Goal: Task Accomplishment & Management: Complete application form

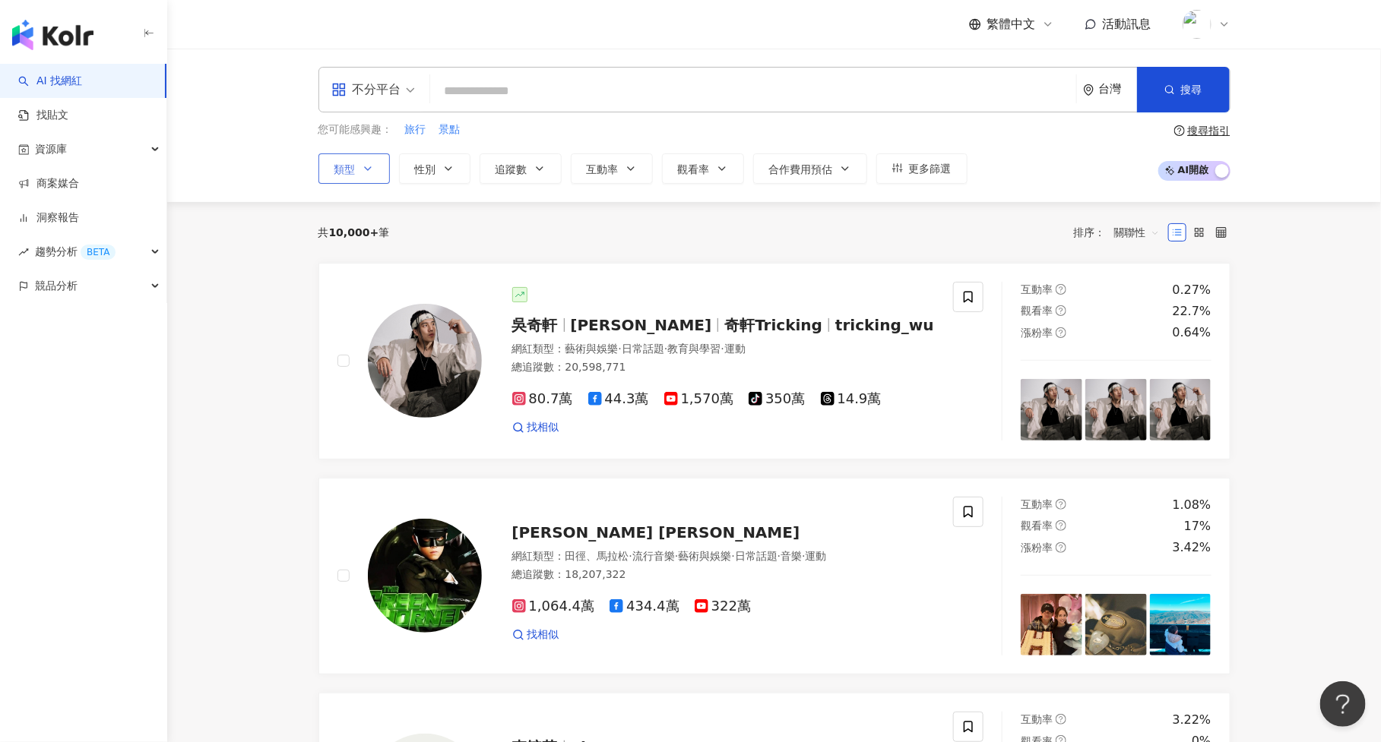
click at [369, 169] on icon "button" at bounding box center [368, 169] width 12 height 12
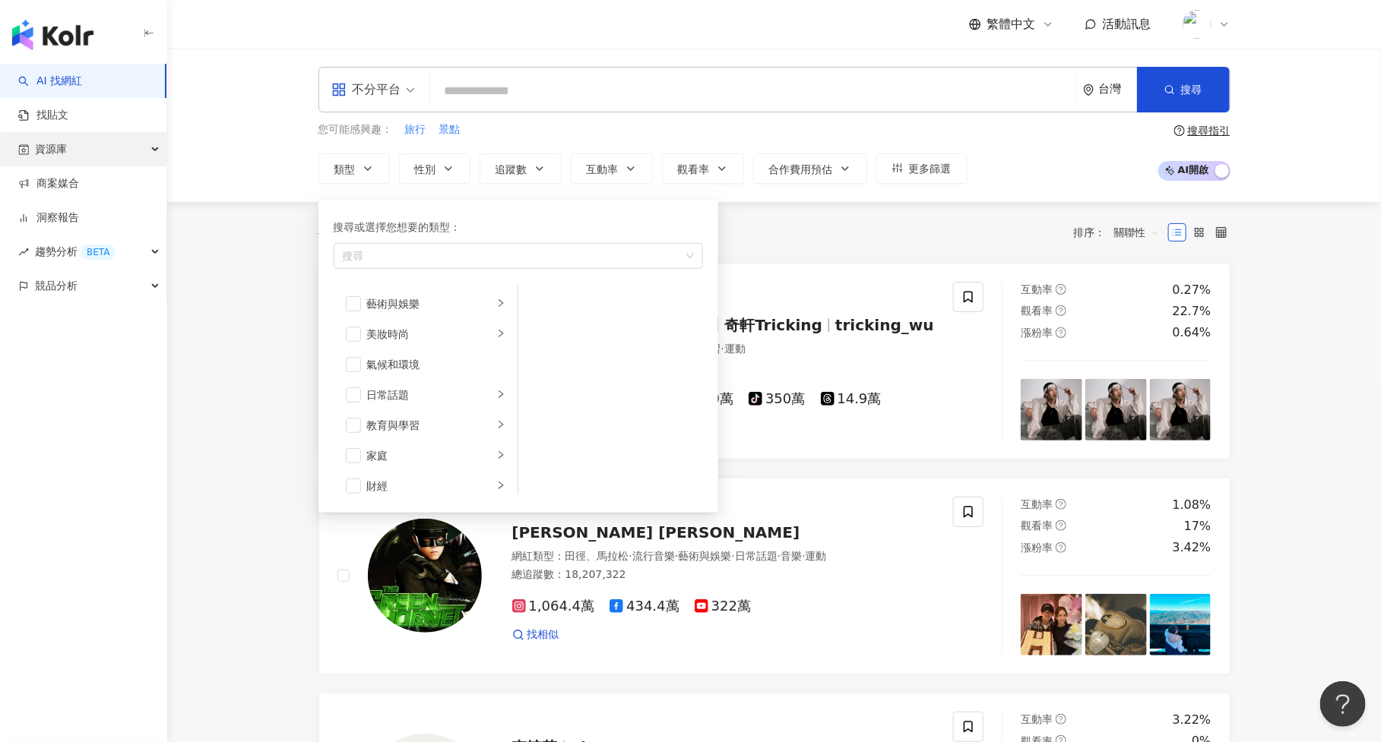
click at [108, 142] on div "資源庫" at bounding box center [83, 149] width 166 height 34
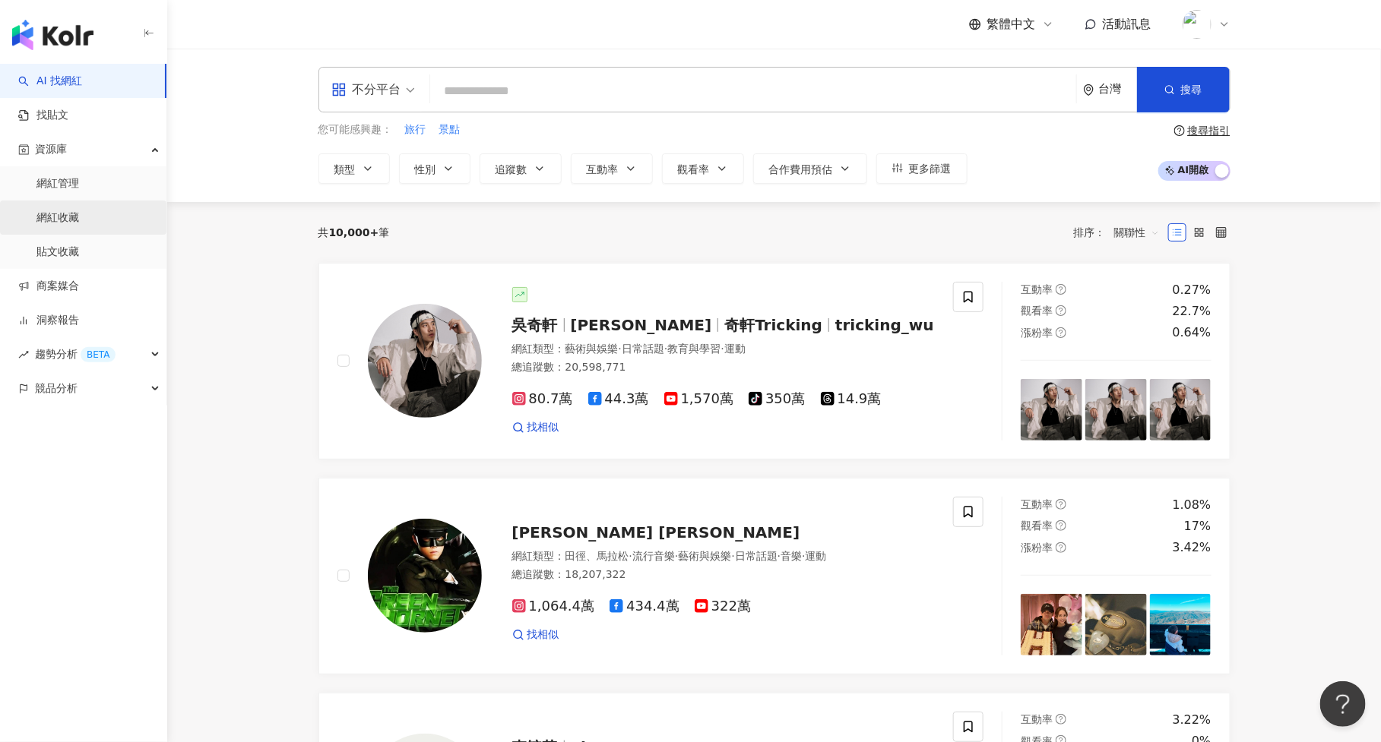
click at [79, 215] on link "網紅收藏" at bounding box center [57, 218] width 43 height 15
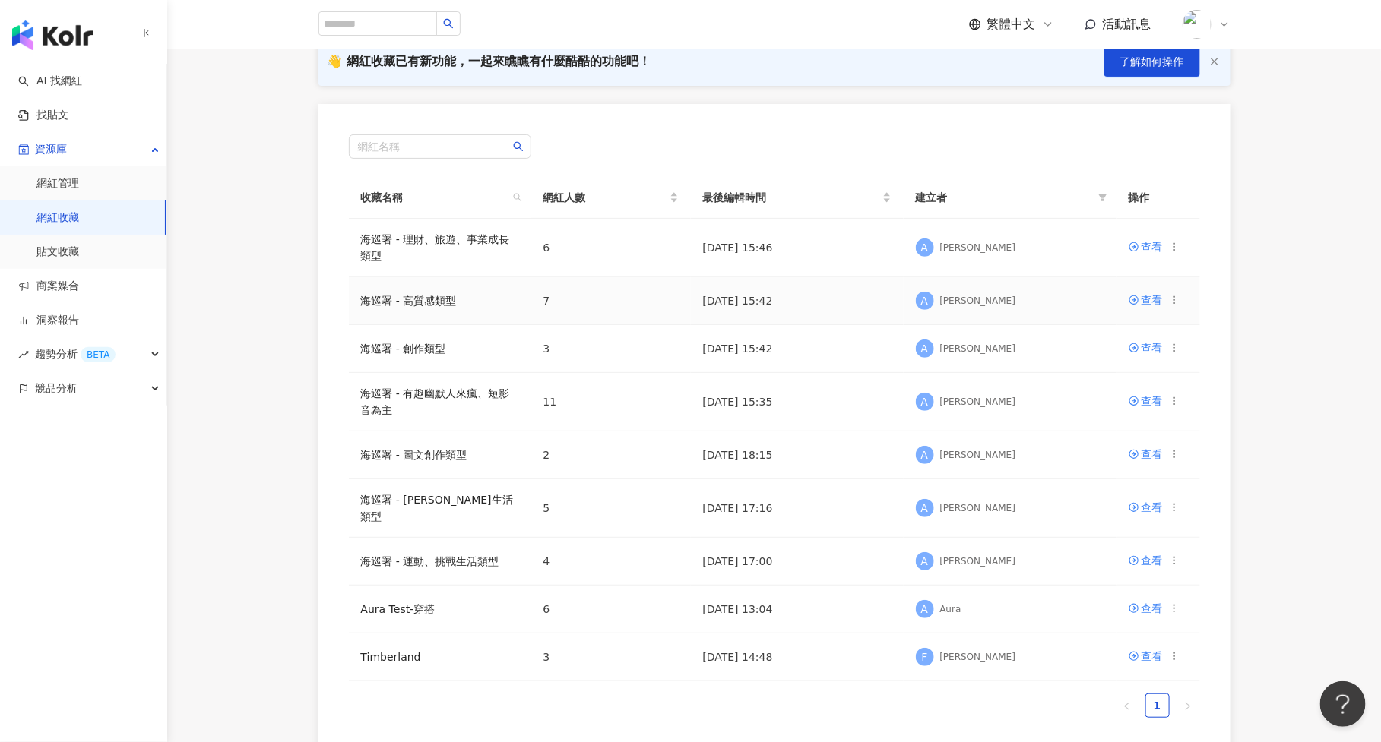
scroll to position [123, 0]
click at [495, 315] on td "海巡署 - 高質感類型" at bounding box center [440, 301] width 182 height 48
click at [1151, 310] on td "查看" at bounding box center [1158, 301] width 84 height 48
click at [1151, 299] on div "查看" at bounding box center [1151, 299] width 21 height 17
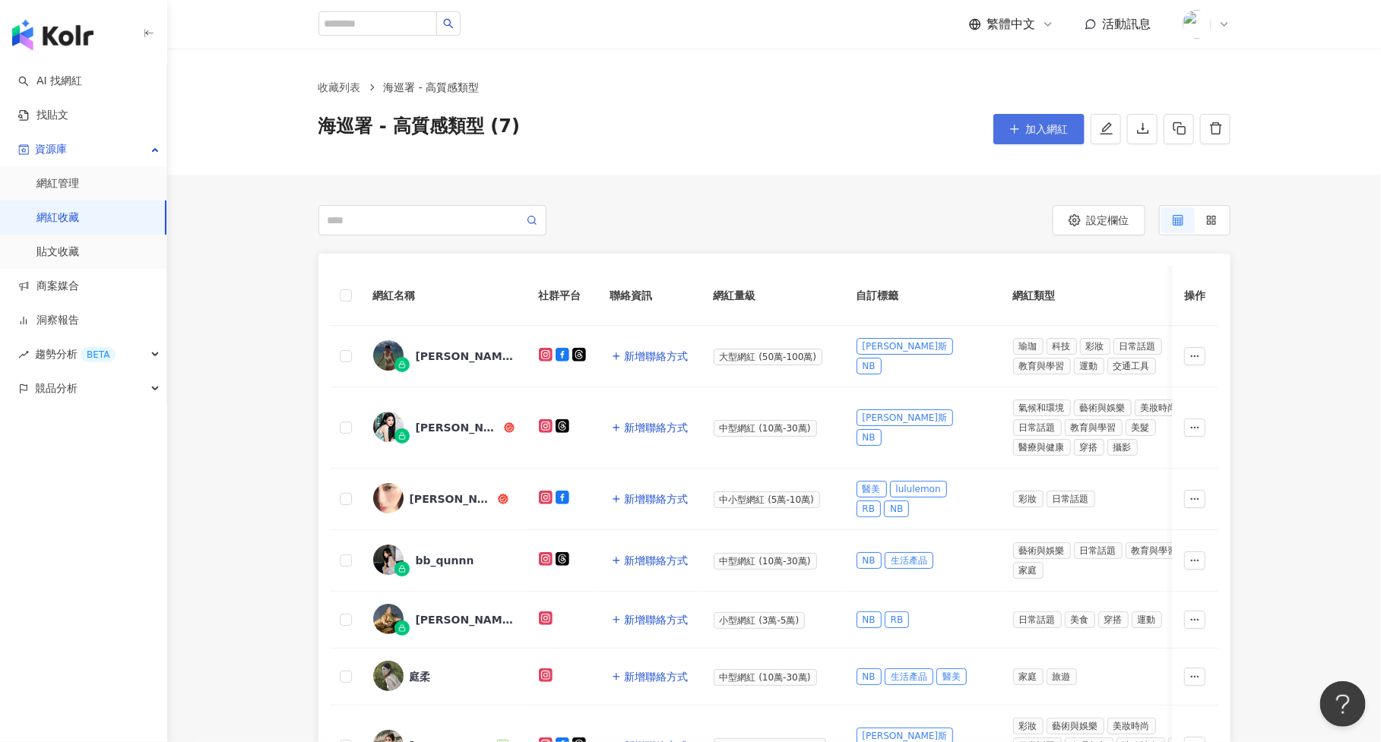
click at [1046, 122] on button "加入網紅" at bounding box center [1038, 129] width 91 height 30
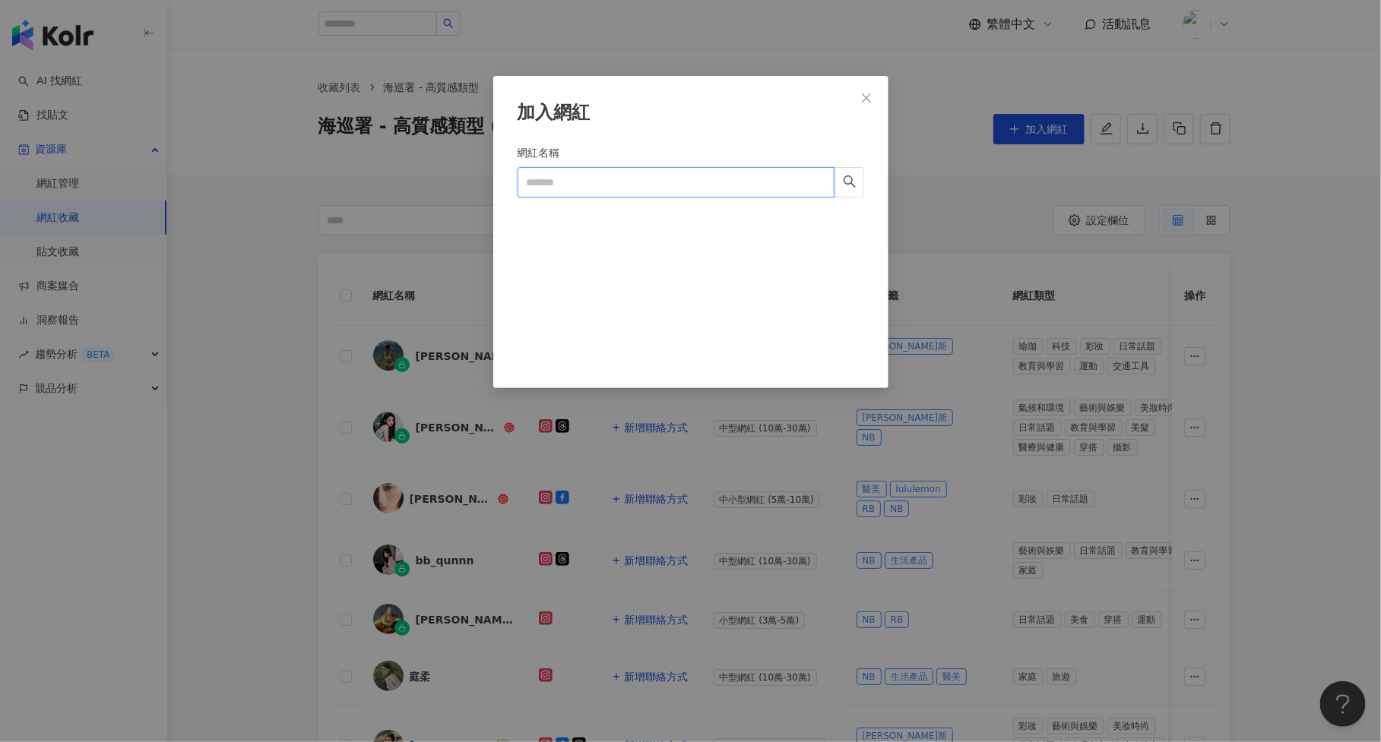
click at [655, 185] on input "網紅名稱" at bounding box center [676, 182] width 317 height 30
paste input "****"
type input "****"
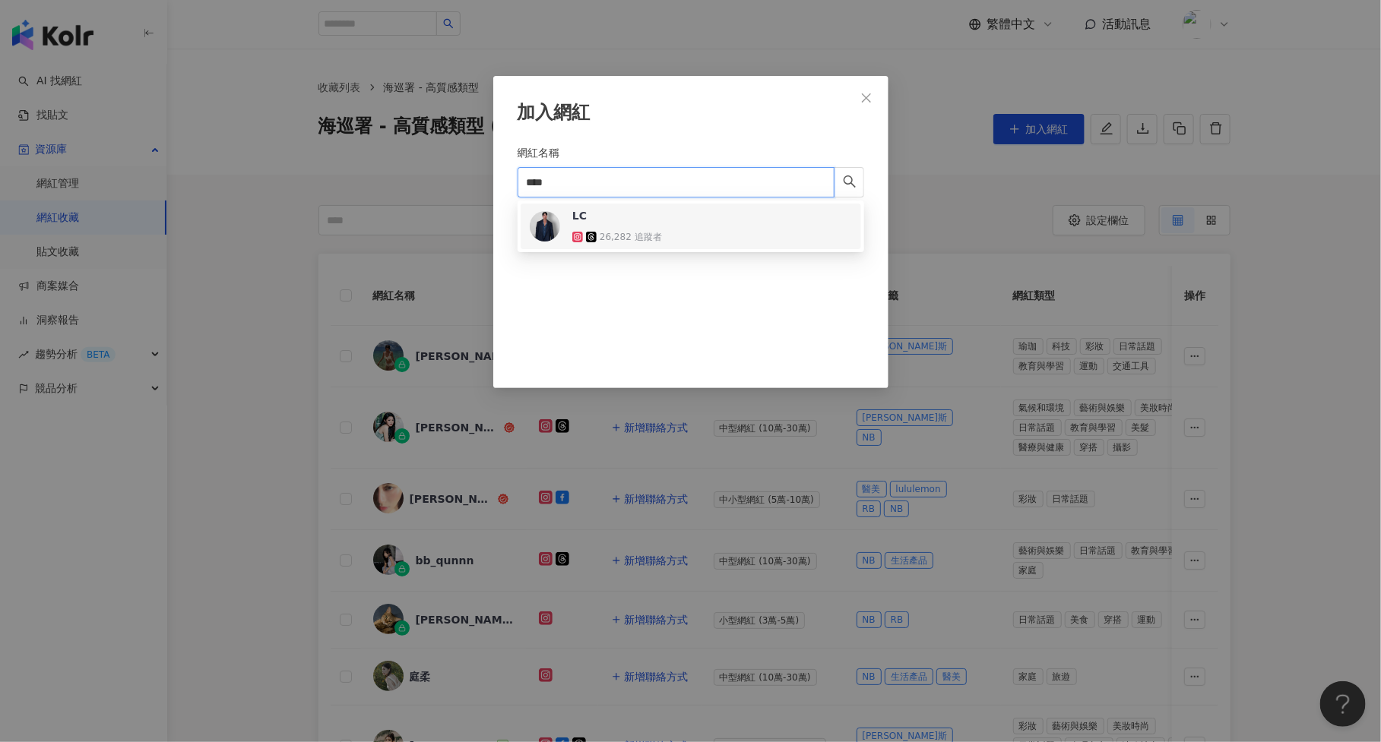
click at [655, 220] on span "LC" at bounding box center [621, 215] width 99 height 15
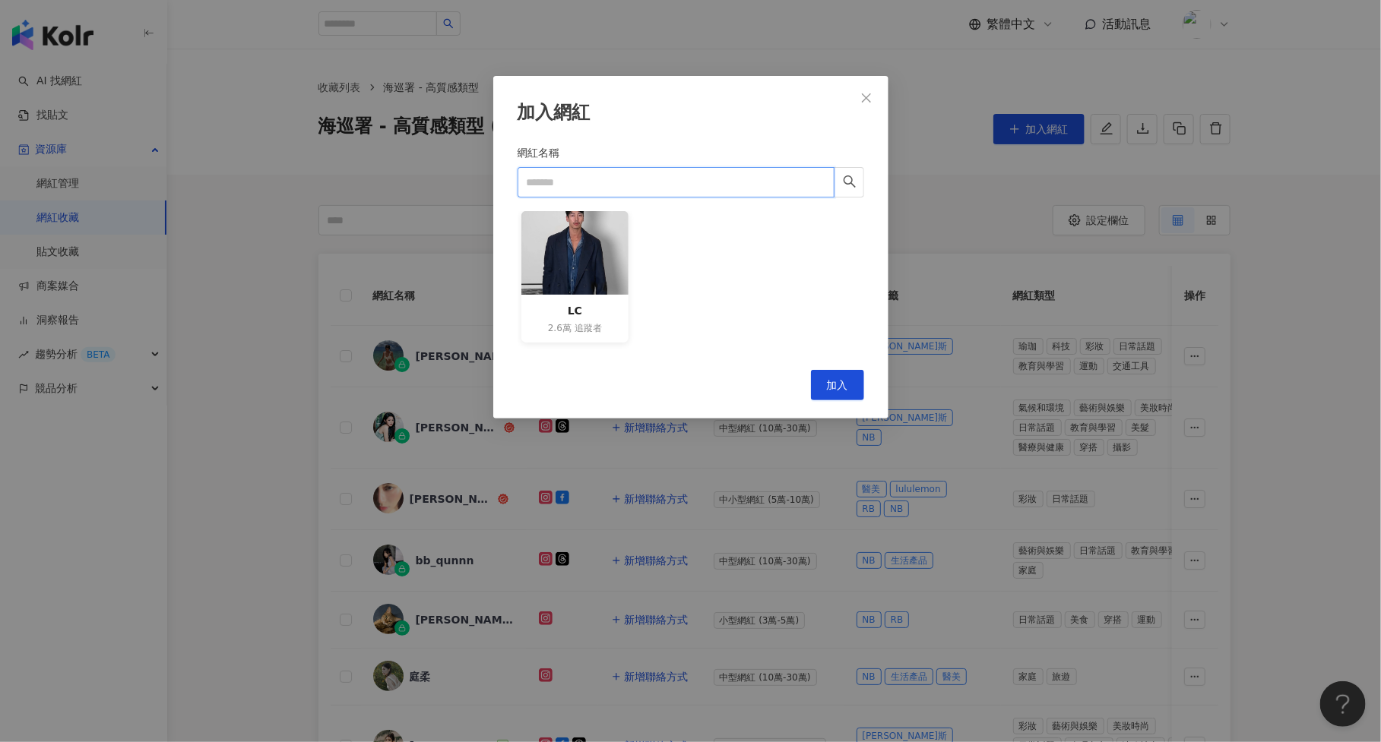
click at [695, 181] on input "網紅名稱" at bounding box center [676, 182] width 317 height 30
paste input "***"
type input "***"
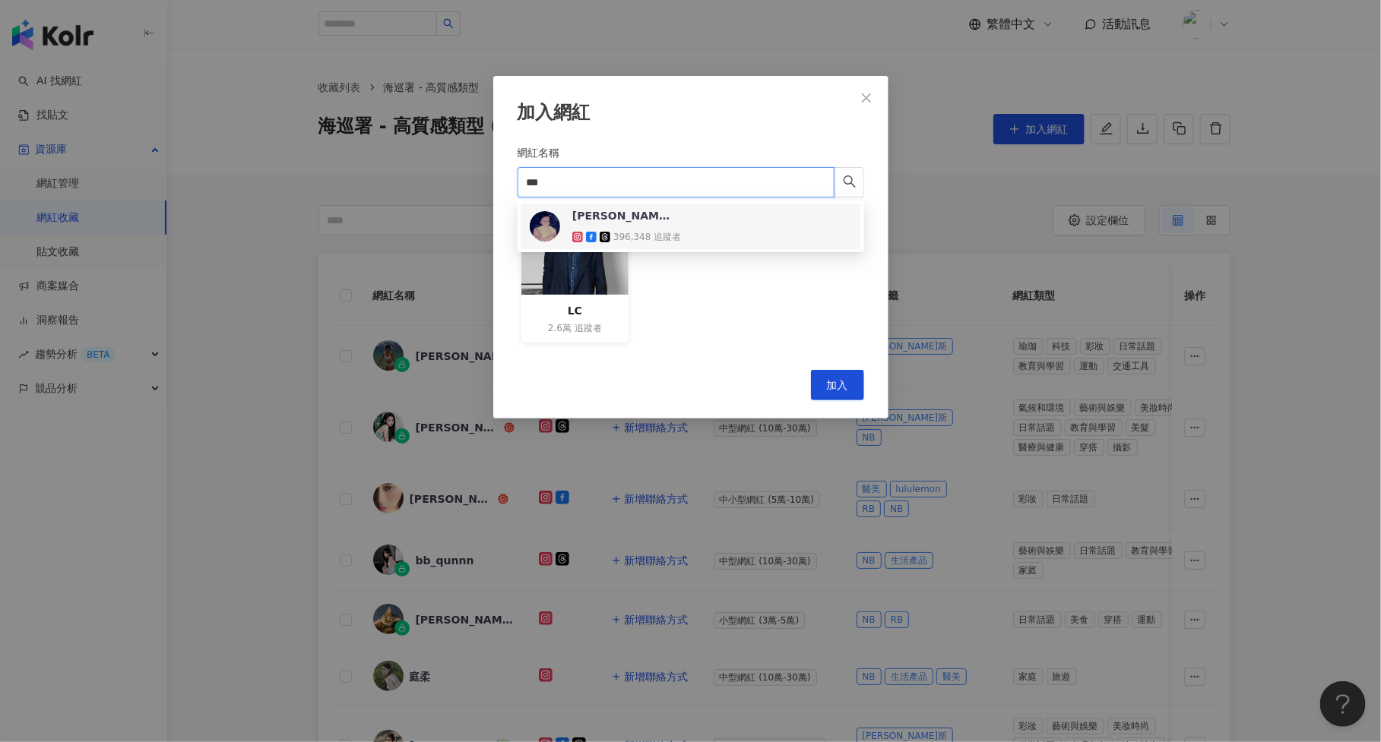
click at [680, 223] on div "吳子霏 396,348 追蹤者" at bounding box center [691, 226] width 322 height 36
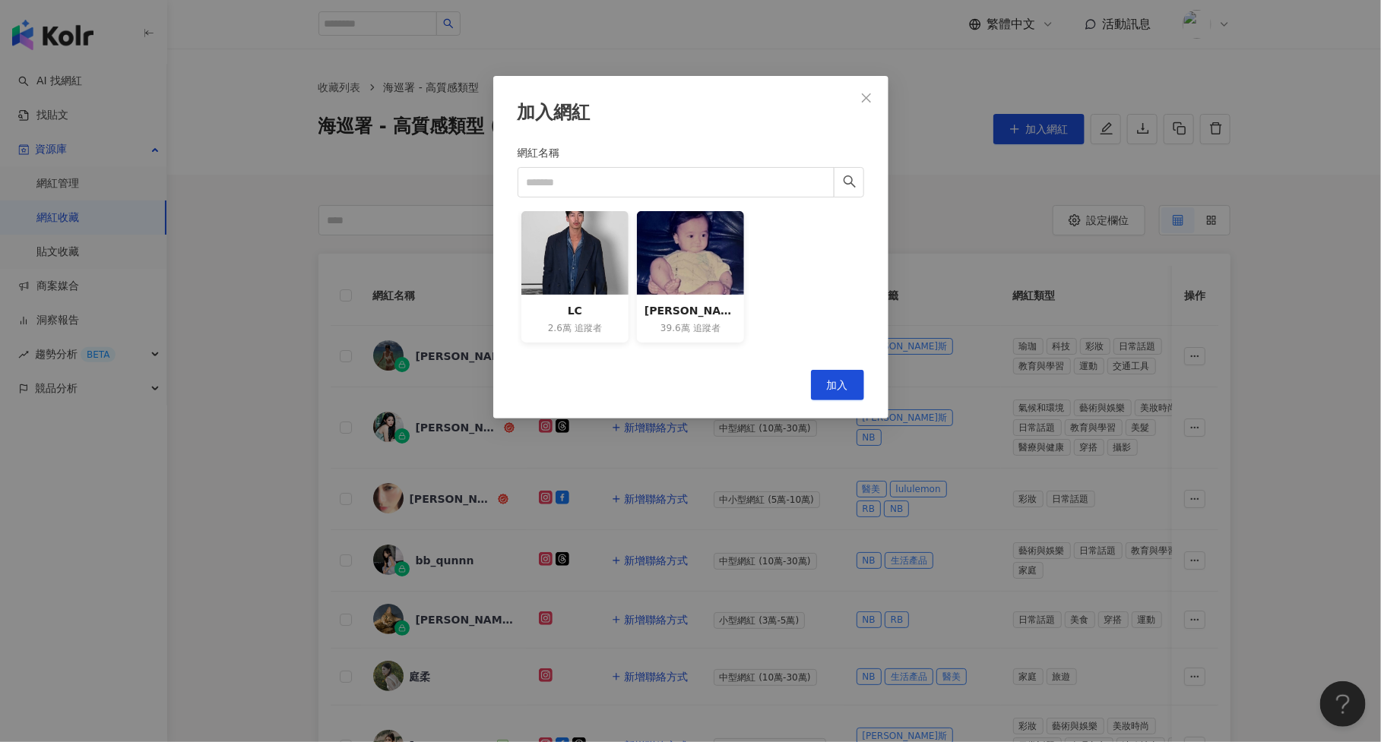
click at [622, 205] on form "網紅名稱 LC 2.6萬 追蹤者 吳子霏 39.6萬 追蹤者" at bounding box center [691, 247] width 347 height 207
click at [625, 184] on input "網紅名稱" at bounding box center [676, 182] width 317 height 30
paste input "**********"
type input "**********"
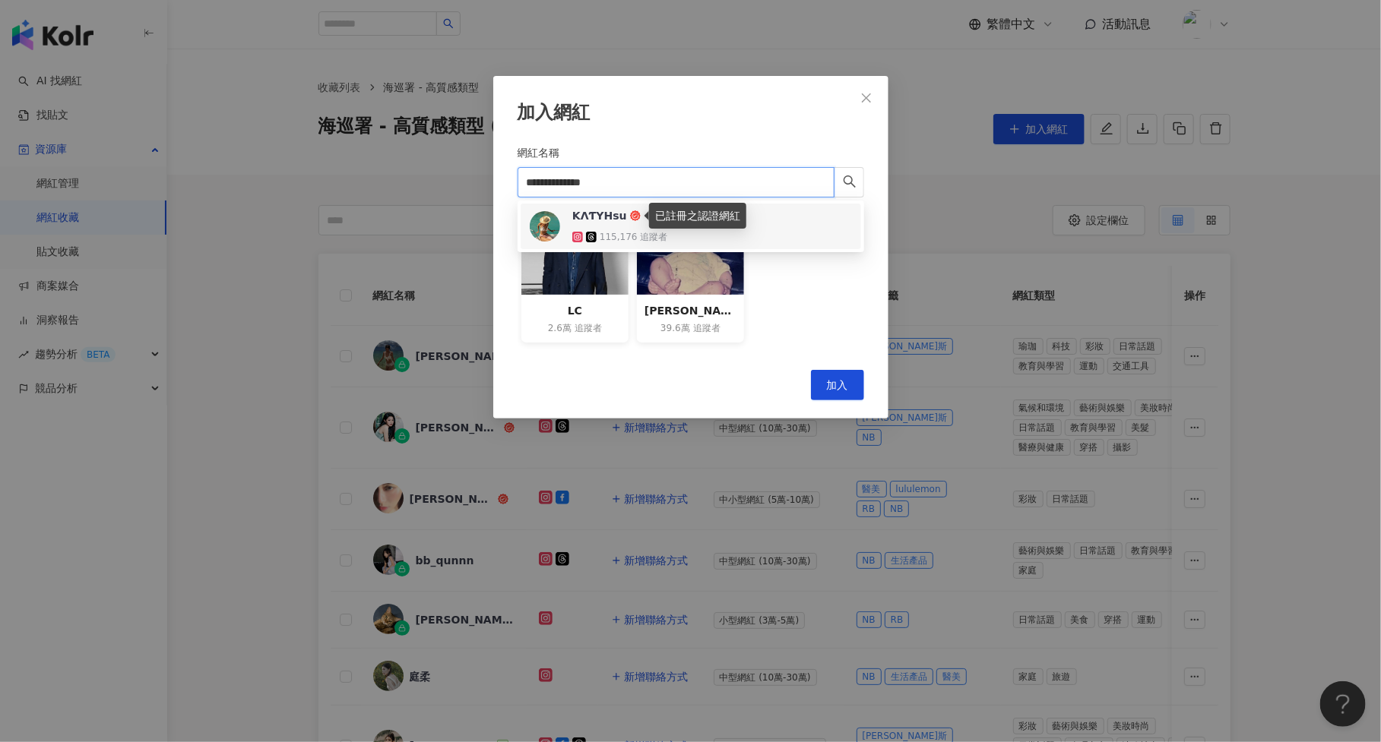
click at [635, 219] on icon at bounding box center [635, 216] width 11 height 11
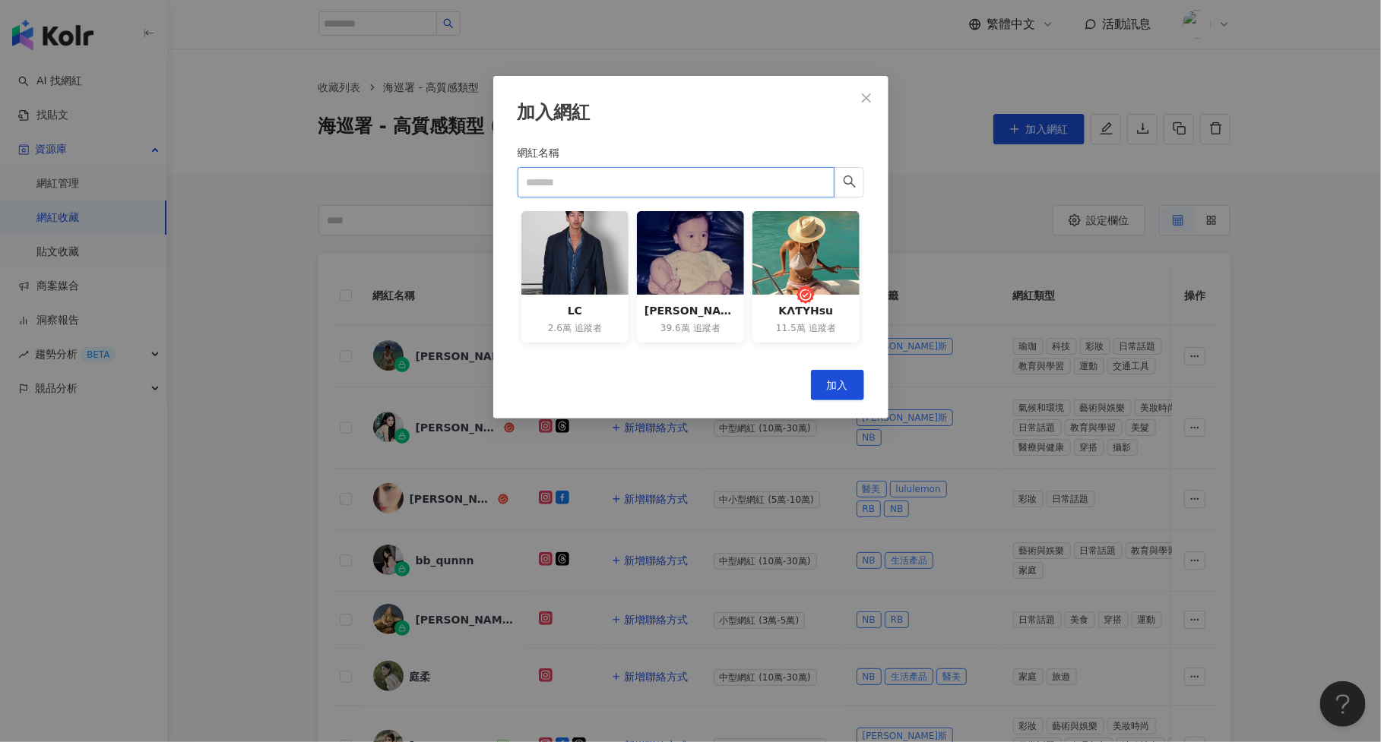
click at [587, 188] on input "網紅名稱" at bounding box center [676, 182] width 317 height 30
paste input "**********"
type input "**********"
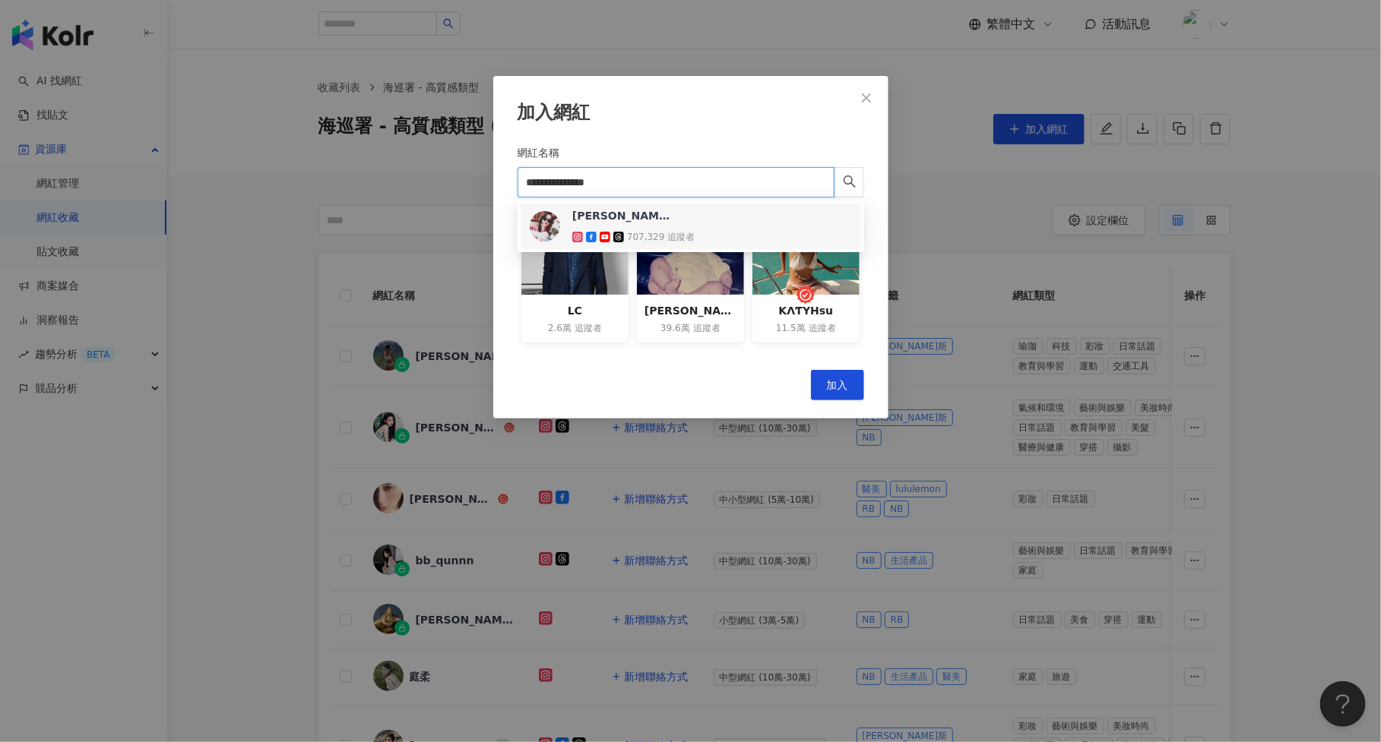
click at [666, 239] on div "707,329 追蹤者" at bounding box center [661, 237] width 68 height 13
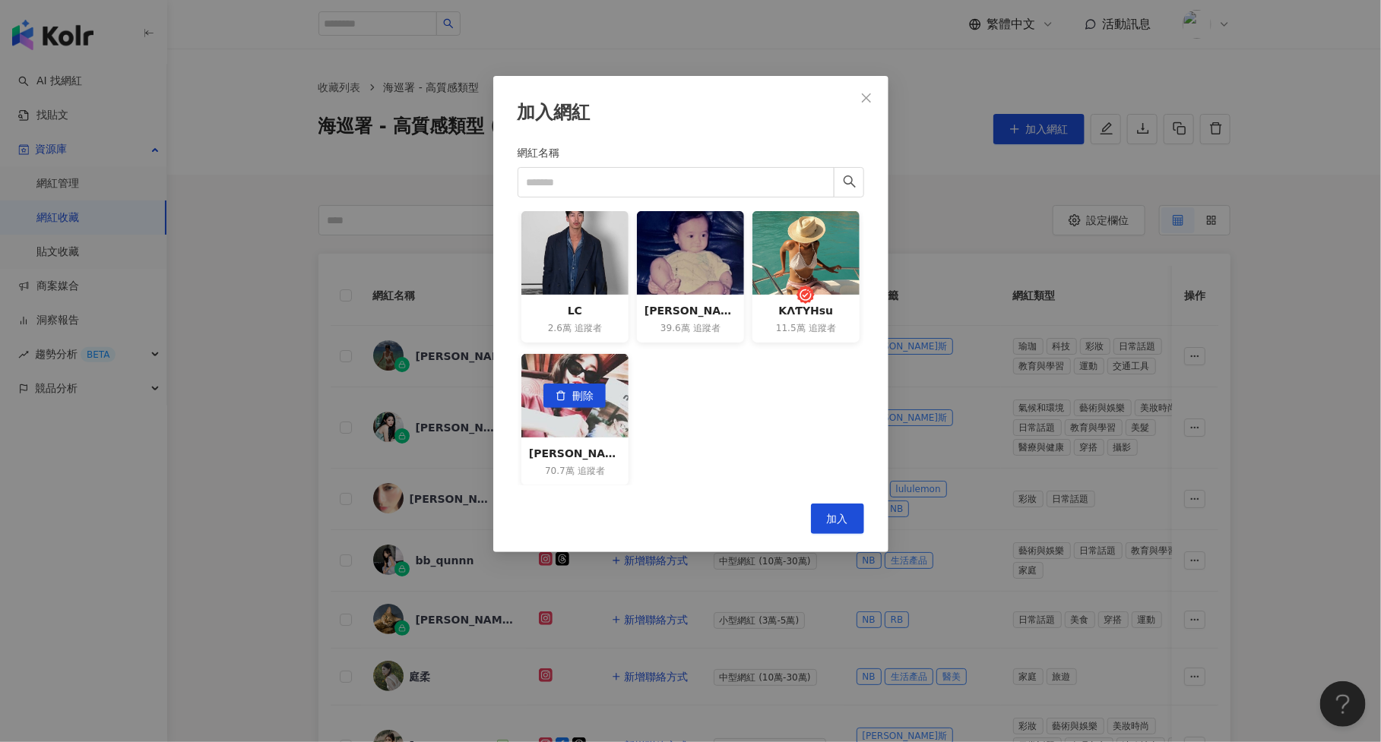
click at [607, 446] on div "楊碧甄" at bounding box center [575, 453] width 92 height 17
click at [828, 524] on button "加入" at bounding box center [837, 519] width 53 height 30
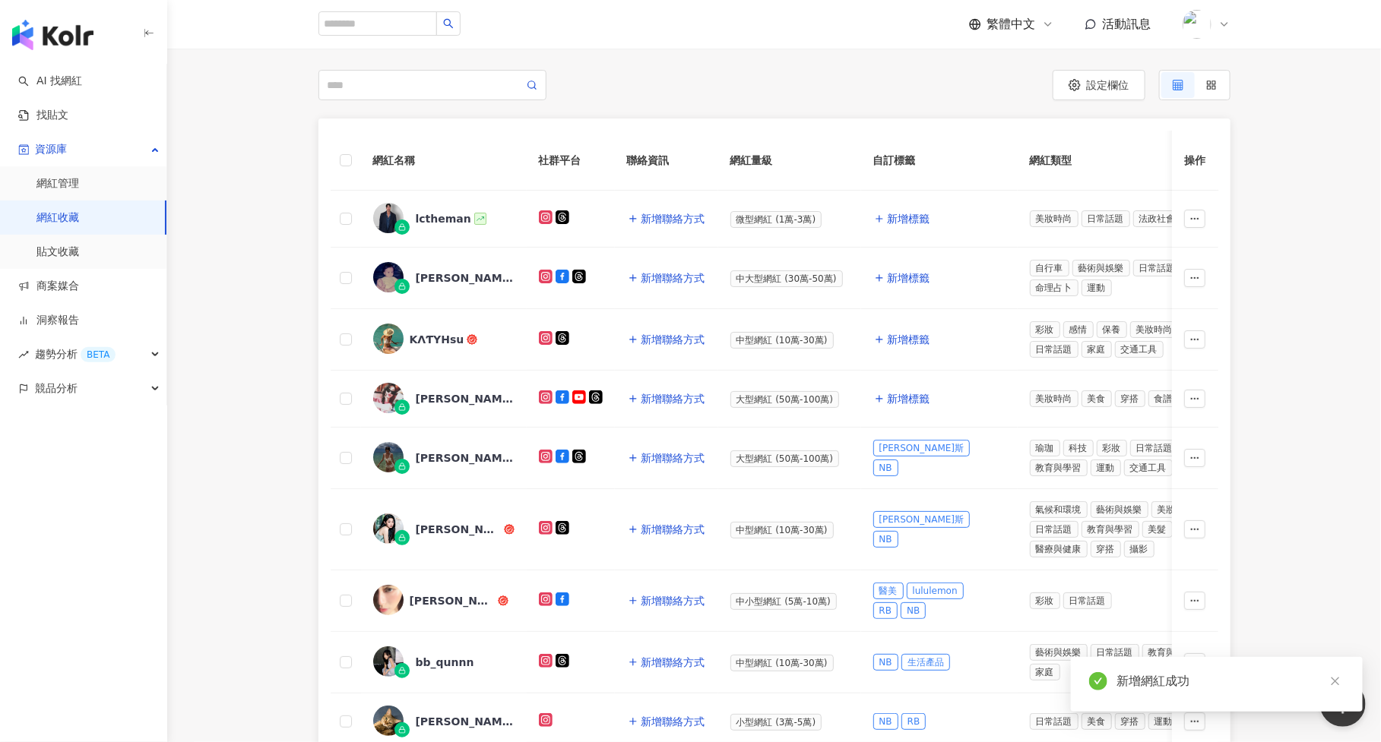
scroll to position [141, 0]
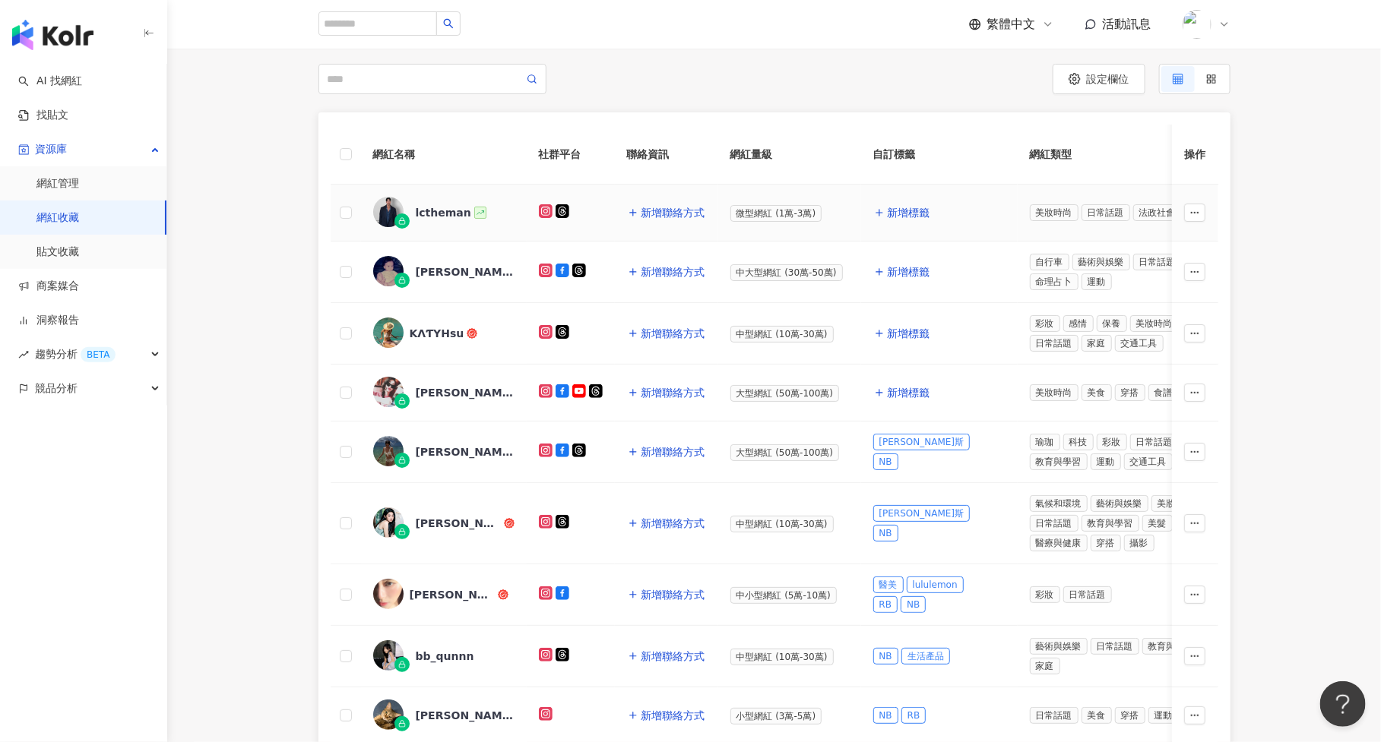
click at [853, 202] on td "微型網紅 (1萬-3萬)" at bounding box center [789, 213] width 143 height 57
click at [883, 203] on button "新增標籤" at bounding box center [902, 213] width 58 height 30
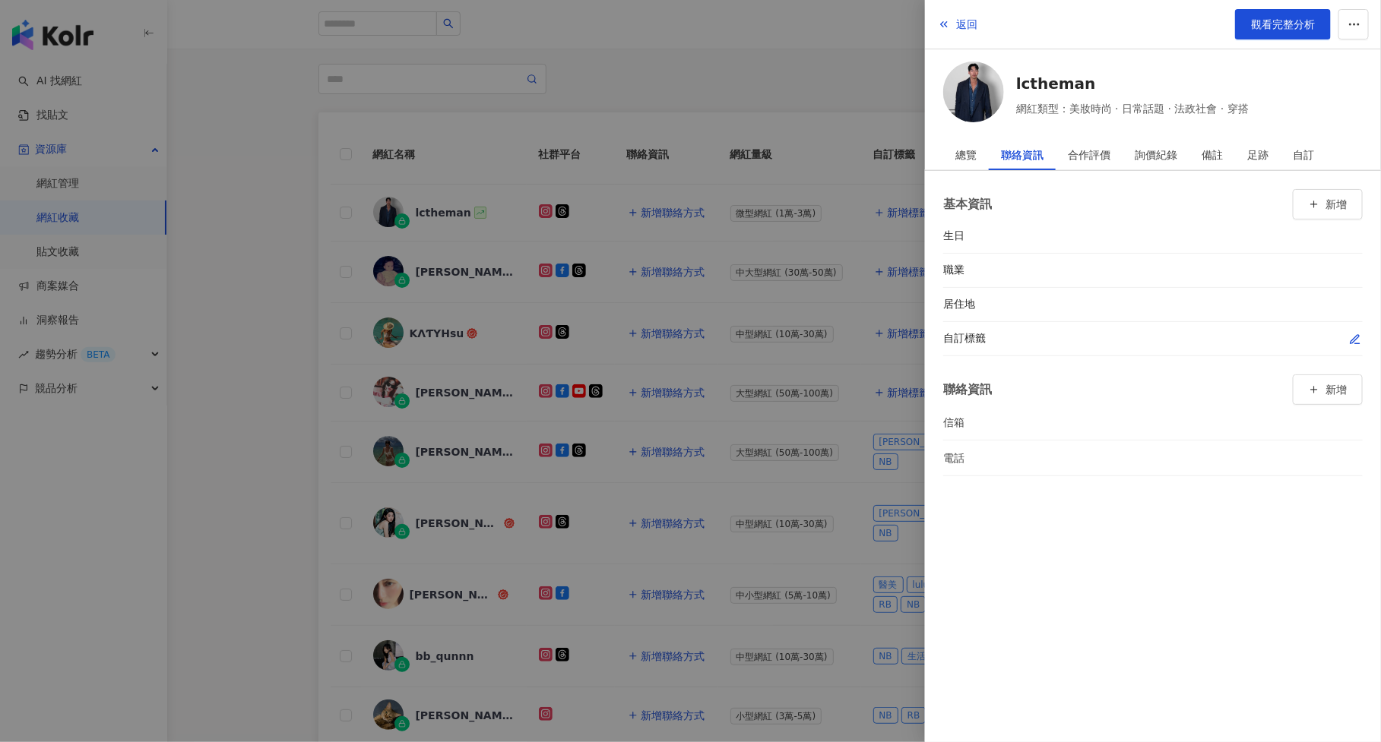
click at [1350, 338] on icon "button" at bounding box center [1355, 340] width 12 height 12
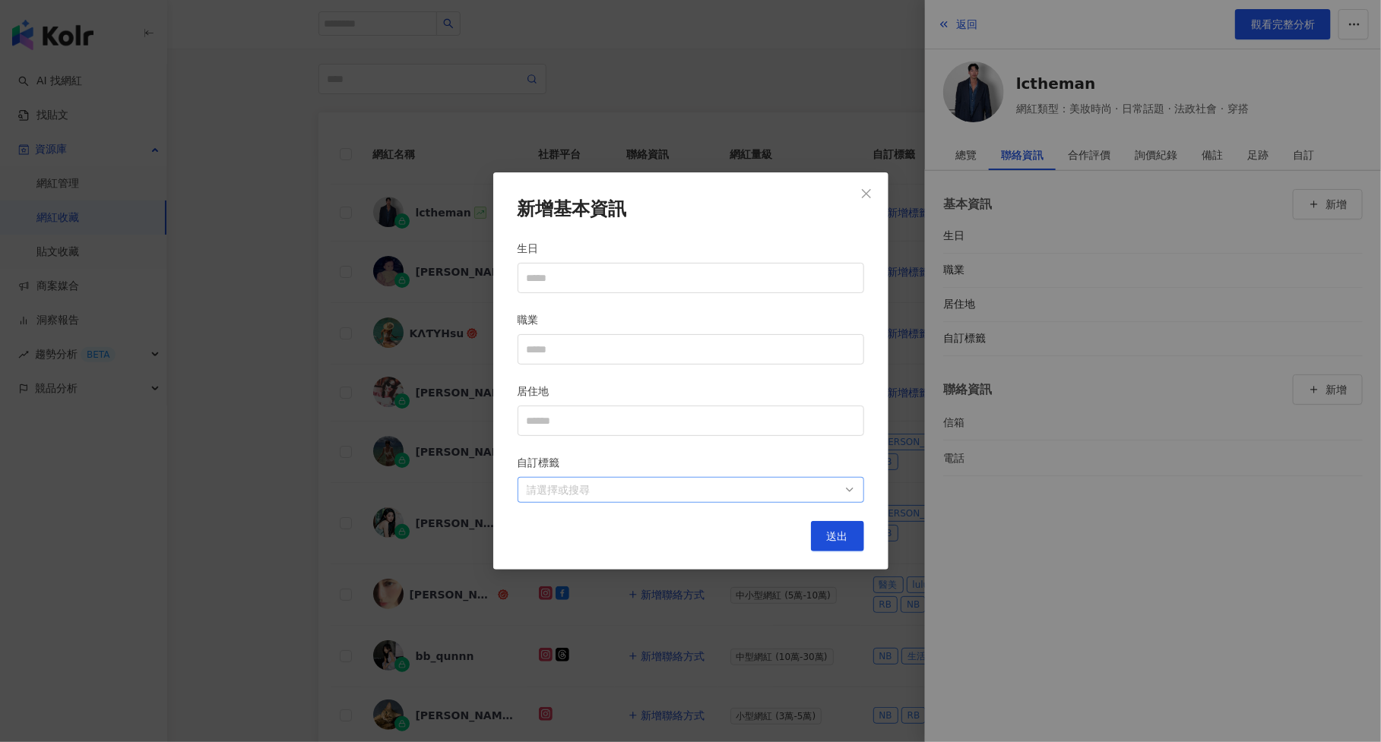
click at [640, 486] on div at bounding box center [683, 490] width 324 height 11
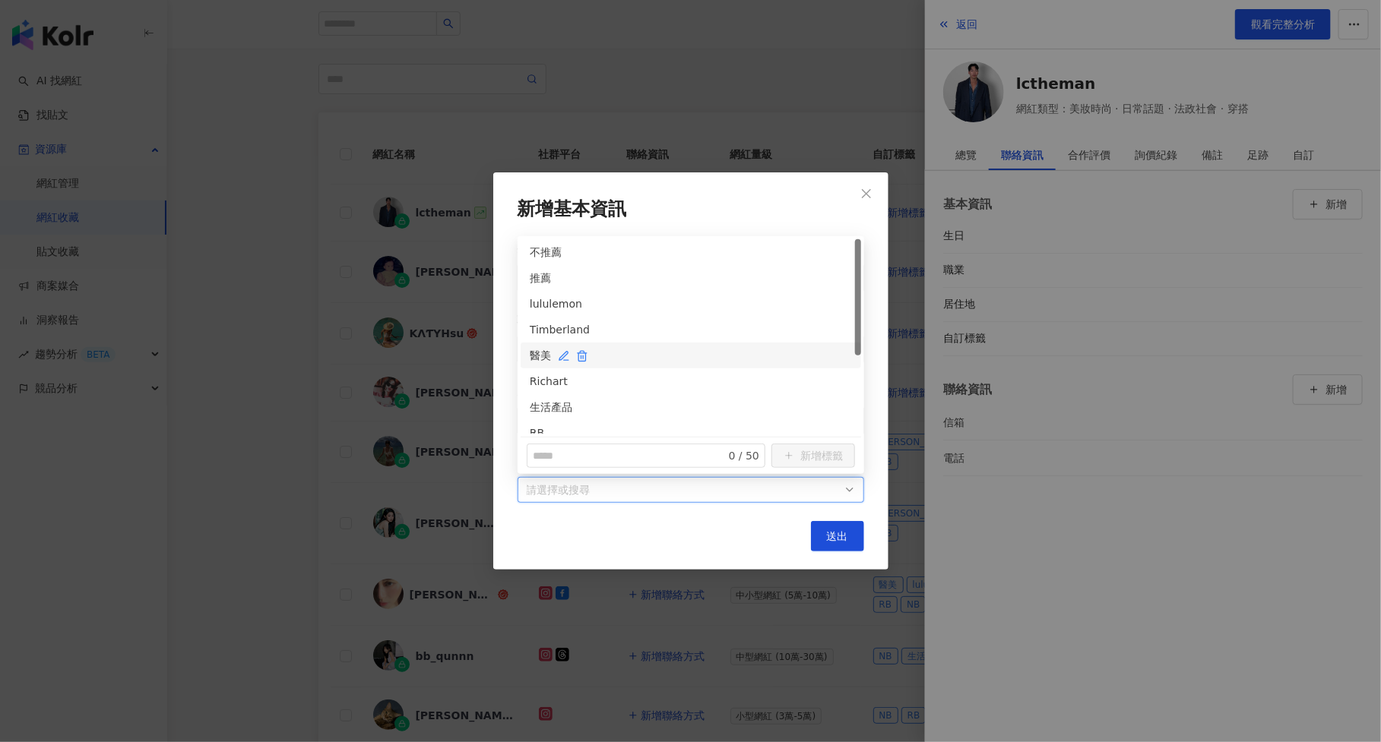
click at [641, 357] on div "醫美" at bounding box center [691, 355] width 322 height 17
click at [667, 401] on div "生活產品" at bounding box center [691, 407] width 322 height 17
click at [663, 346] on div "NB" at bounding box center [691, 344] width 322 height 17
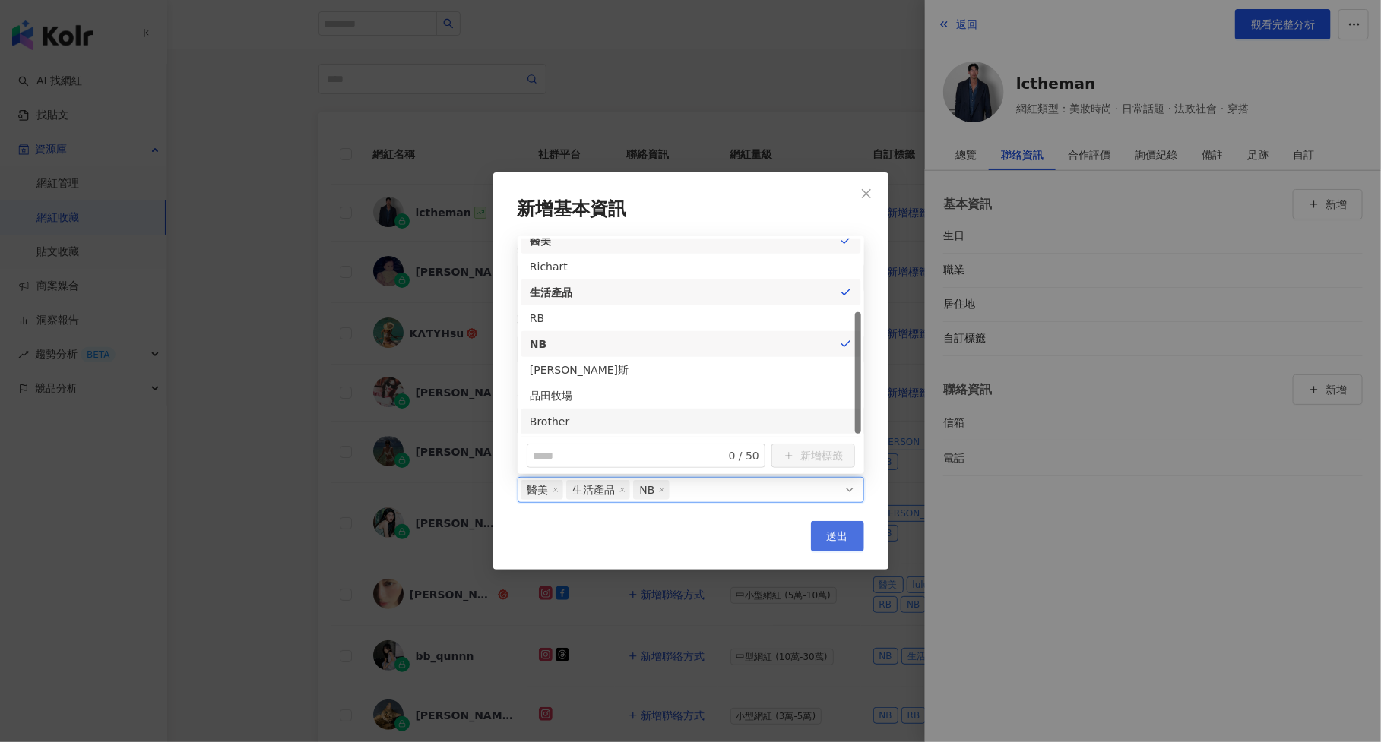
click at [831, 533] on span "送出" at bounding box center [837, 536] width 21 height 12
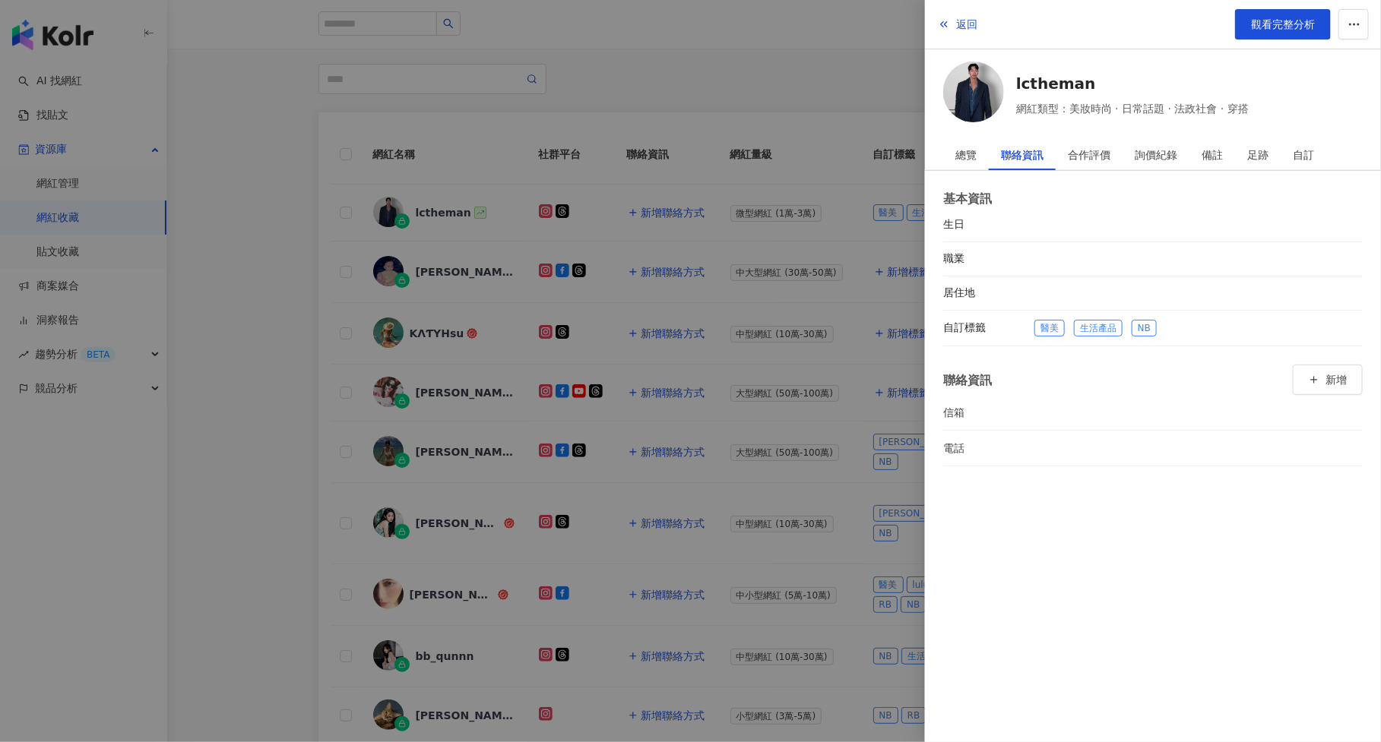
click at [844, 280] on div at bounding box center [690, 371] width 1381 height 742
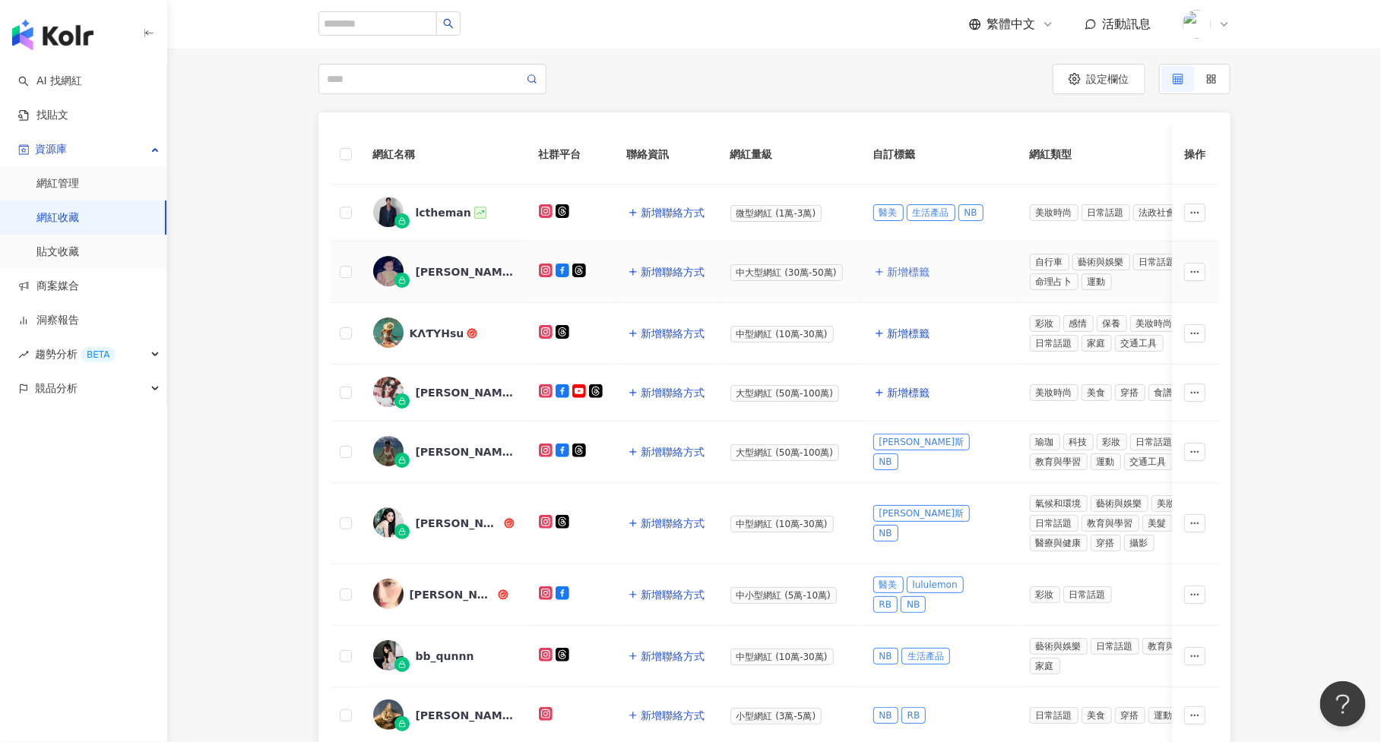
click at [905, 271] on span "新增標籤" at bounding box center [909, 272] width 43 height 12
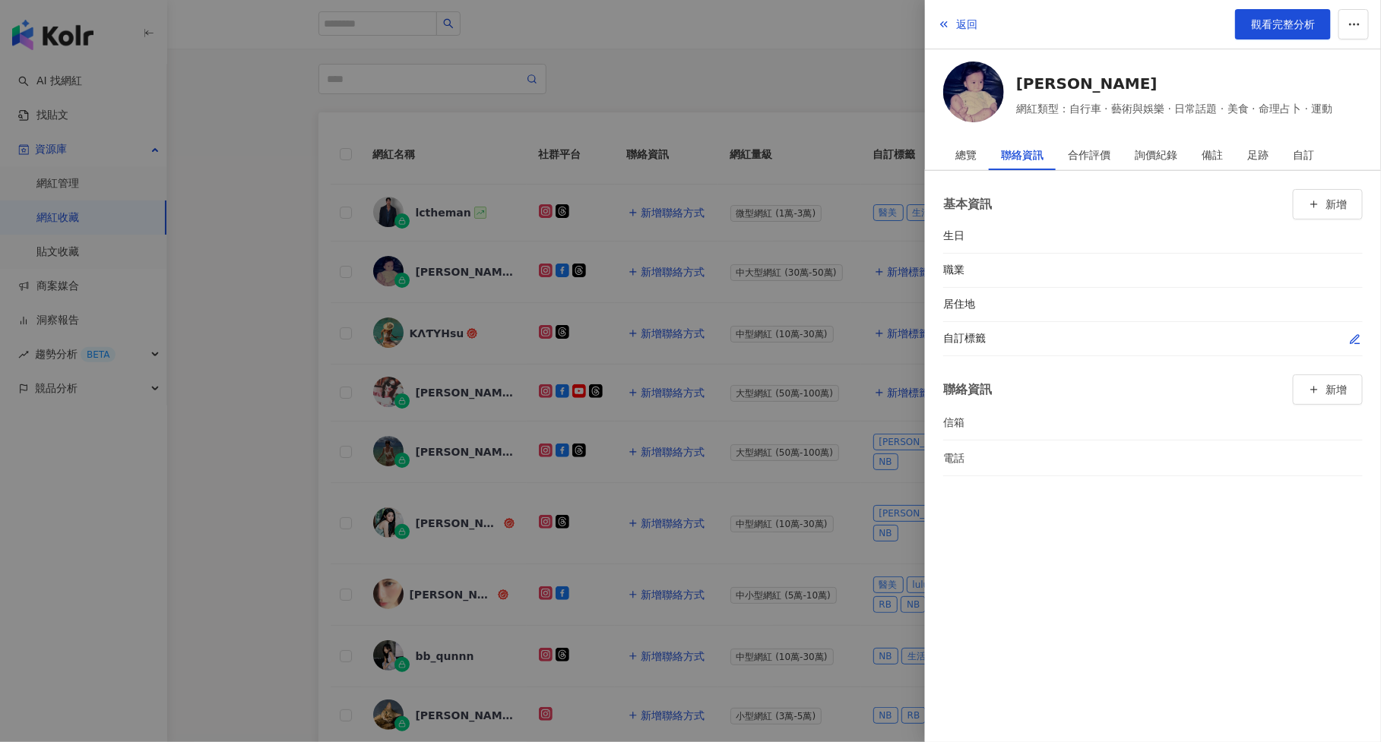
click at [1352, 340] on icon "button" at bounding box center [1354, 339] width 8 height 8
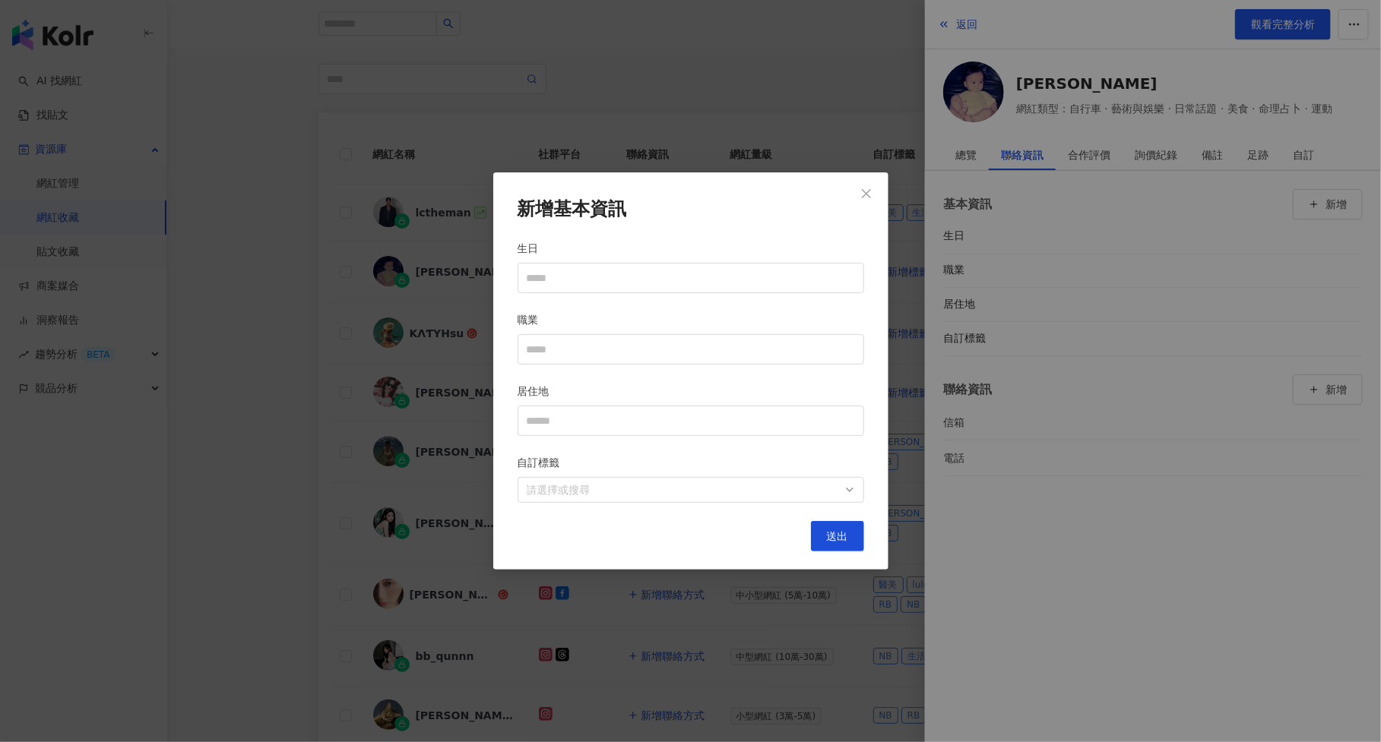
click at [589, 476] on div "自訂標籤" at bounding box center [691, 465] width 347 height 23
click at [589, 485] on div at bounding box center [683, 490] width 324 height 11
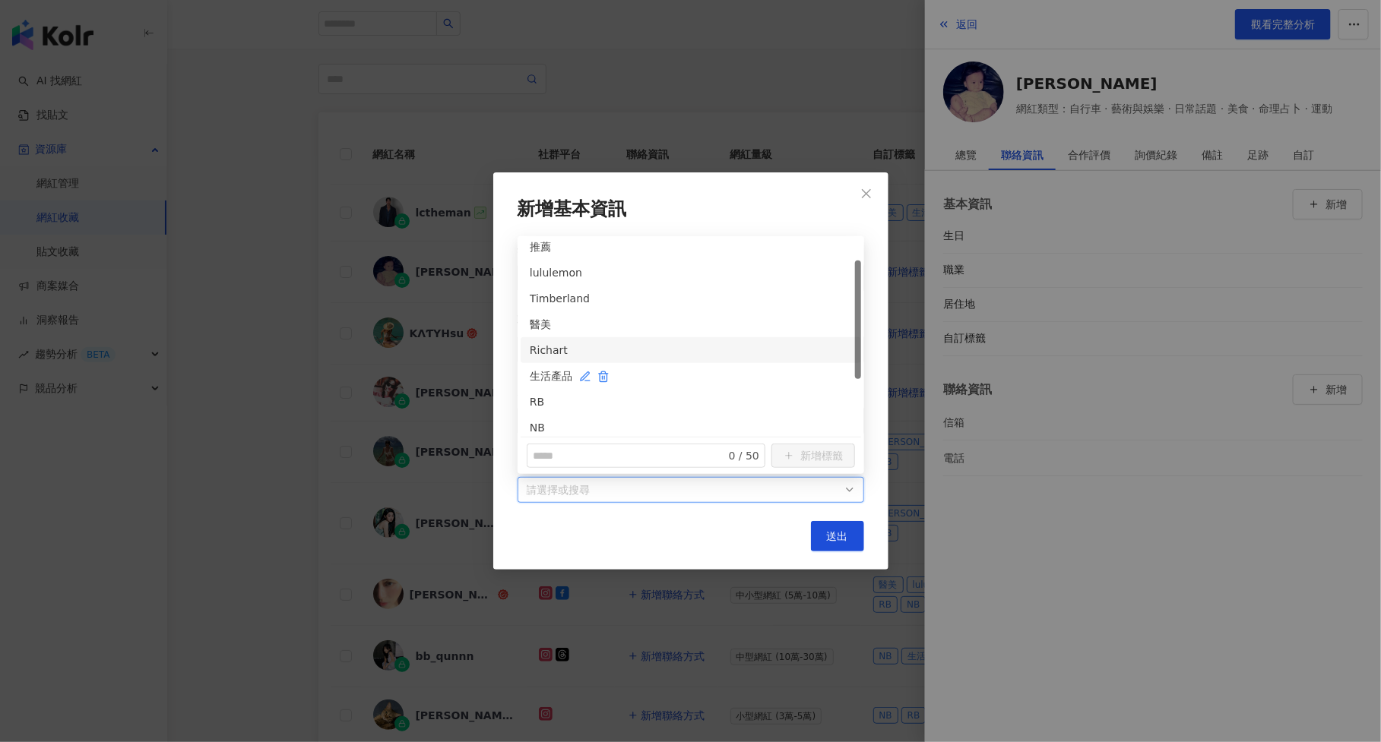
scroll to position [36, 0]
click at [672, 399] on div "RB" at bounding box center [691, 396] width 322 height 17
click at [679, 350] on div "NB" at bounding box center [691, 344] width 322 height 17
click at [679, 371] on div "[PERSON_NAME]斯" at bounding box center [691, 370] width 322 height 17
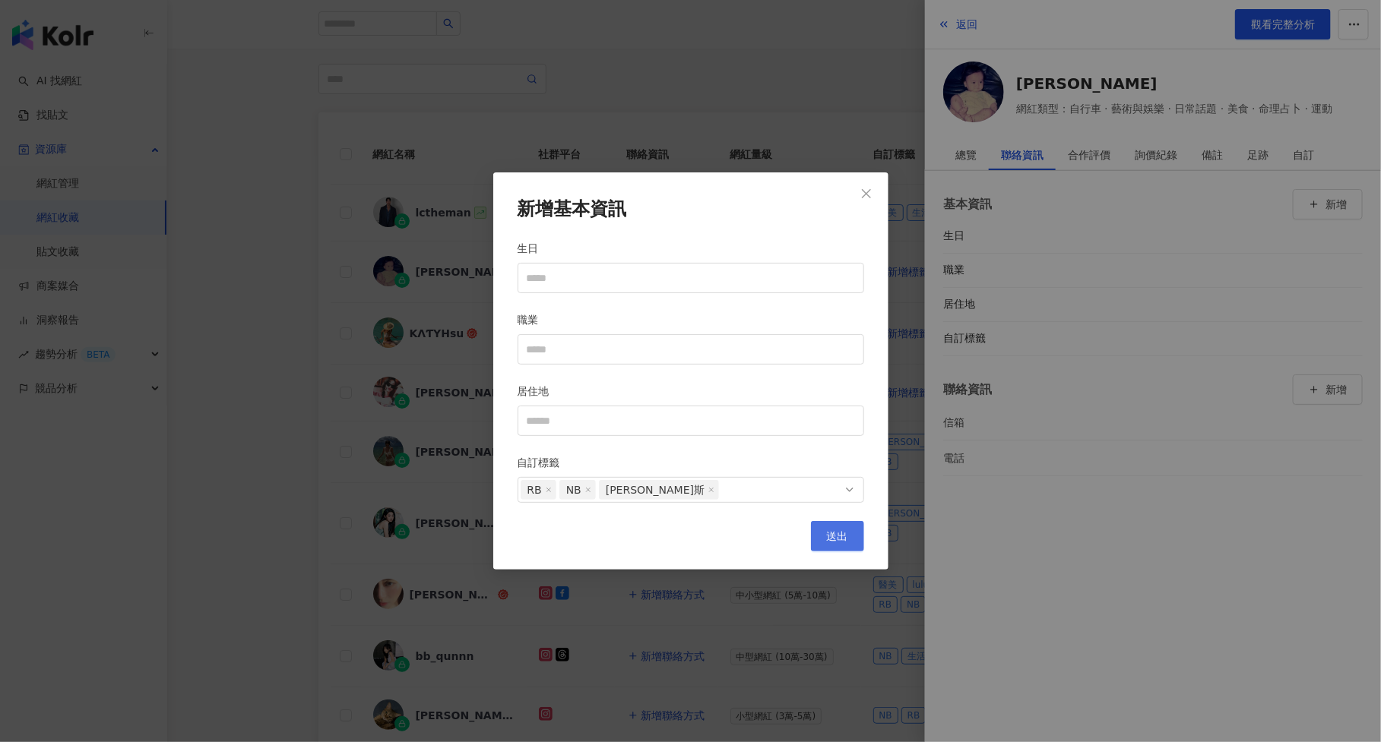
click at [840, 548] on button "送出" at bounding box center [837, 536] width 53 height 30
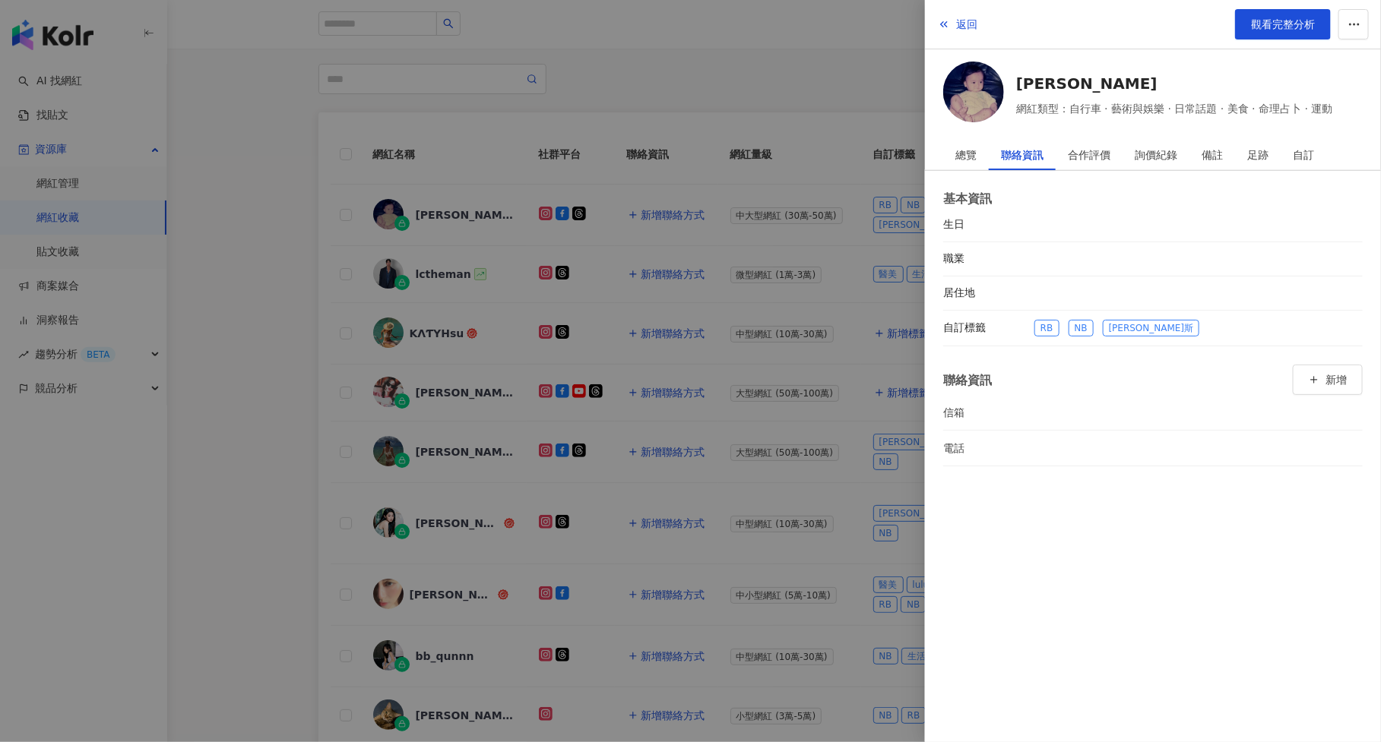
click at [819, 510] on div at bounding box center [690, 371] width 1381 height 742
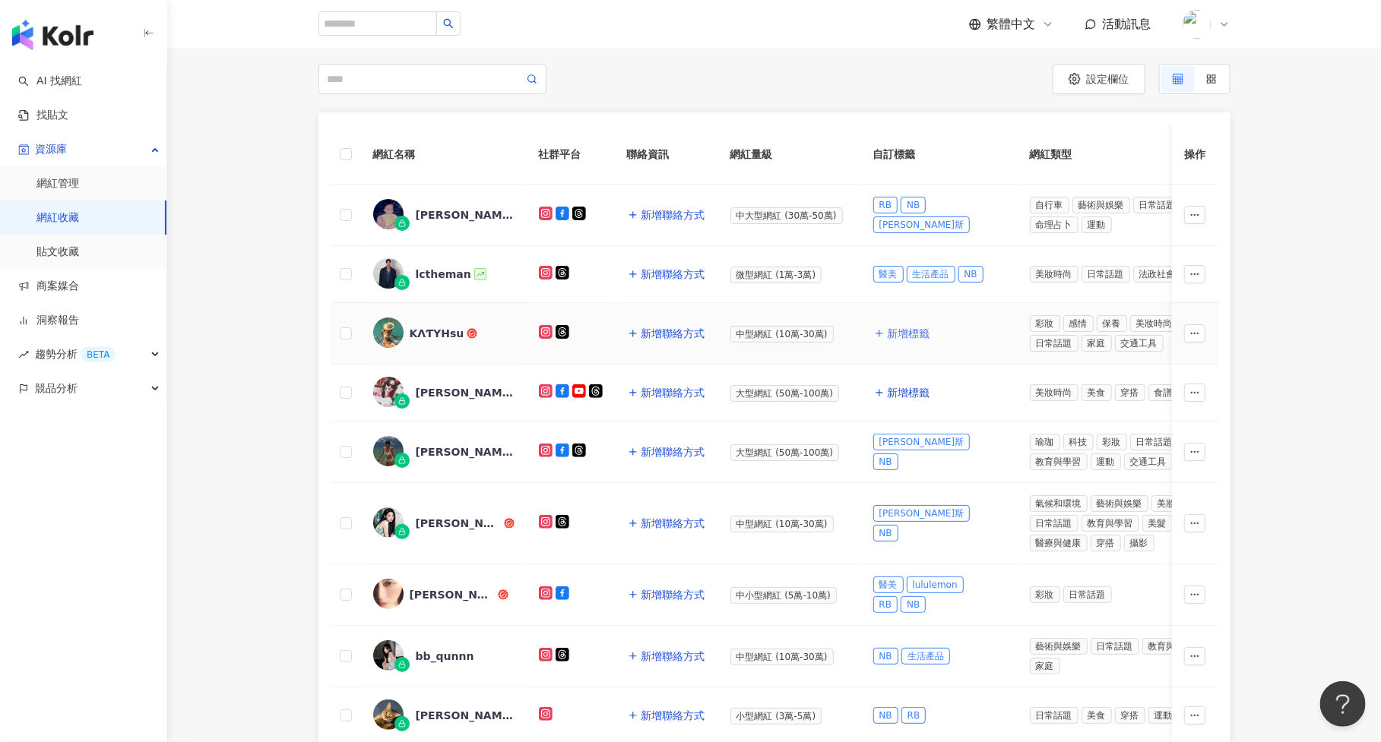
click at [919, 345] on button "新增標籤" at bounding box center [902, 333] width 58 height 30
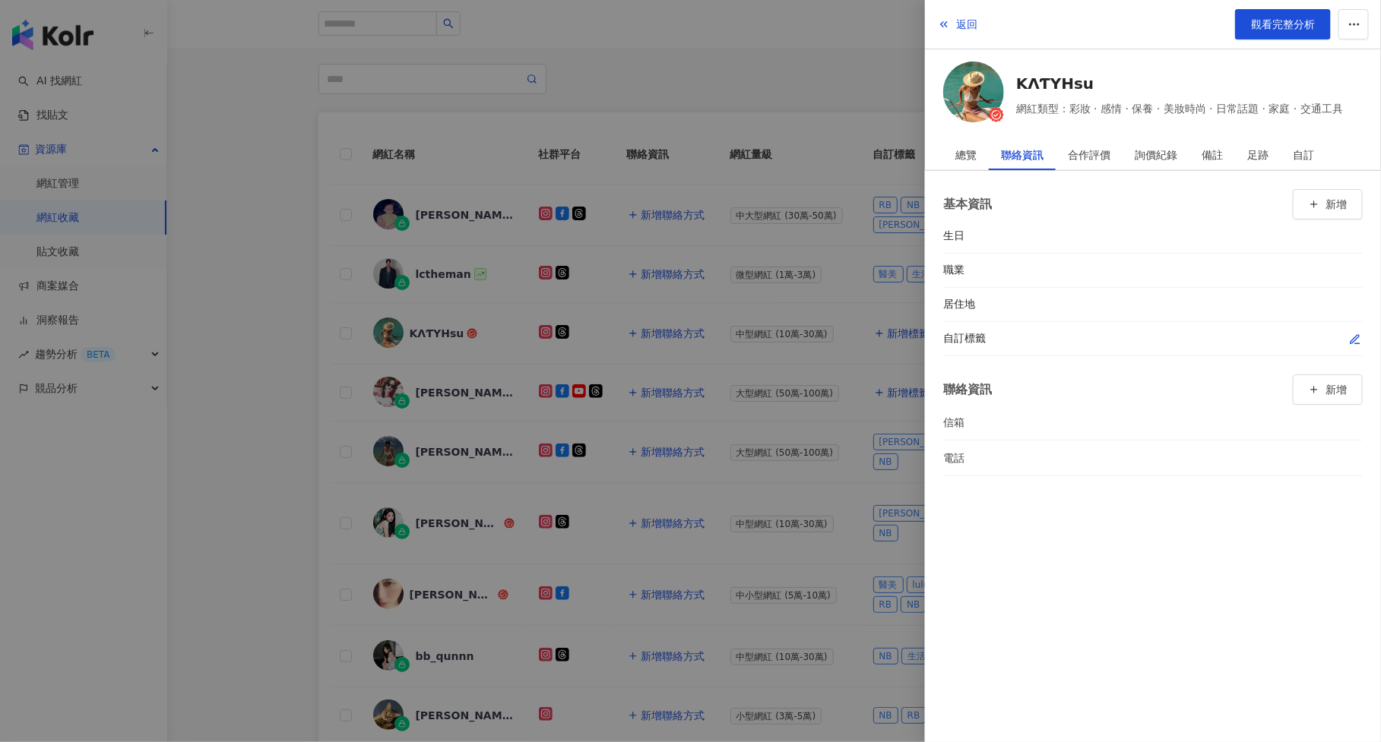
click at [1356, 335] on icon "button" at bounding box center [1355, 340] width 12 height 12
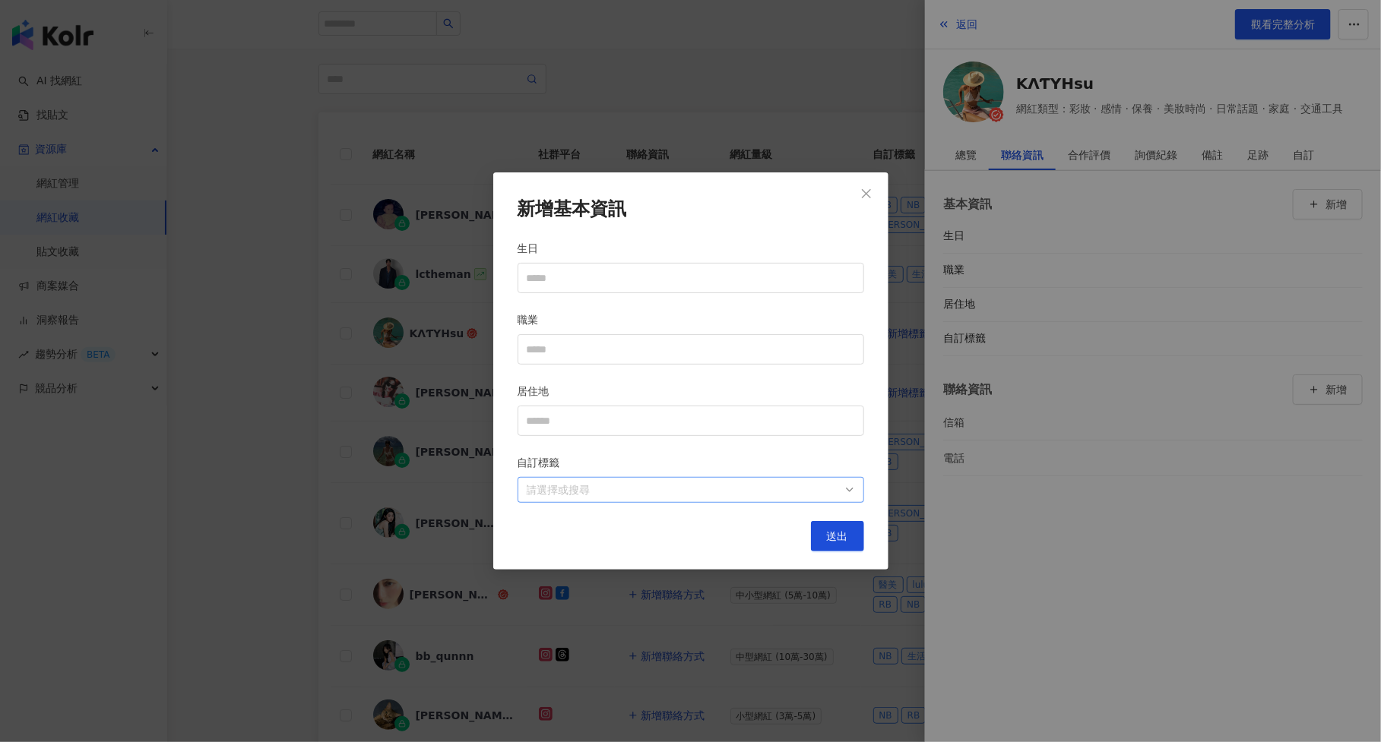
click at [742, 487] on div at bounding box center [683, 490] width 324 height 11
click at [560, 486] on div at bounding box center [683, 490] width 324 height 11
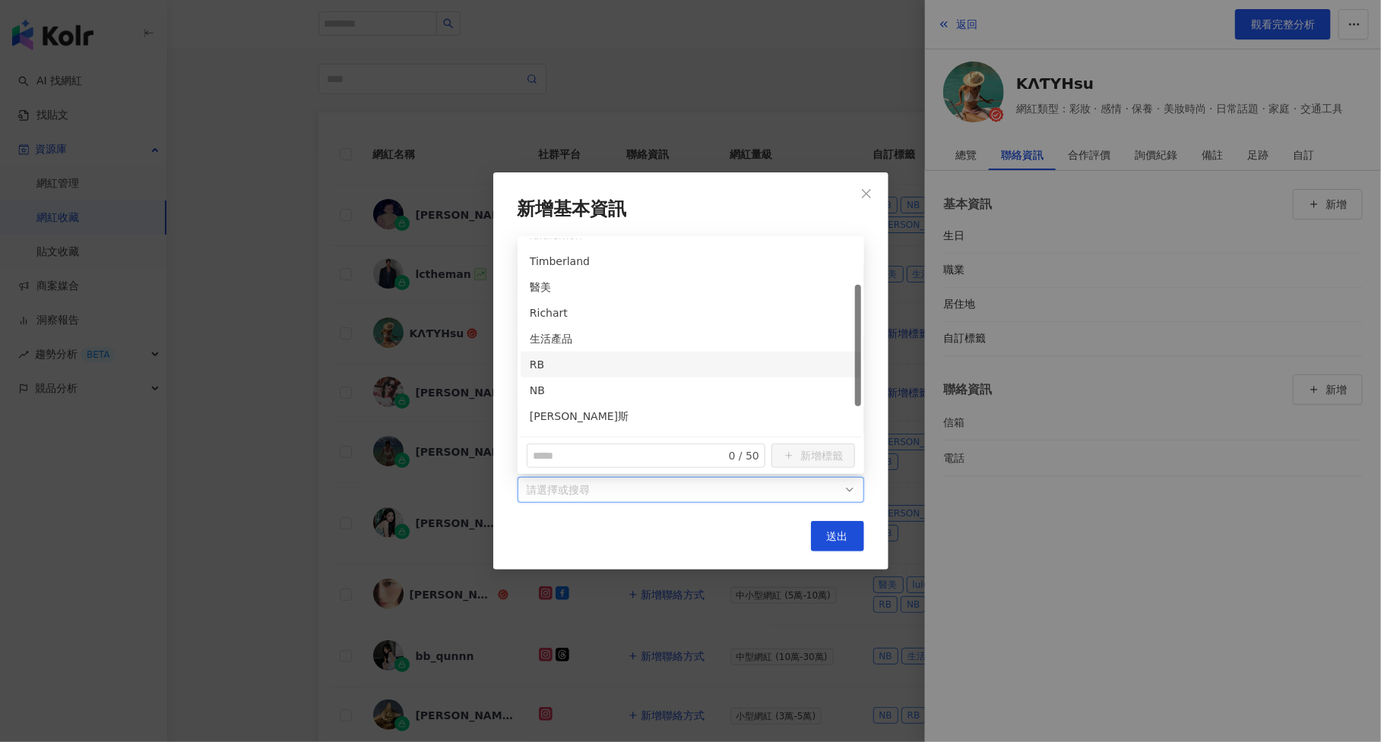
scroll to position [72, 0]
click at [682, 382] on div "NB" at bounding box center [691, 386] width 322 height 17
click at [682, 359] on div "RB" at bounding box center [691, 361] width 322 height 17
click at [691, 287] on div "醫美" at bounding box center [691, 283] width 322 height 17
click at [822, 539] on button "送出" at bounding box center [837, 536] width 53 height 30
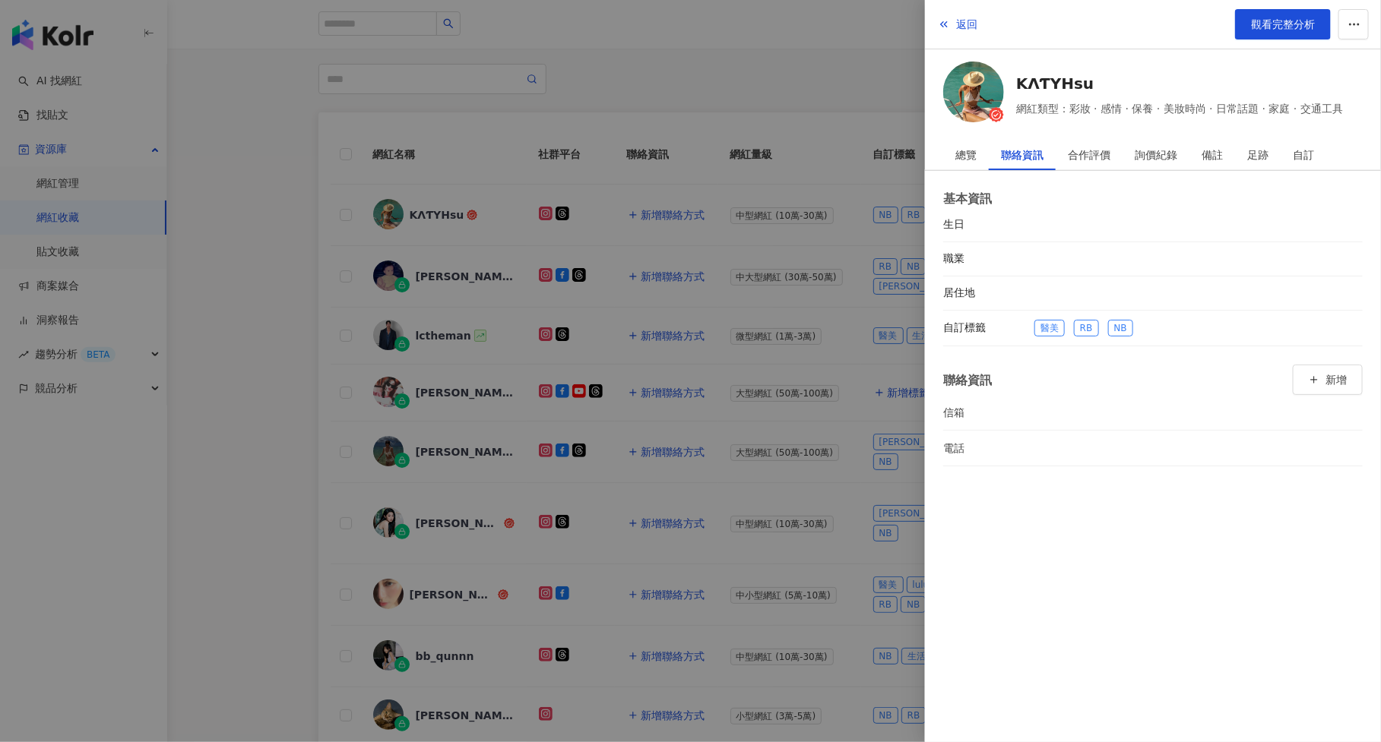
click at [710, 339] on div at bounding box center [690, 371] width 1381 height 742
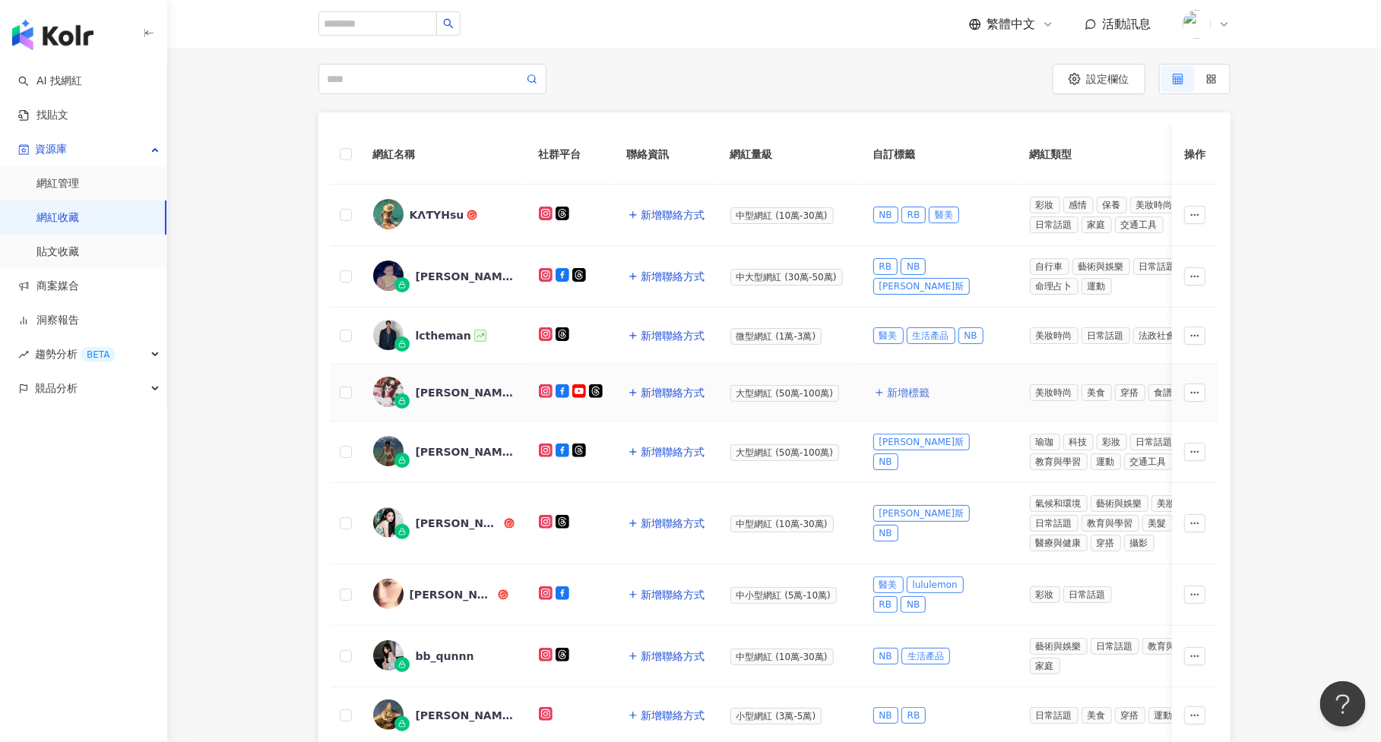
click at [910, 390] on span "新增標籤" at bounding box center [909, 393] width 43 height 12
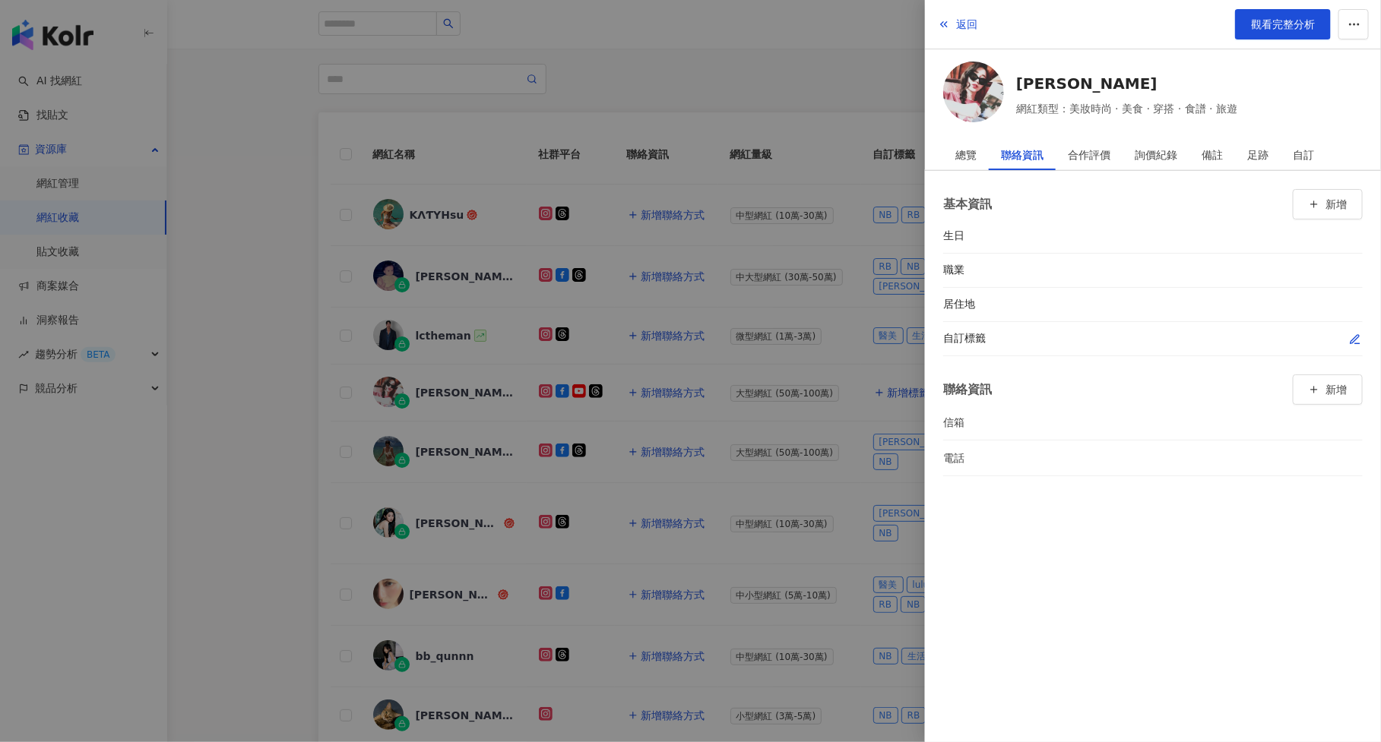
click at [1354, 337] on icon "button" at bounding box center [1355, 340] width 12 height 12
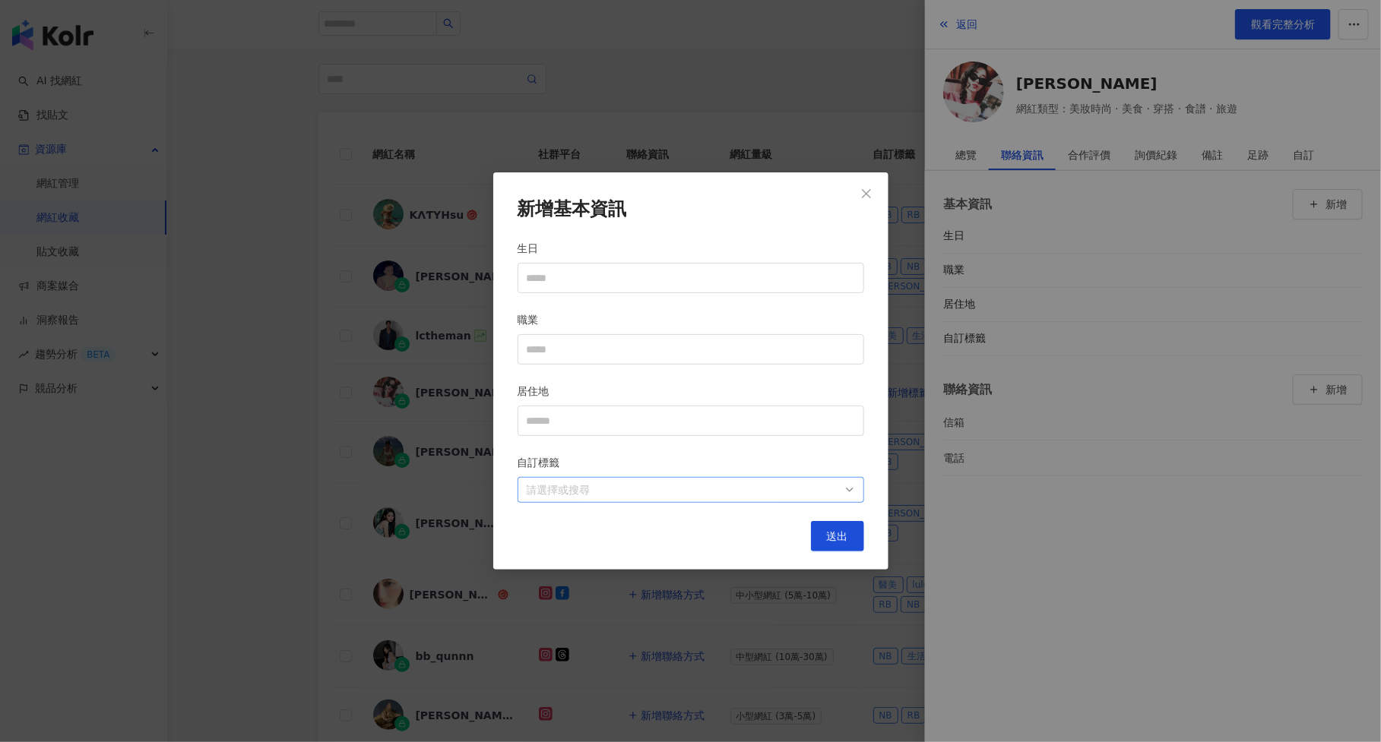
click at [678, 499] on div "請選擇或搜尋" at bounding box center [691, 490] width 347 height 26
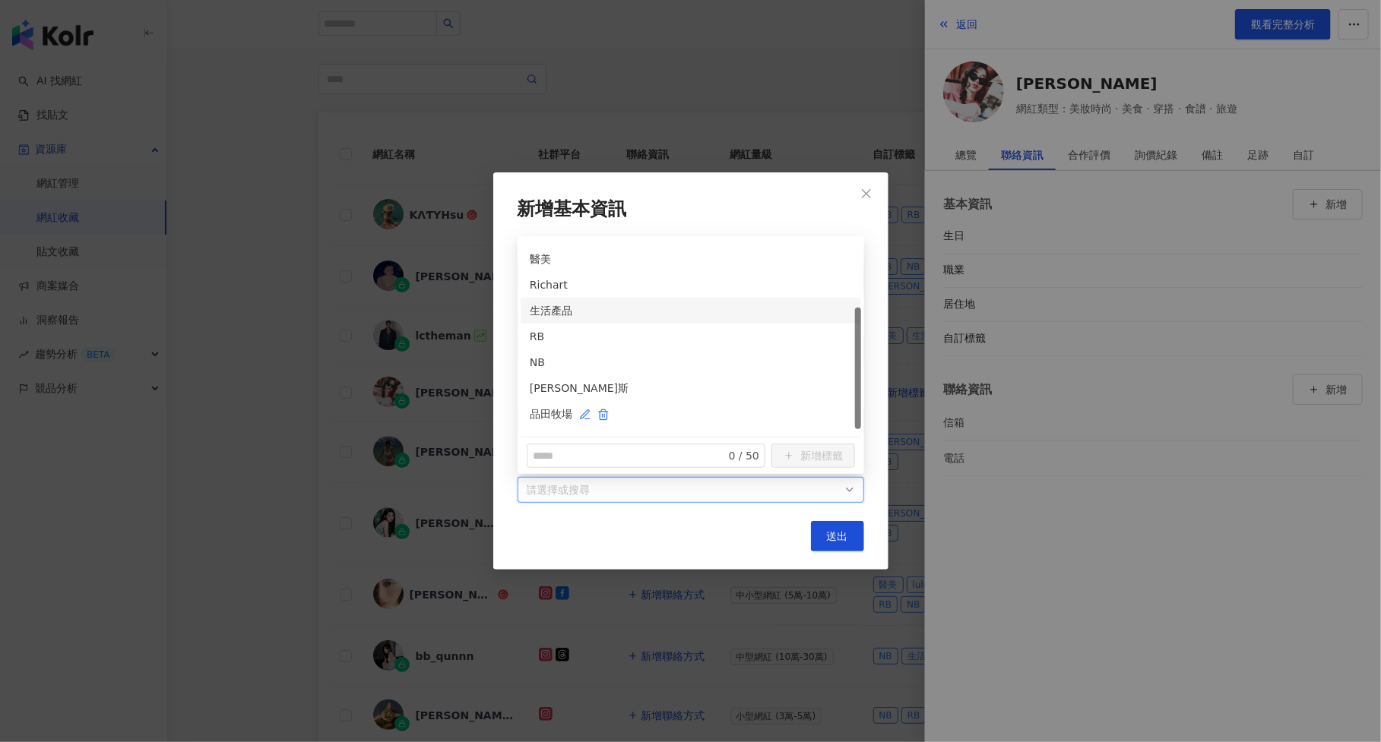
scroll to position [108, 0]
click at [659, 255] on div "醫美" at bounding box center [691, 247] width 322 height 17
click at [635, 348] on div "NB" at bounding box center [691, 351] width 322 height 17
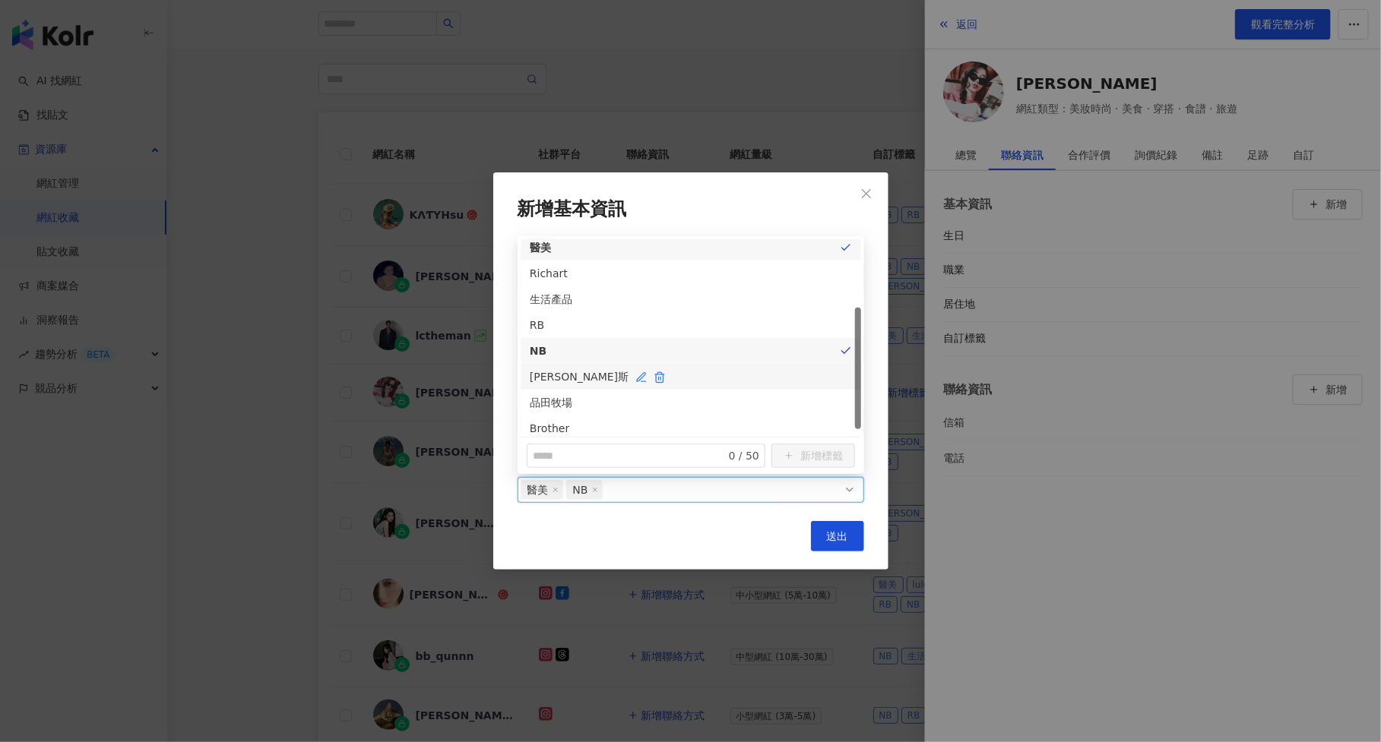
click at [649, 376] on div "[PERSON_NAME]斯" at bounding box center [691, 377] width 322 height 17
click at [759, 300] on div "生活產品" at bounding box center [691, 299] width 322 height 17
click at [845, 528] on button "送出" at bounding box center [837, 536] width 53 height 30
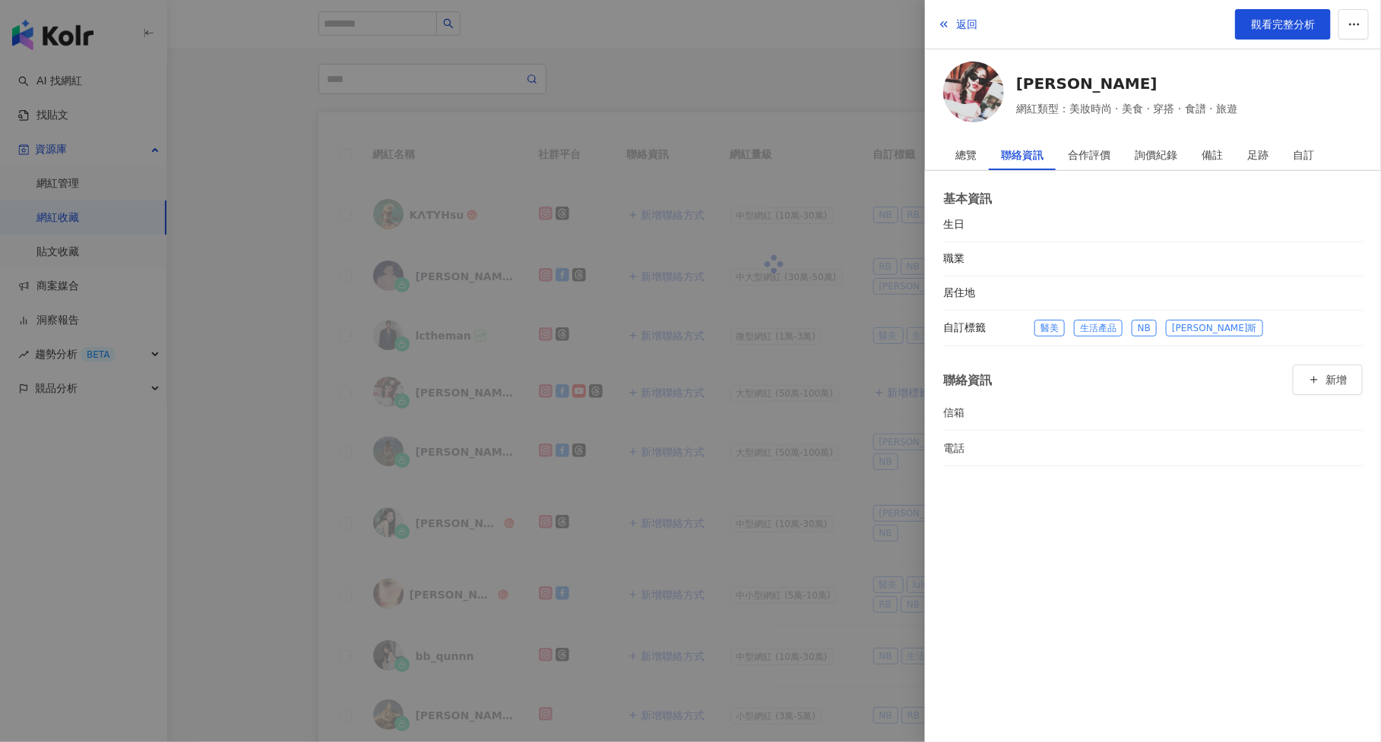
click at [845, 528] on div at bounding box center [690, 371] width 1381 height 742
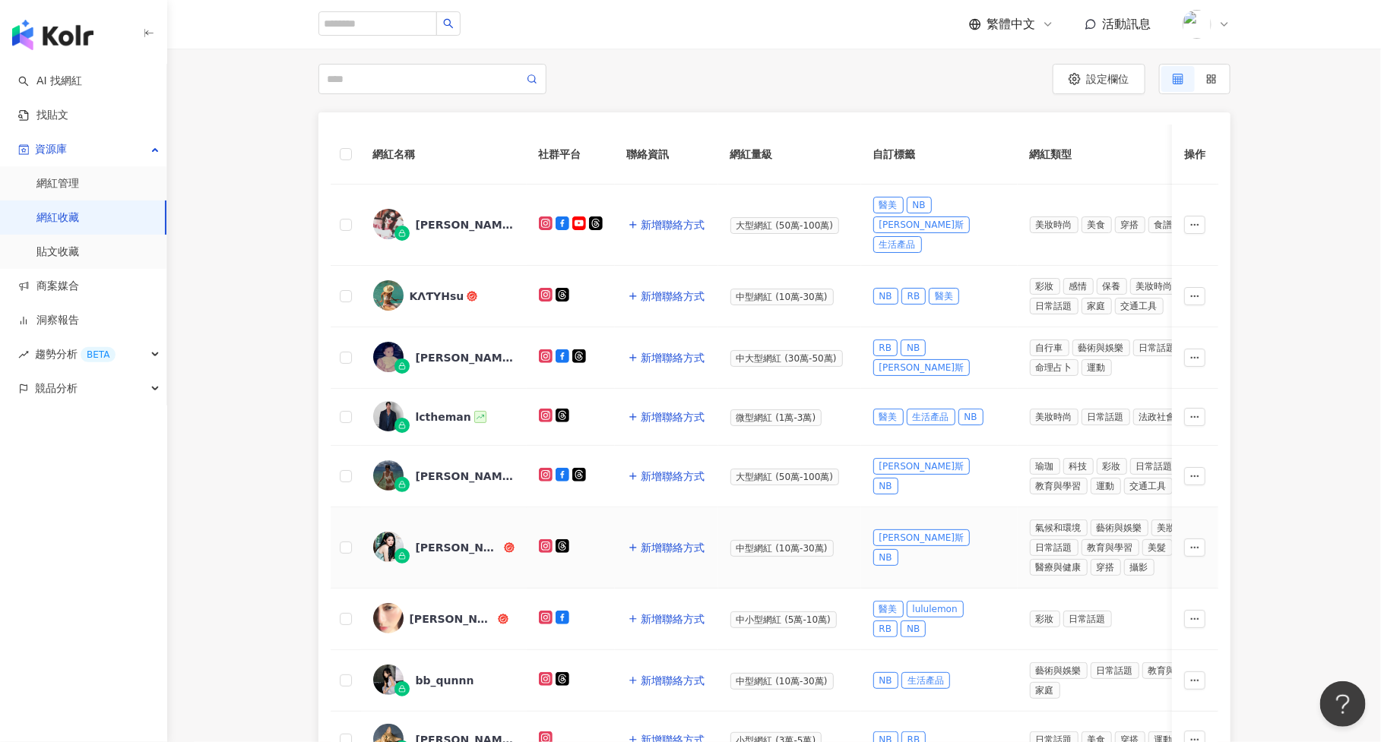
scroll to position [0, 0]
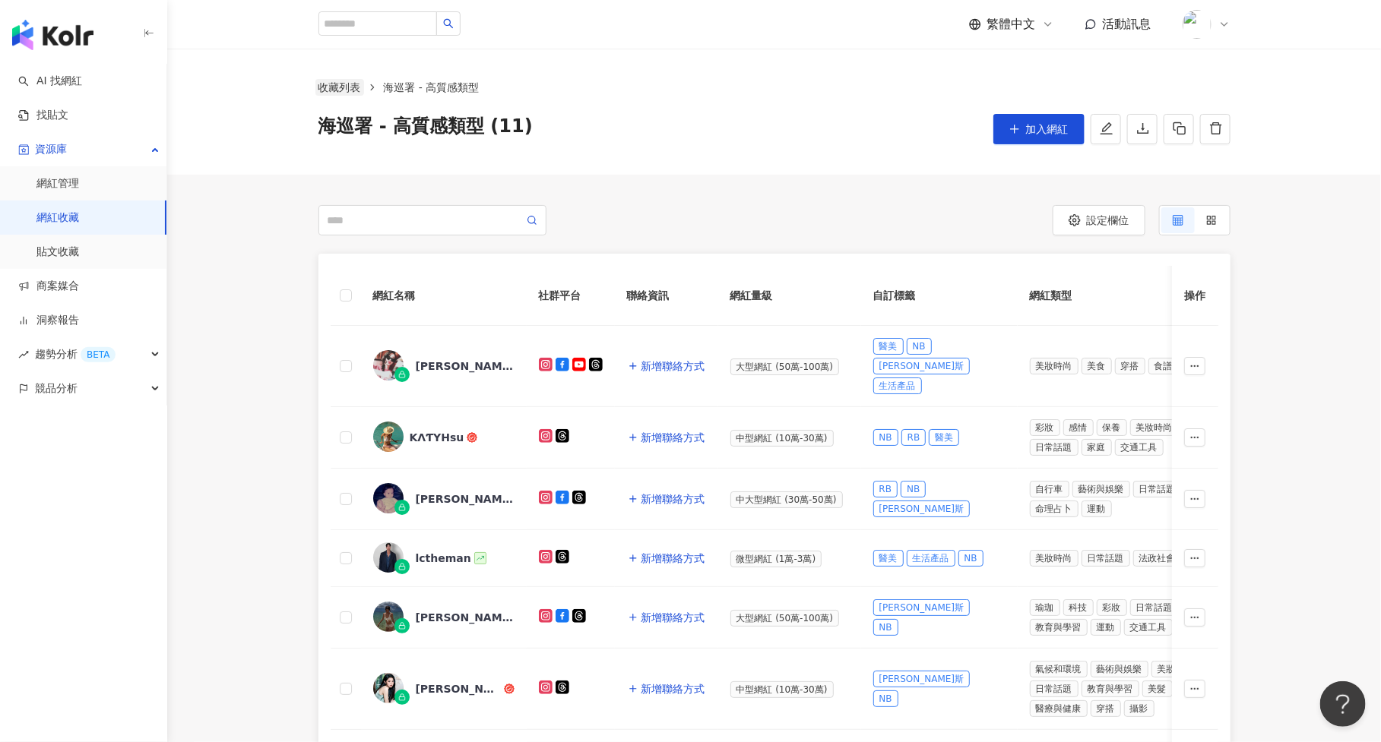
click at [331, 89] on link "收藏列表" at bounding box center [339, 87] width 49 height 17
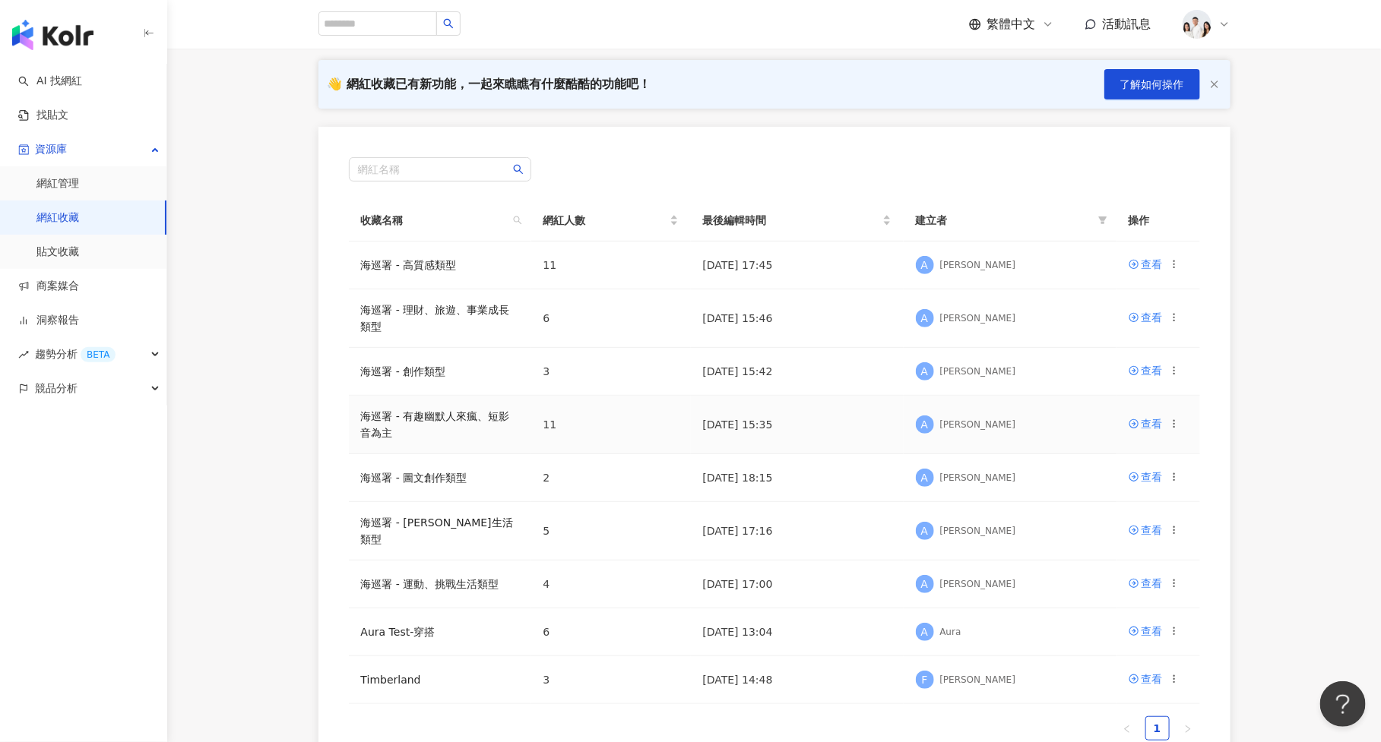
scroll to position [103, 0]
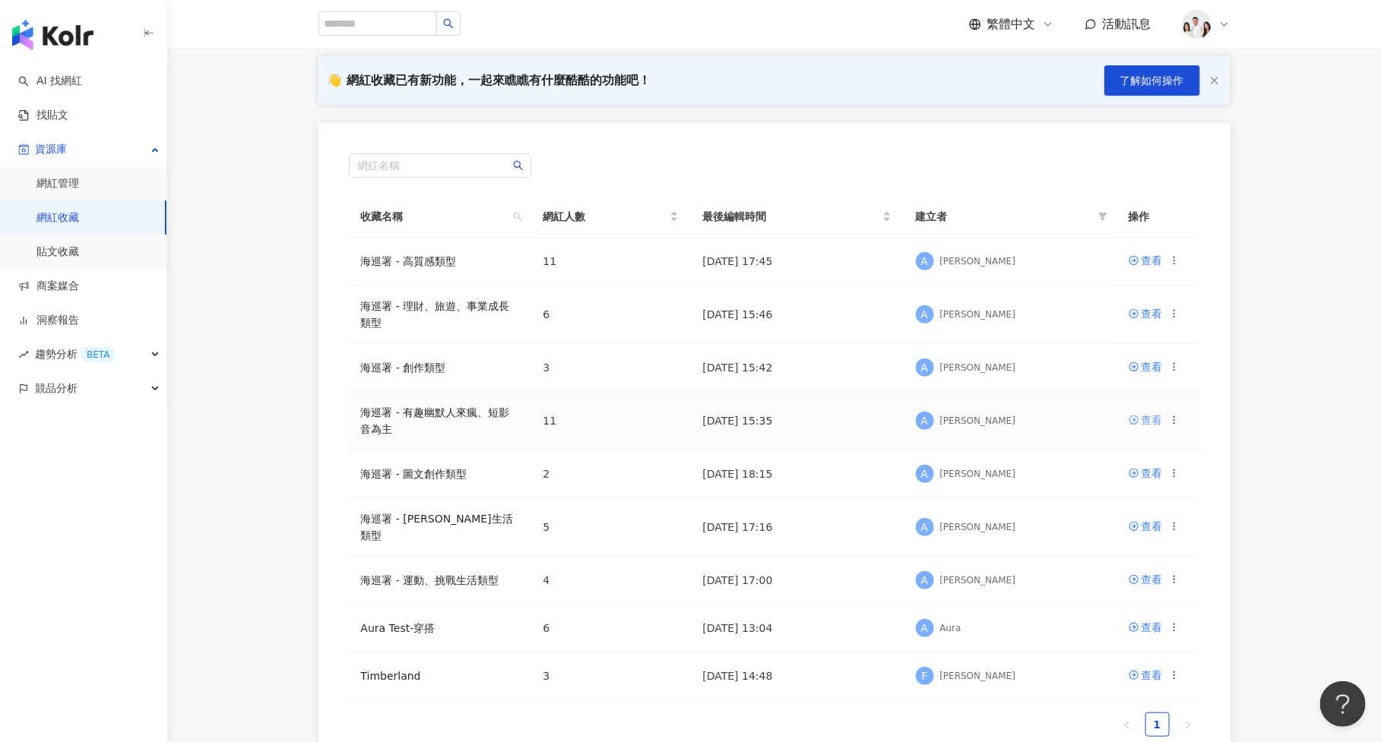
click at [1161, 412] on div "查看" at bounding box center [1151, 420] width 21 height 17
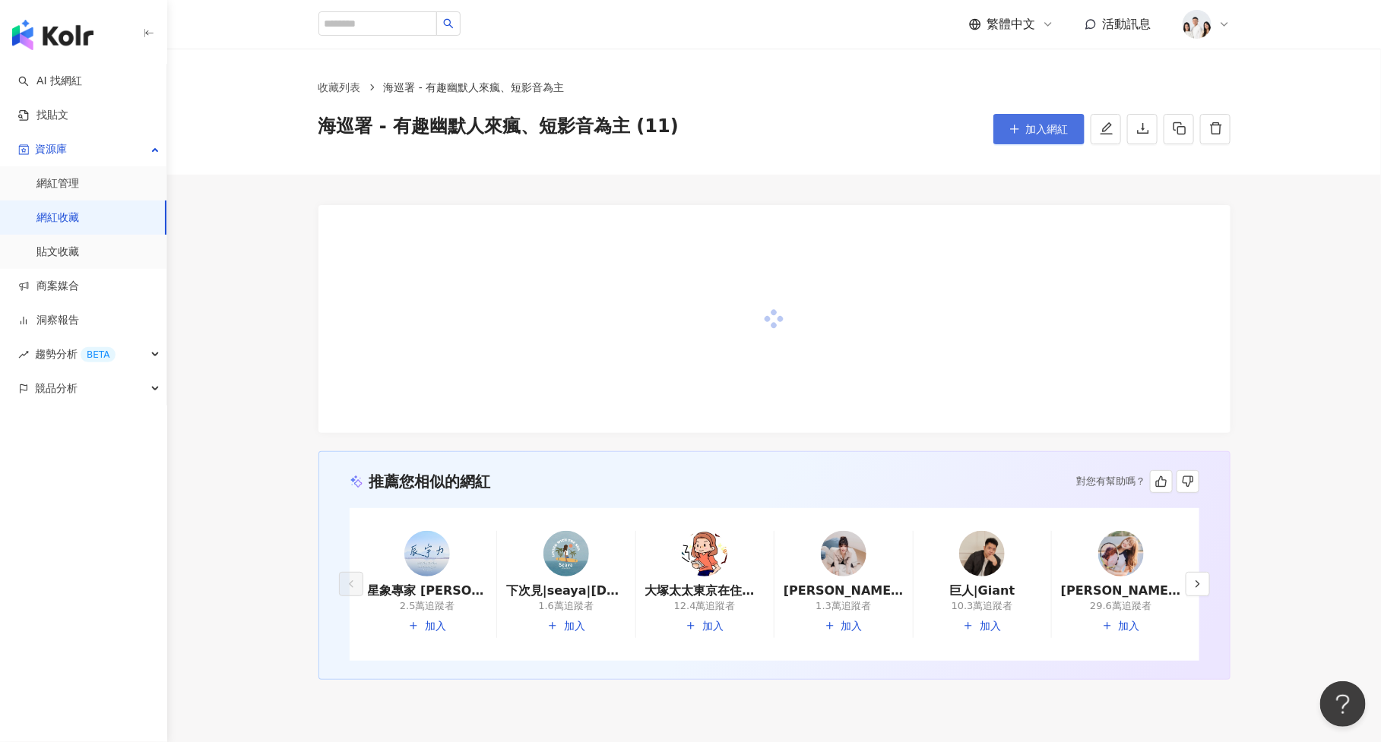
click at [1005, 120] on button "加入網紅" at bounding box center [1038, 129] width 91 height 30
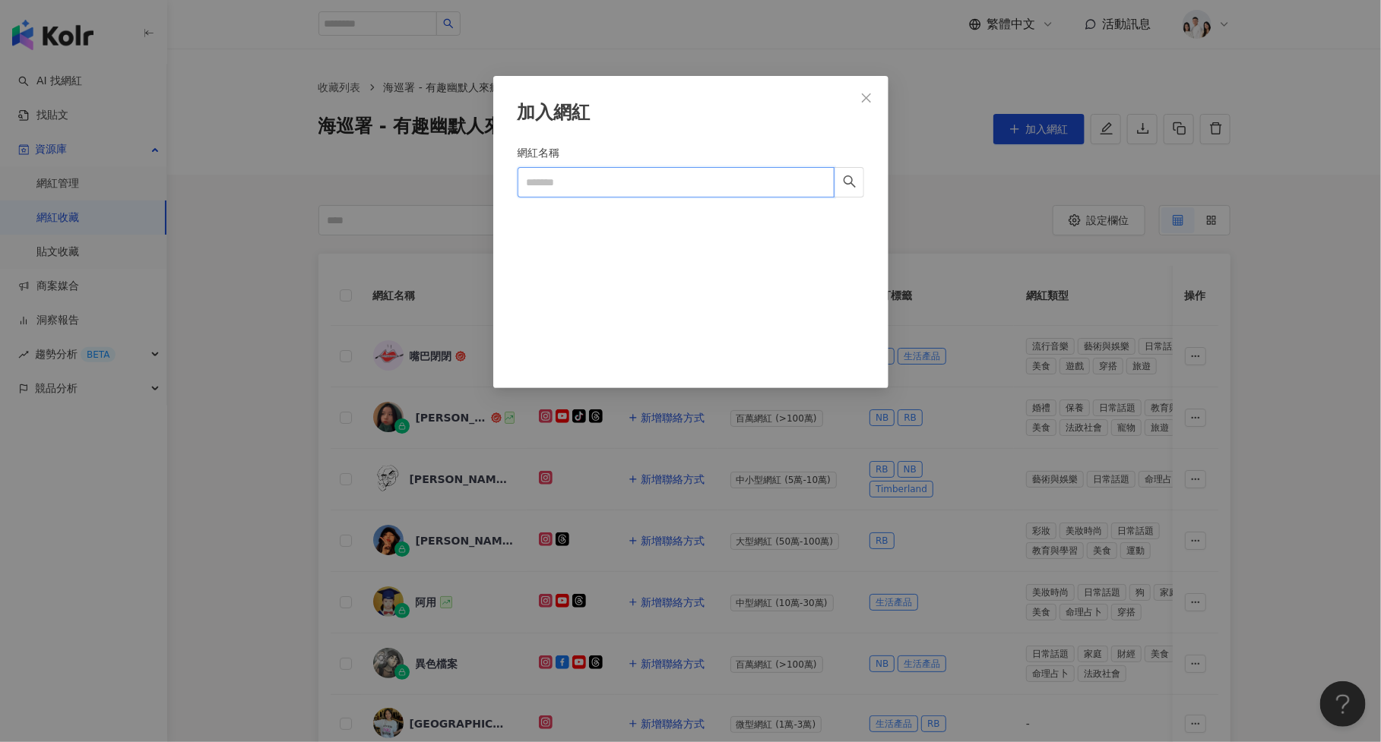
click at [793, 184] on input "網紅名稱" at bounding box center [676, 182] width 317 height 30
paste input "**********"
type input "**********"
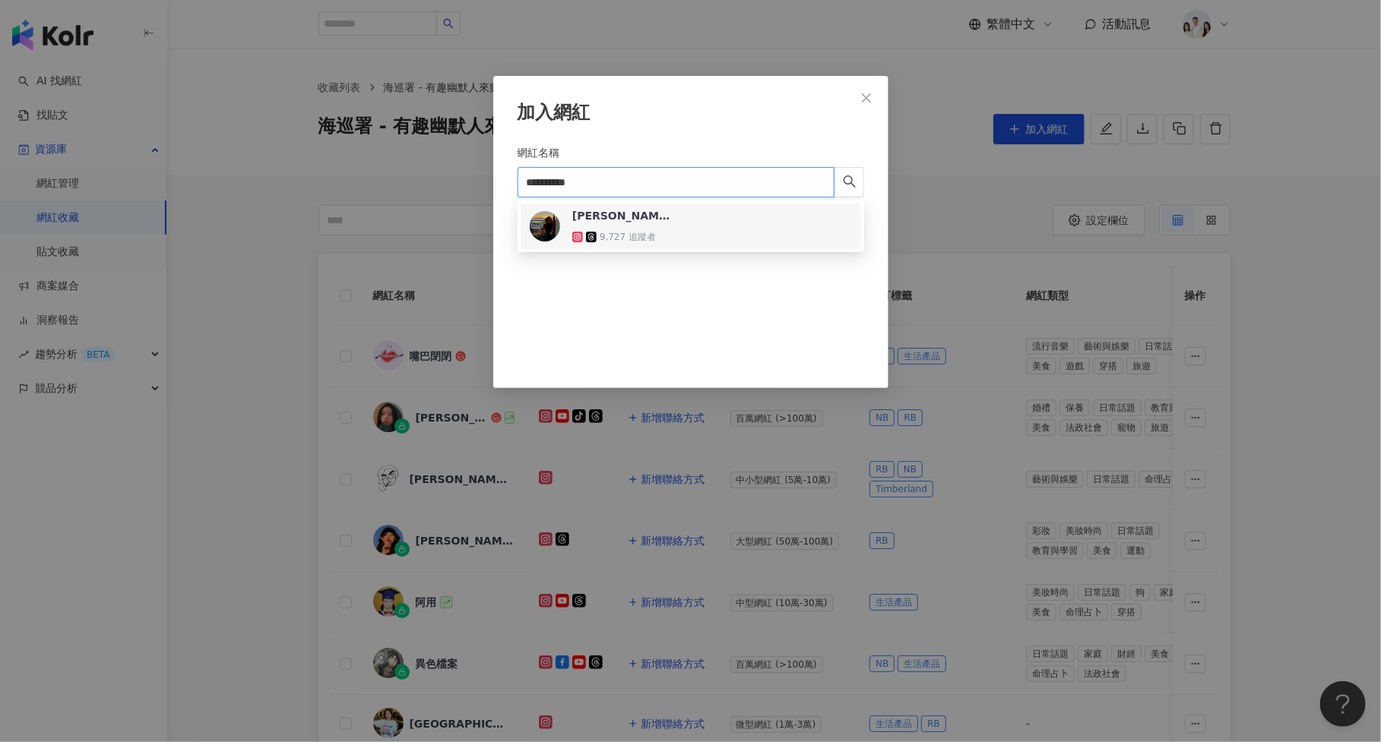
click at [765, 220] on div "[PERSON_NAME] 9,727 追蹤者" at bounding box center [691, 226] width 322 height 36
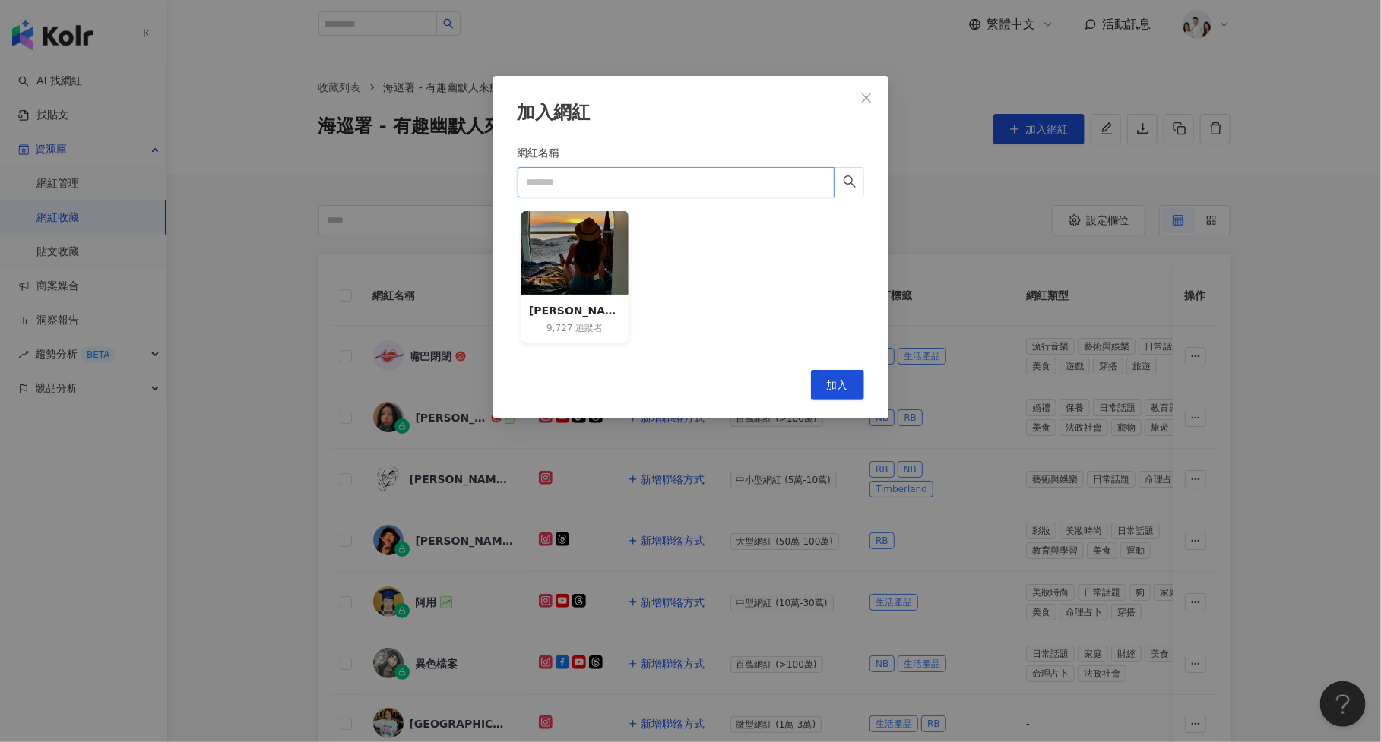
click at [589, 191] on input "網紅名稱" at bounding box center [676, 182] width 317 height 30
paste input "**********"
type input "**********"
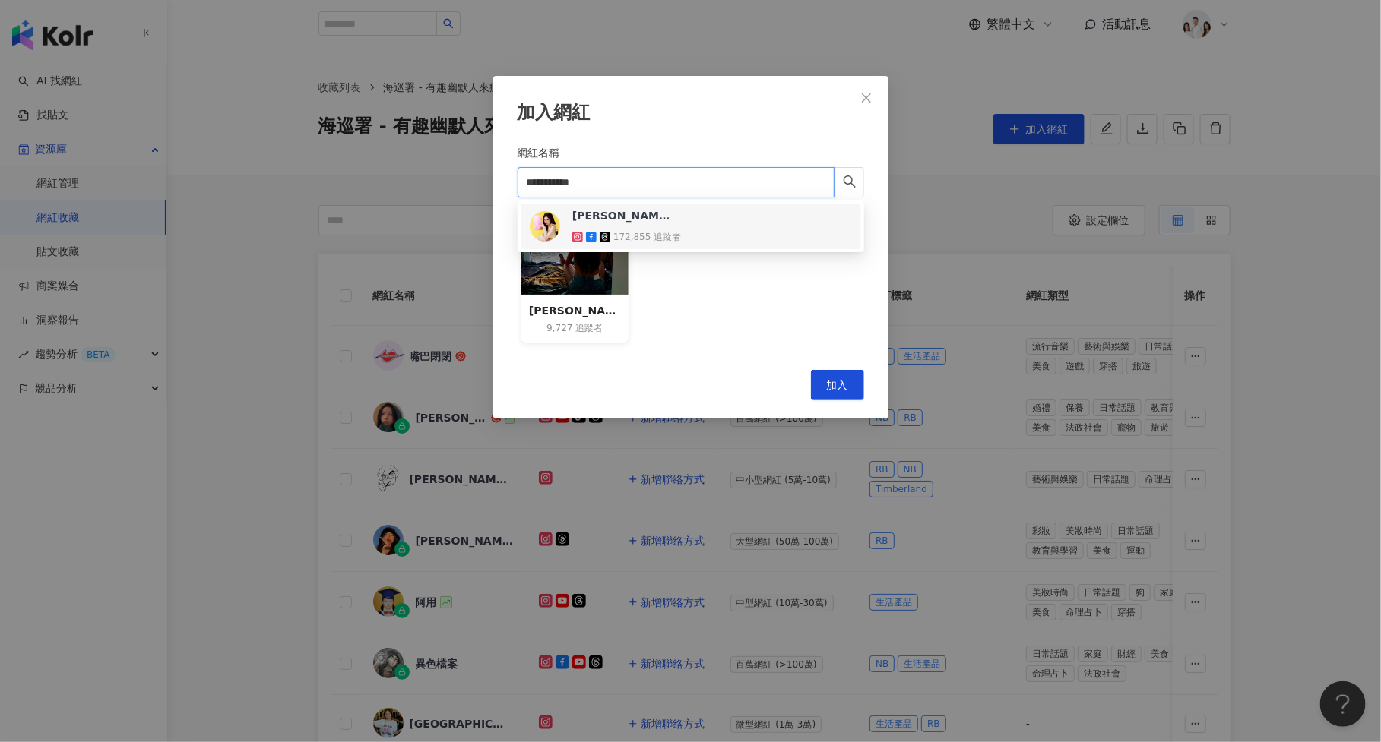
click at [610, 223] on span "[PERSON_NAME]" at bounding box center [621, 215] width 99 height 15
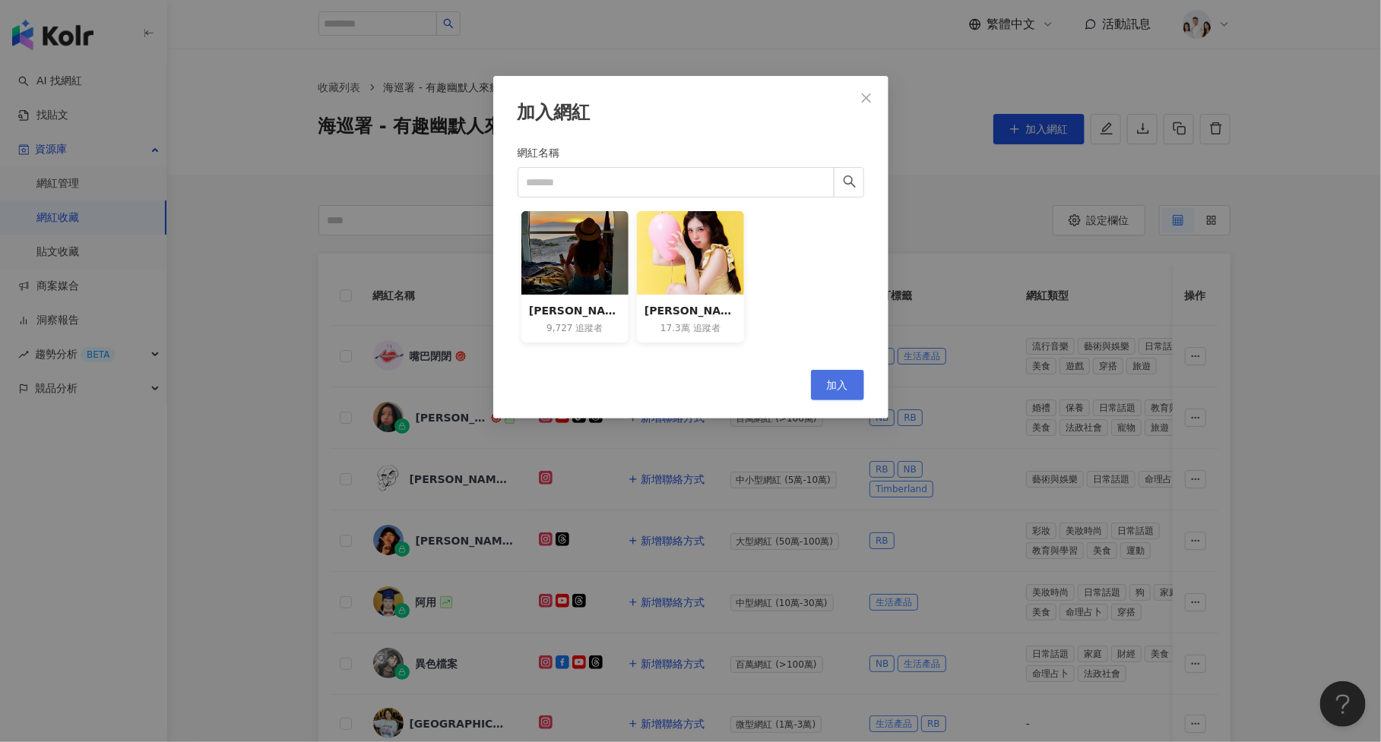
click at [848, 382] on button "加入" at bounding box center [837, 385] width 53 height 30
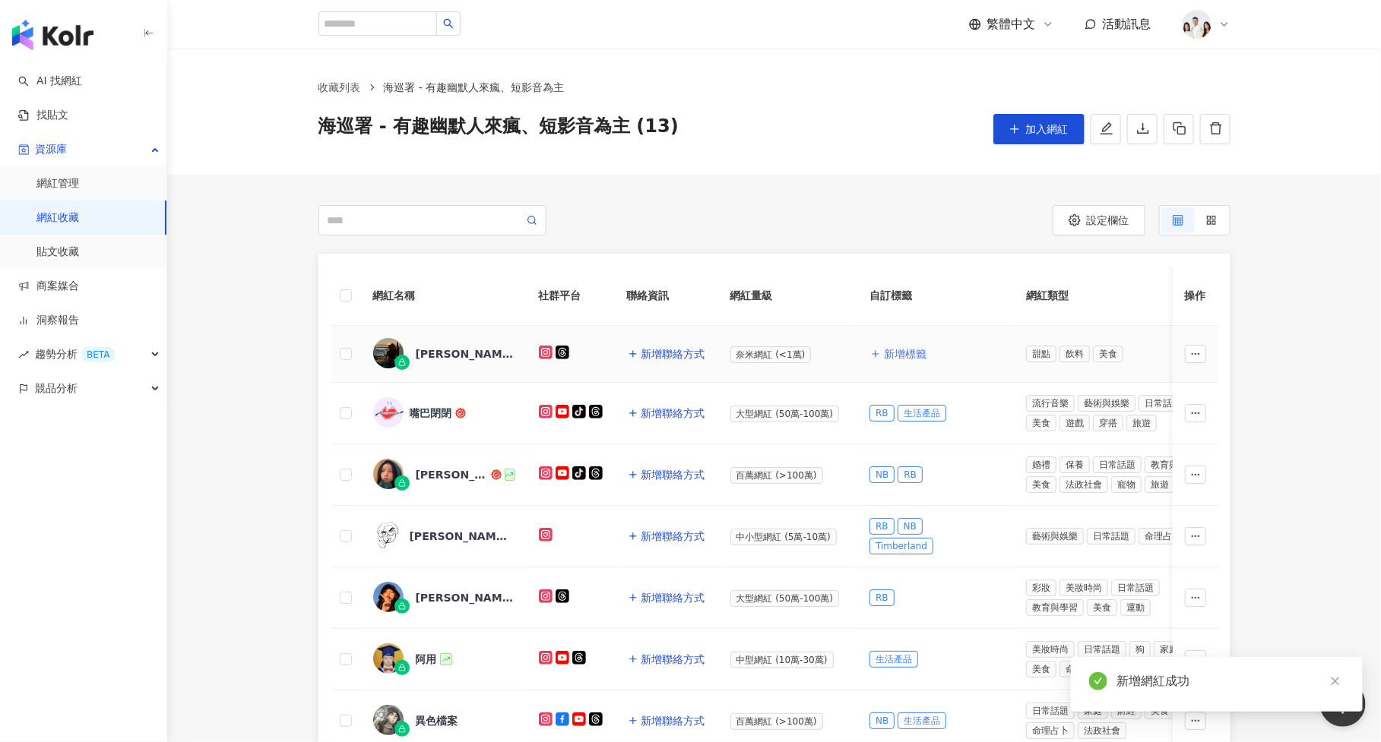
click at [902, 357] on span "新增標籤" at bounding box center [905, 354] width 43 height 12
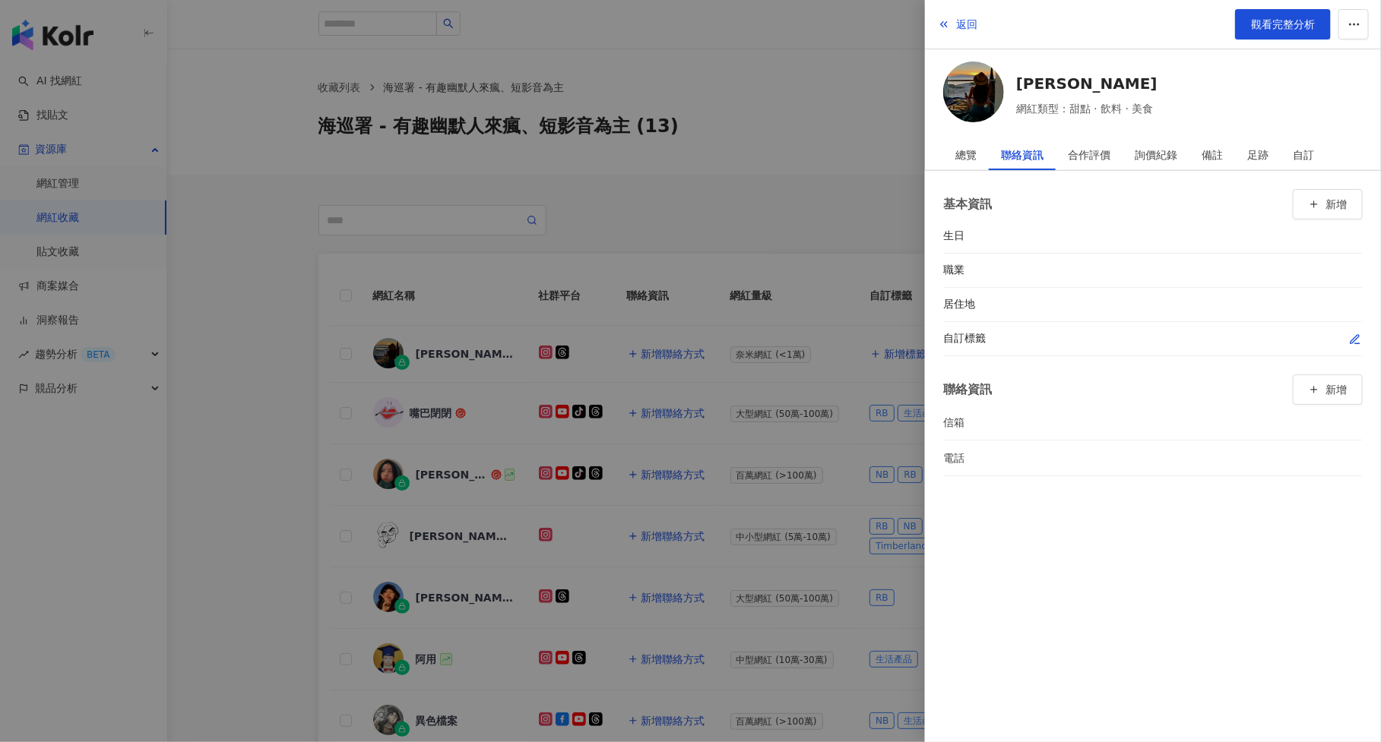
drag, startPoint x: 1336, startPoint y: 375, endPoint x: 1345, endPoint y: 341, distance: 35.4
click at [1345, 341] on div "基本資訊 新增 生日 職業 居住地 自訂標籤 聯絡資訊 新增 信箱 電話" at bounding box center [1153, 333] width 456 height 324
click at [1352, 340] on icon "button" at bounding box center [1354, 339] width 8 height 8
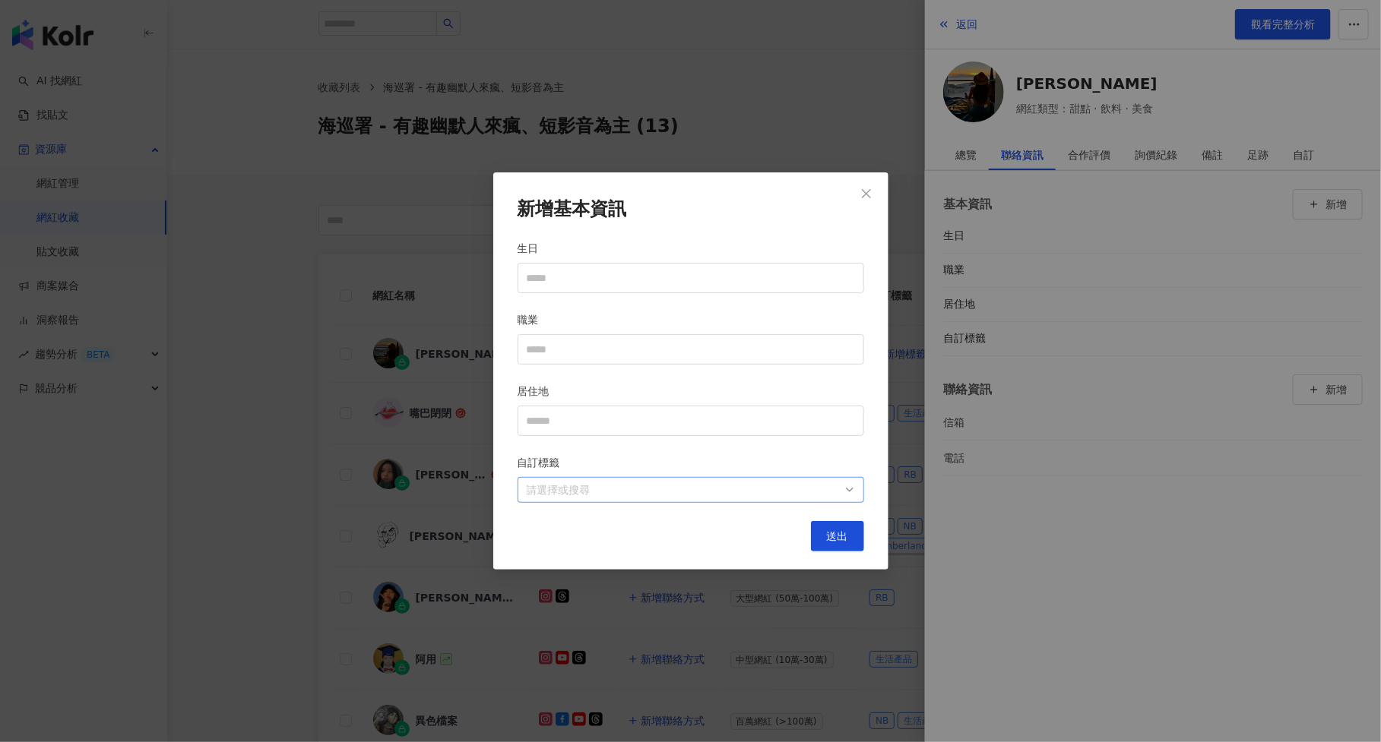
click at [708, 489] on div at bounding box center [683, 490] width 324 height 11
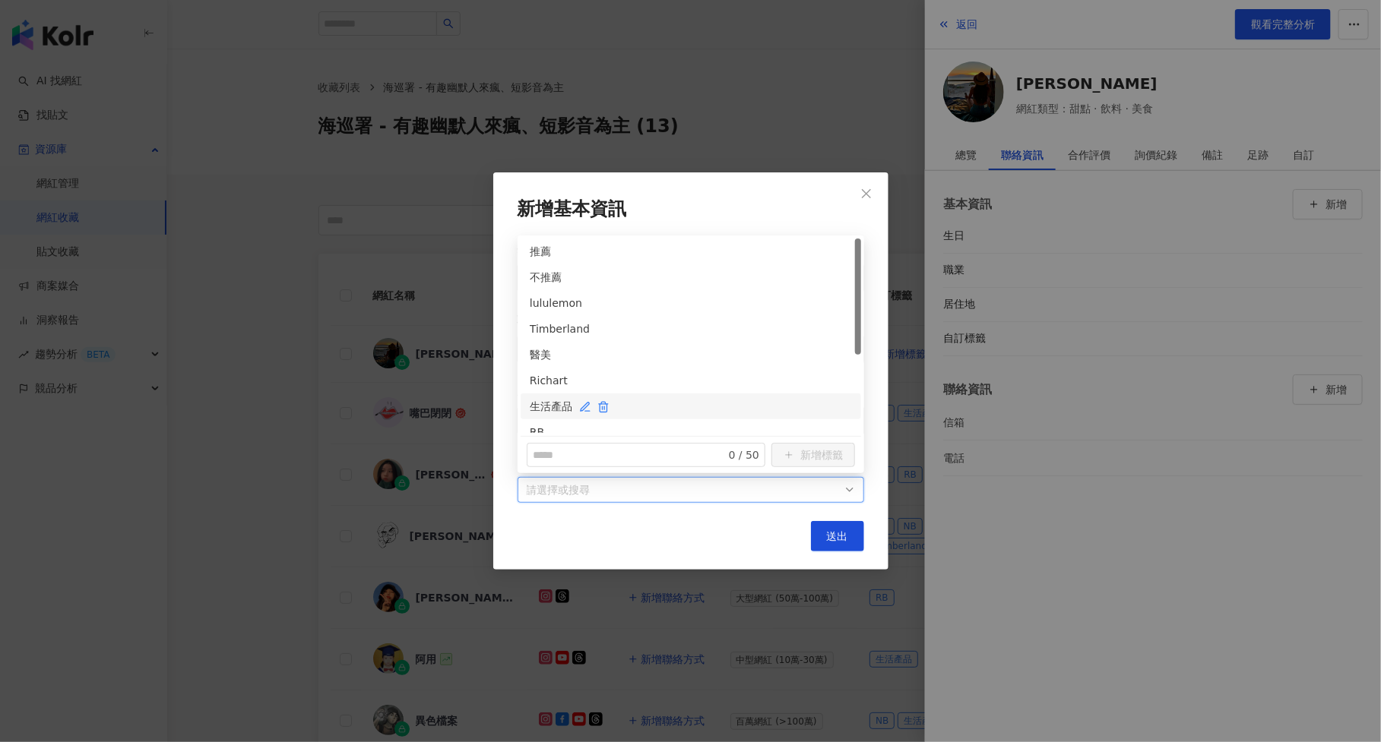
click at [666, 405] on div "生活產品" at bounding box center [691, 406] width 322 height 17
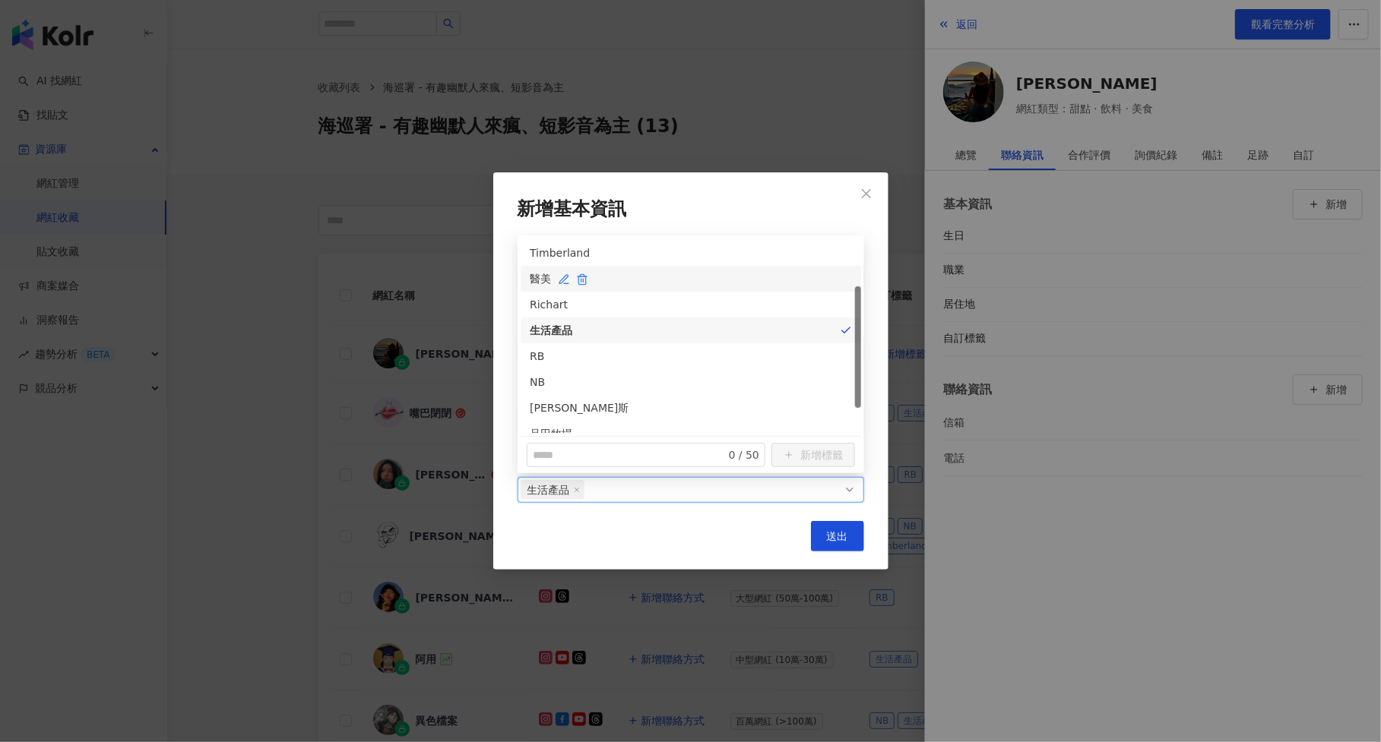
click at [676, 284] on div "醫美" at bounding box center [691, 279] width 322 height 17
click at [678, 360] on div "RB" at bounding box center [691, 356] width 322 height 17
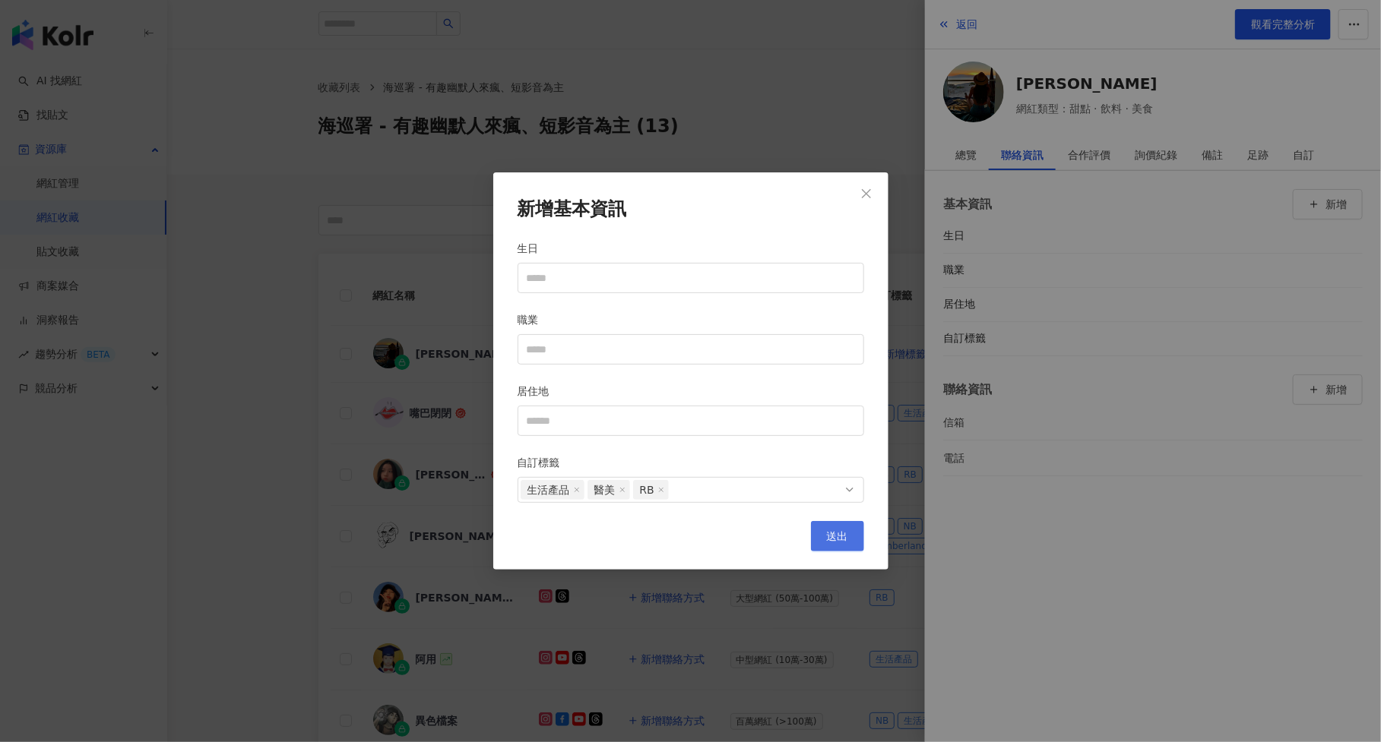
click at [825, 521] on button "送出" at bounding box center [837, 536] width 53 height 30
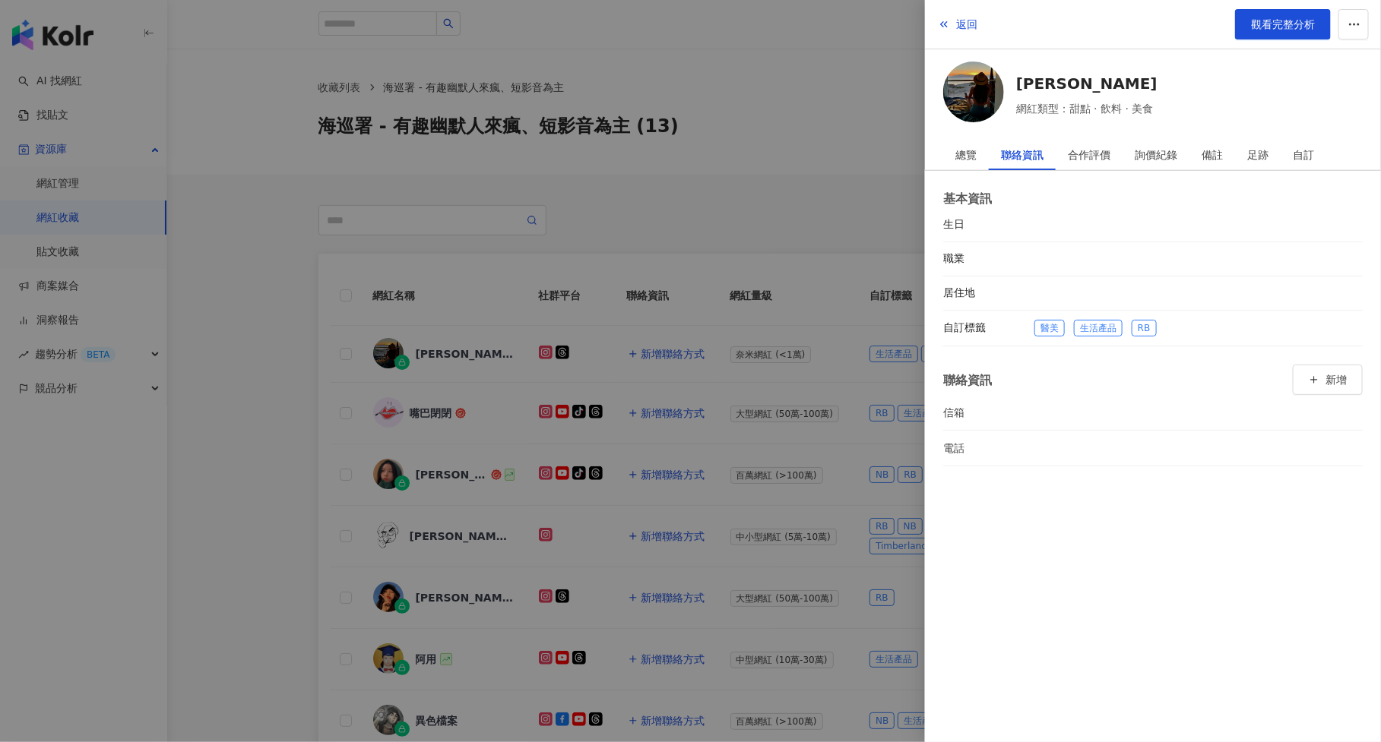
click at [825, 500] on div at bounding box center [690, 371] width 1381 height 742
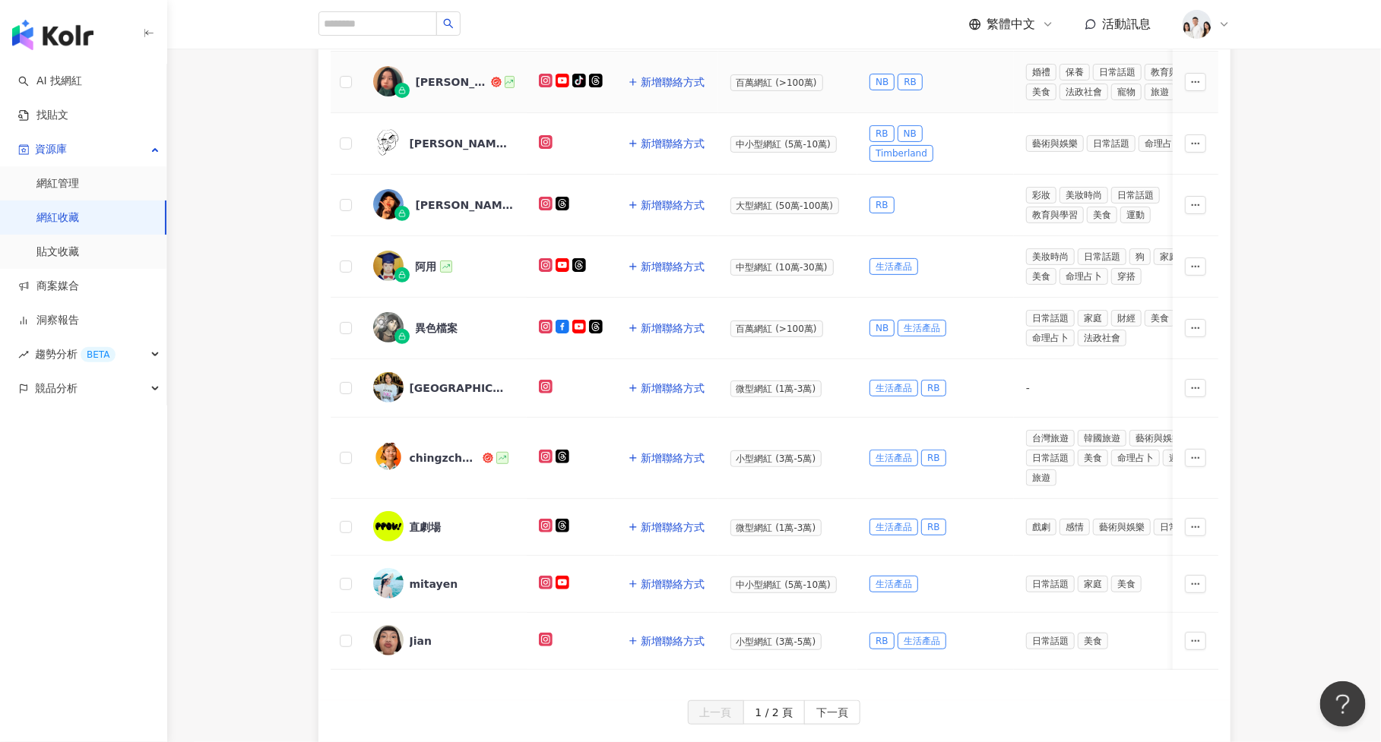
scroll to position [804, 0]
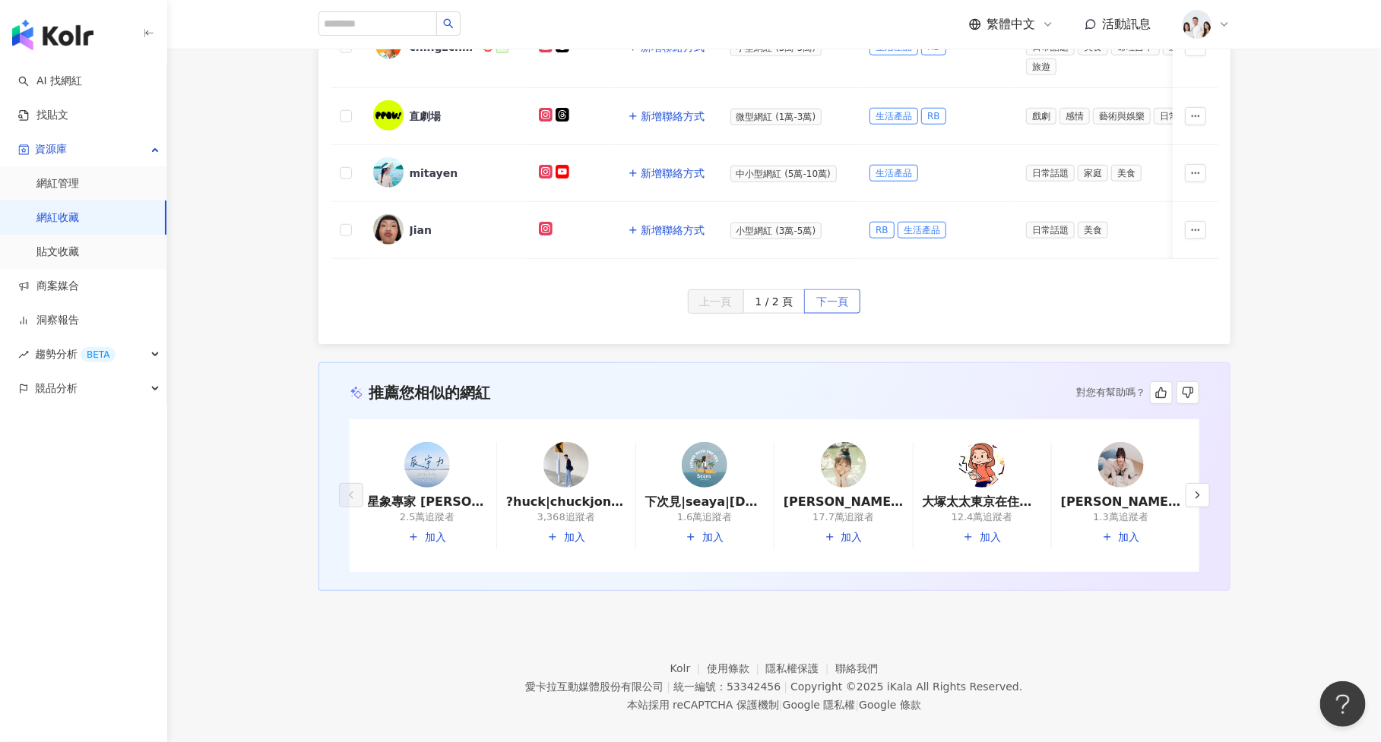
click at [828, 290] on span "下一頁" at bounding box center [832, 302] width 32 height 24
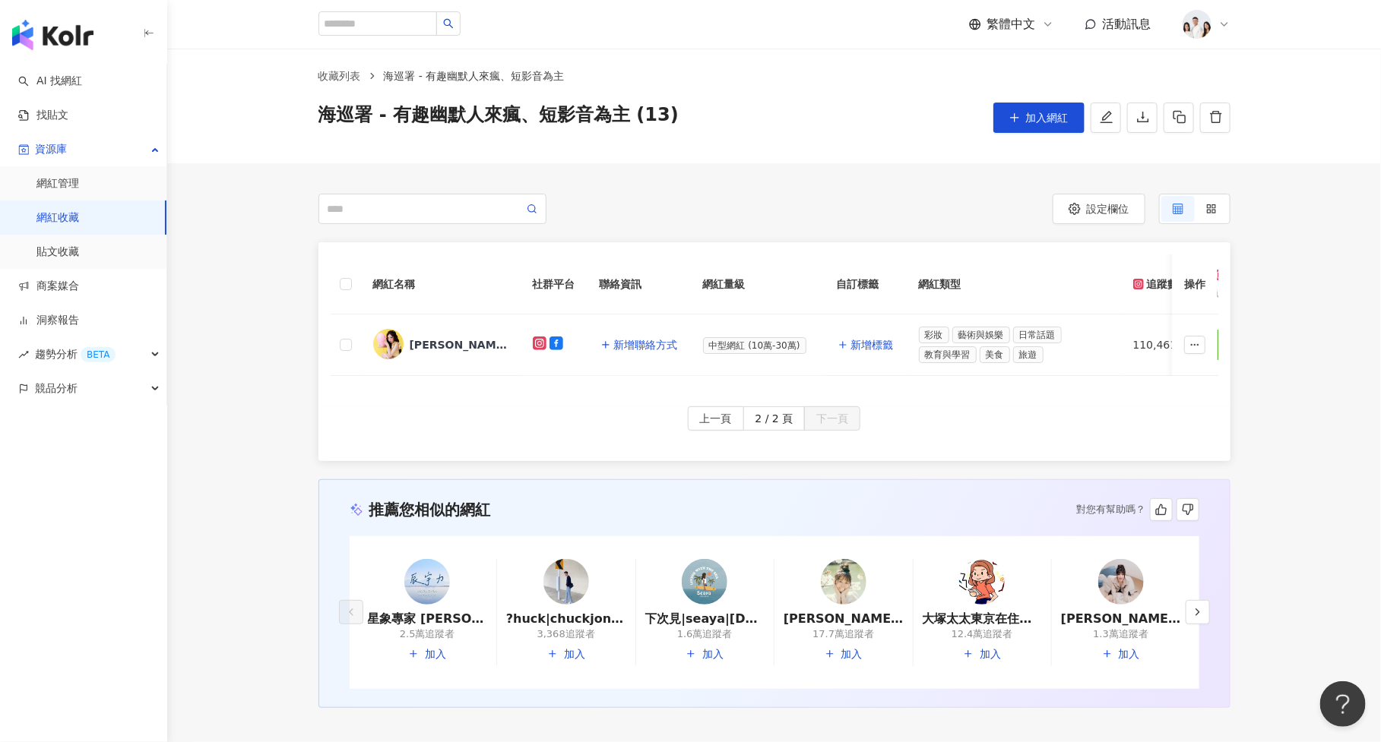
scroll to position [12, 0]
click at [884, 350] on button "新增標籤" at bounding box center [866, 344] width 58 height 30
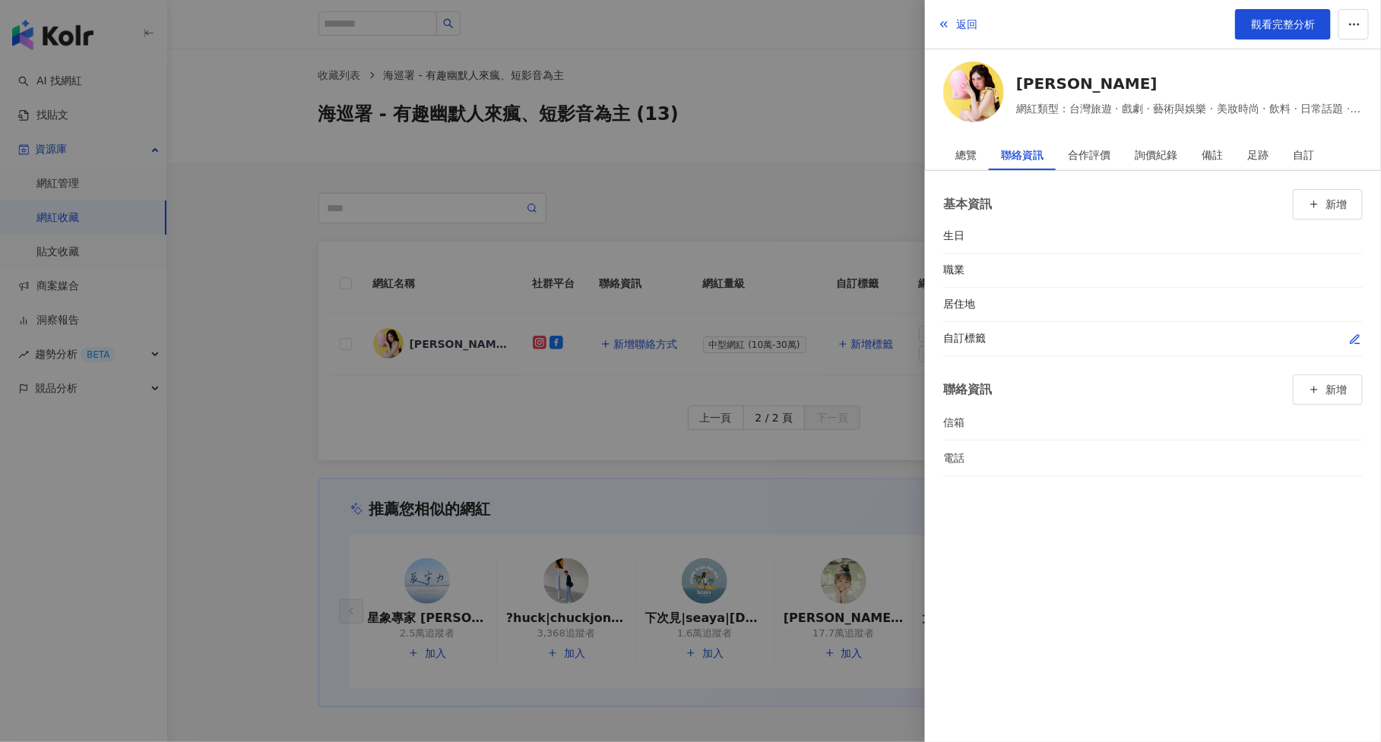
click at [1349, 334] on icon "button" at bounding box center [1355, 340] width 12 height 12
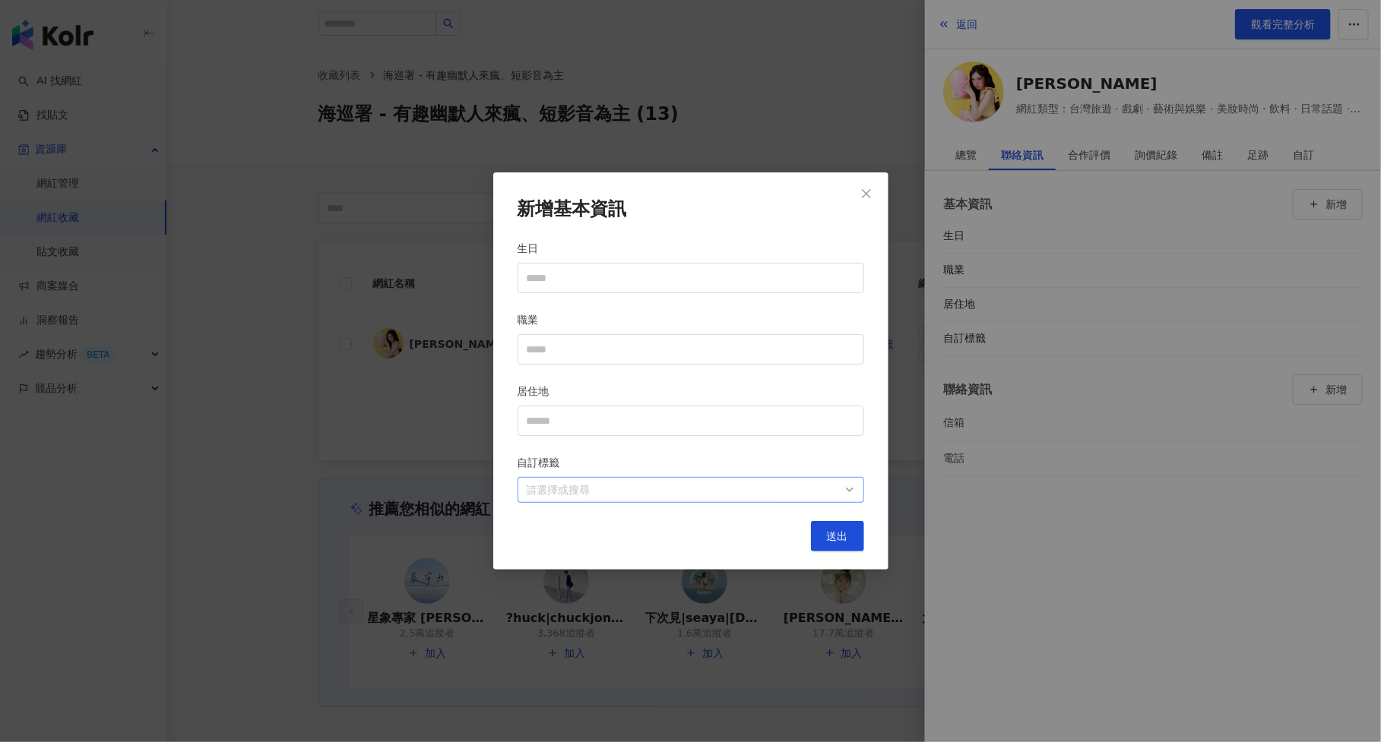
click at [769, 489] on div at bounding box center [683, 490] width 324 height 11
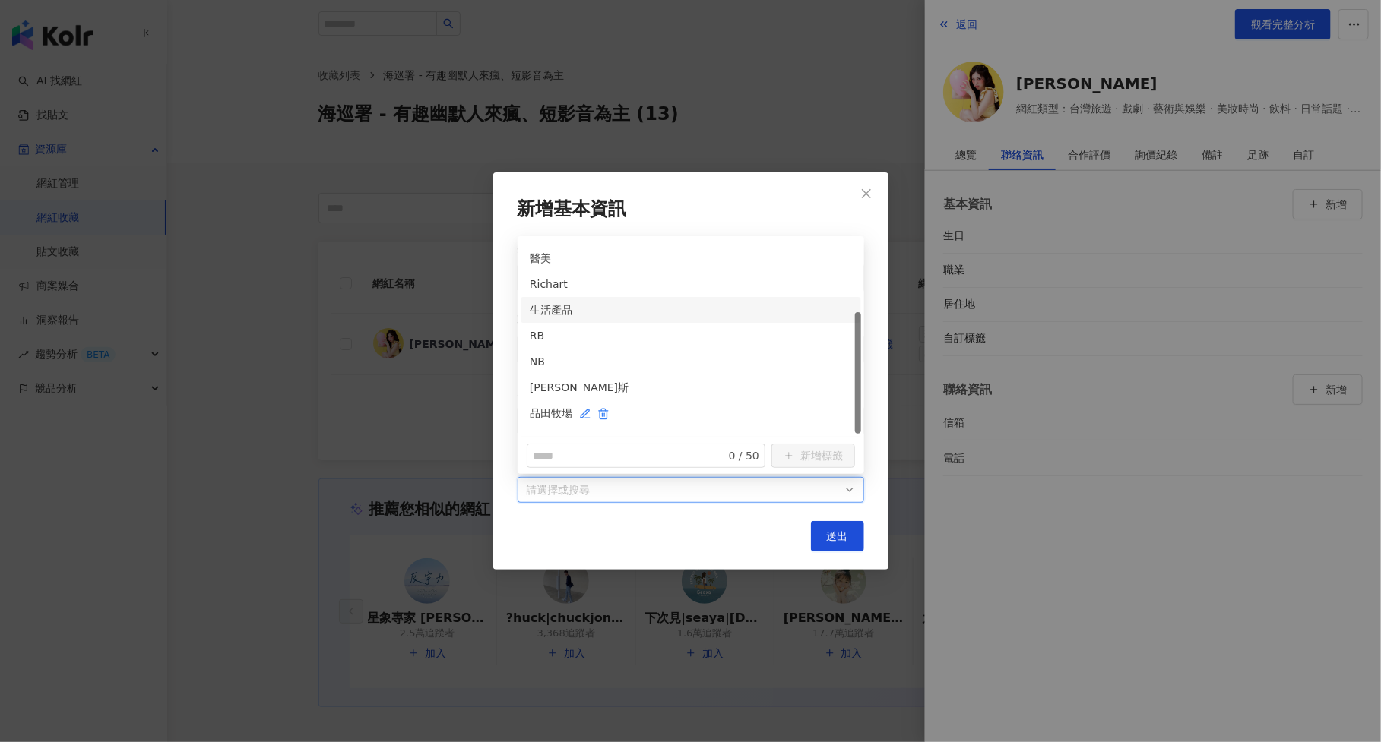
scroll to position [115, 0]
click at [702, 326] on div "RB" at bounding box center [691, 318] width 322 height 17
click at [702, 351] on div "NB" at bounding box center [691, 344] width 322 height 17
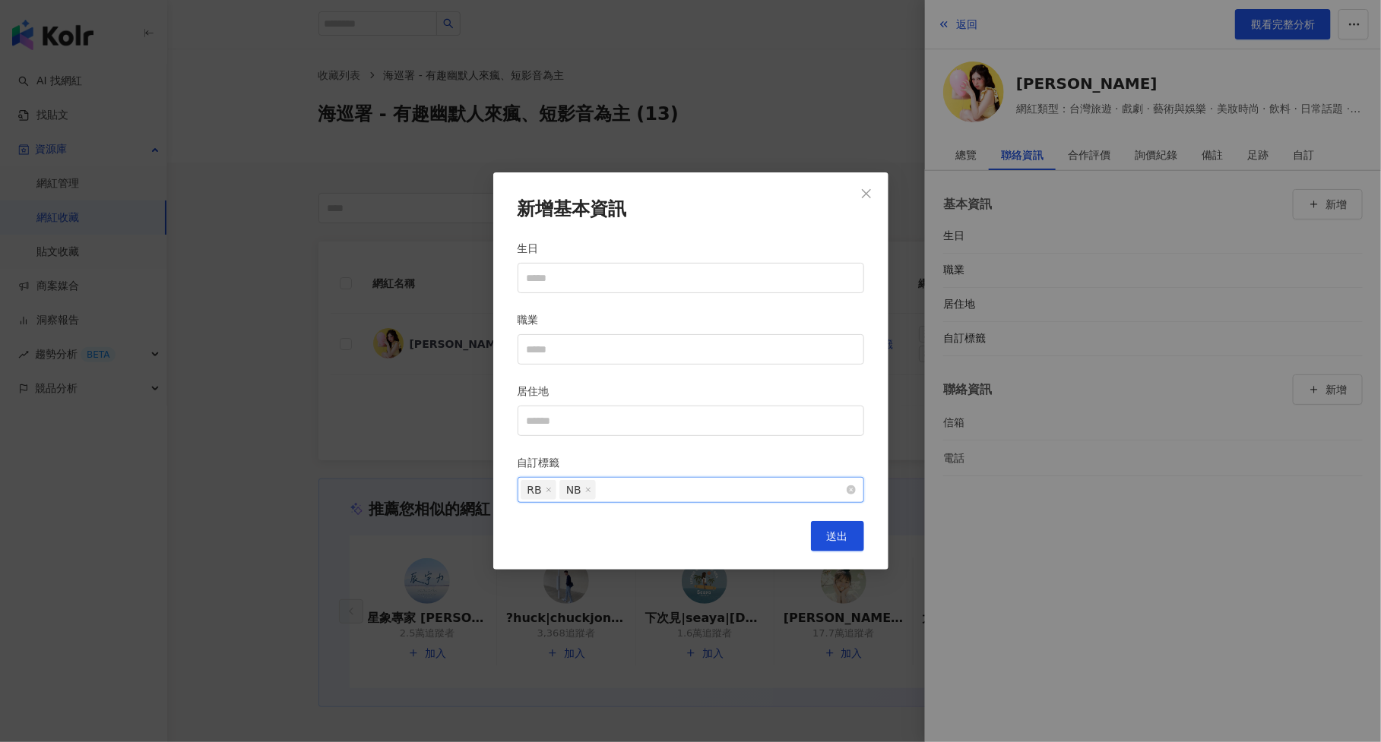
click at [670, 489] on div "RB NB" at bounding box center [683, 490] width 324 height 23
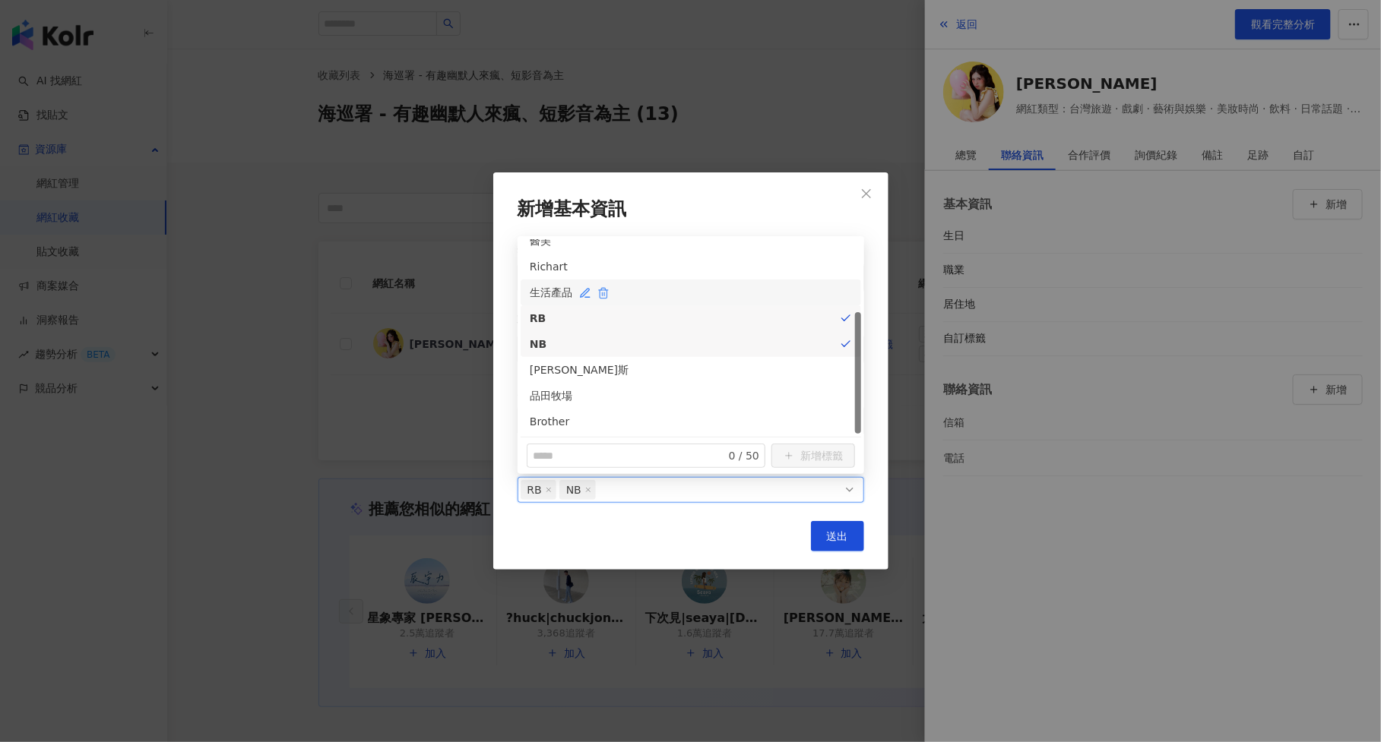
click at [608, 291] on icon "button" at bounding box center [603, 293] width 12 height 12
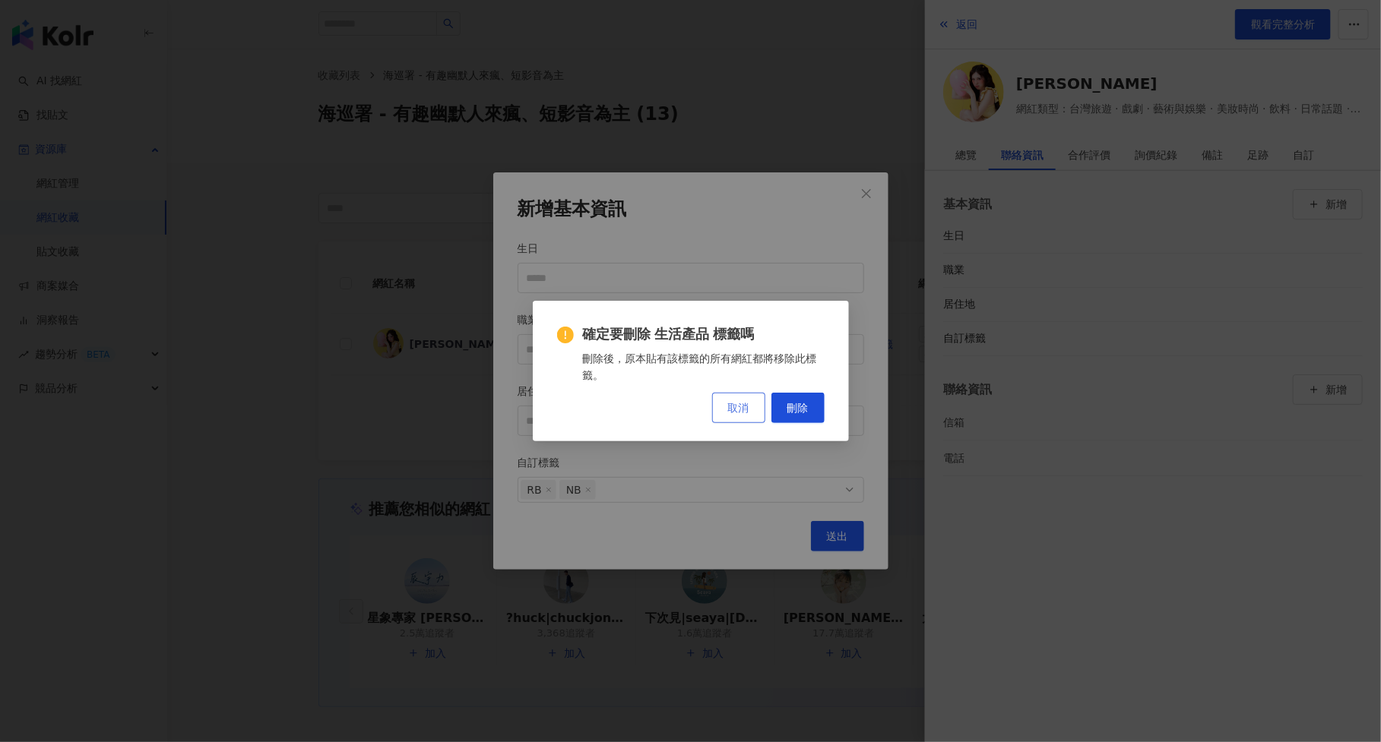
click at [749, 407] on span "取消" at bounding box center [738, 408] width 21 height 12
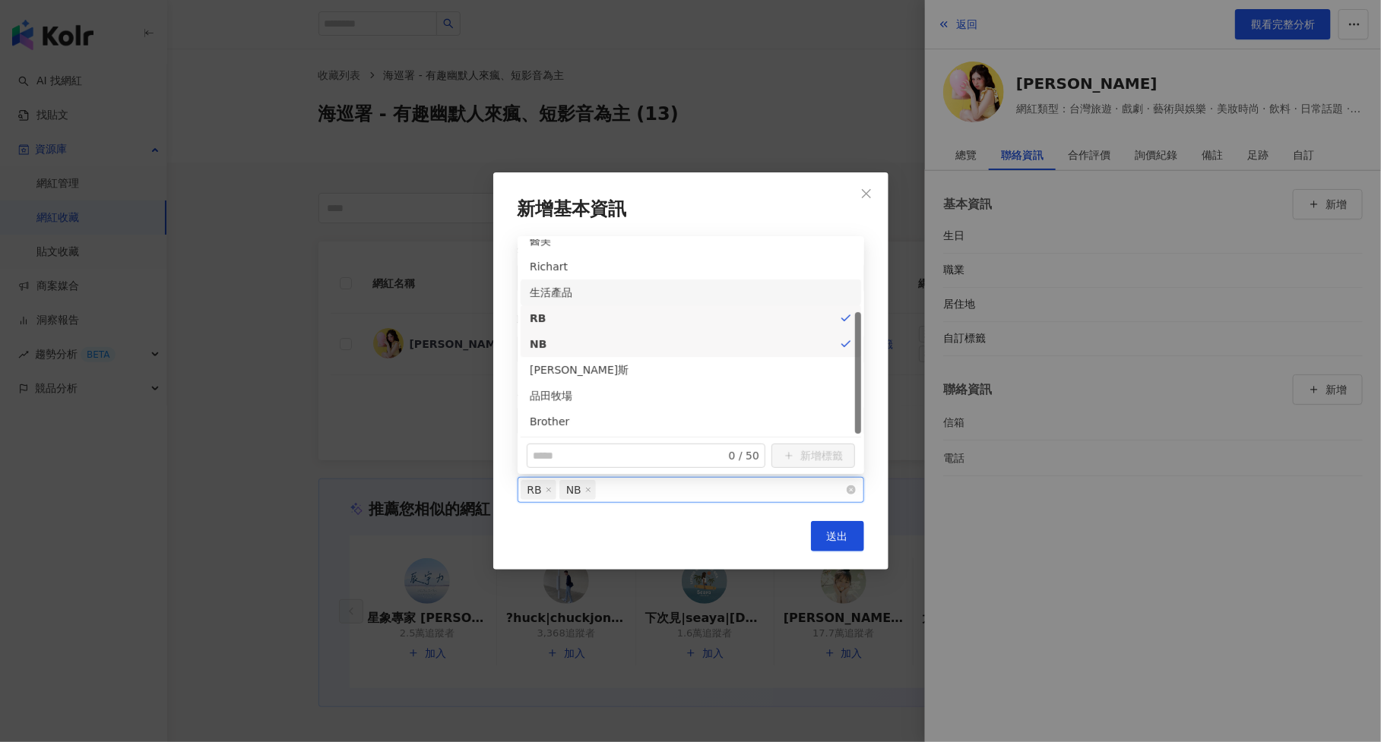
click at [776, 481] on div "RB NB" at bounding box center [683, 490] width 324 height 23
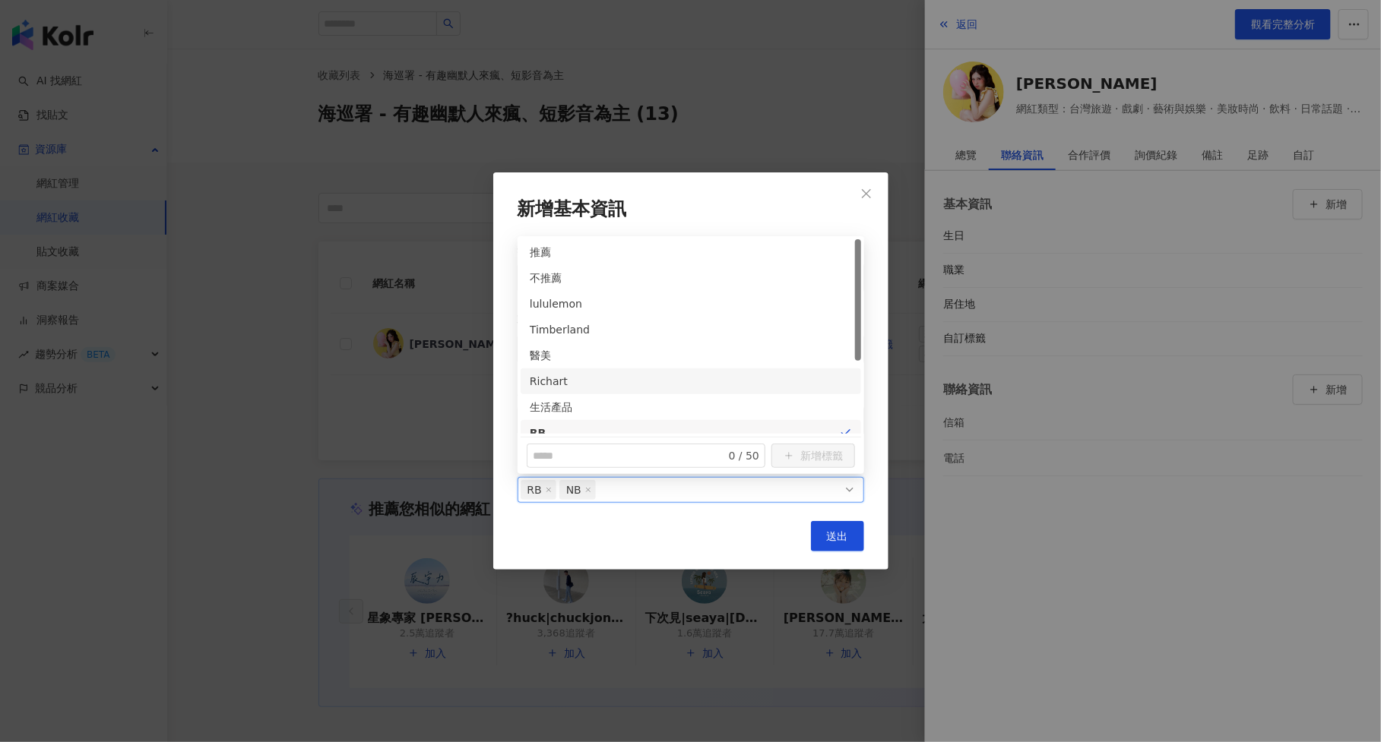
scroll to position [0, 0]
click at [709, 359] on div "醫美" at bounding box center [691, 355] width 322 height 17
click at [709, 410] on div "生活產品" at bounding box center [691, 407] width 322 height 17
click at [830, 532] on span "送出" at bounding box center [837, 536] width 21 height 12
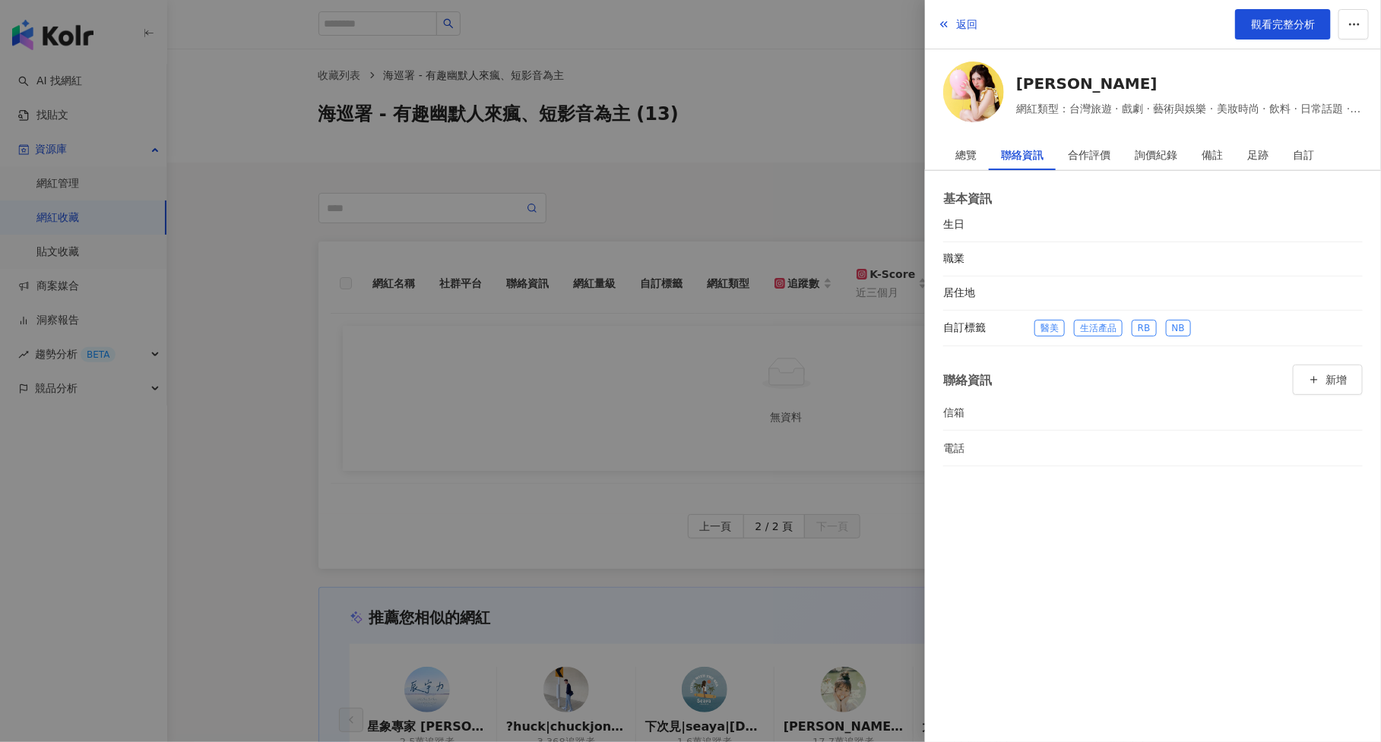
click at [502, 287] on div at bounding box center [690, 371] width 1381 height 742
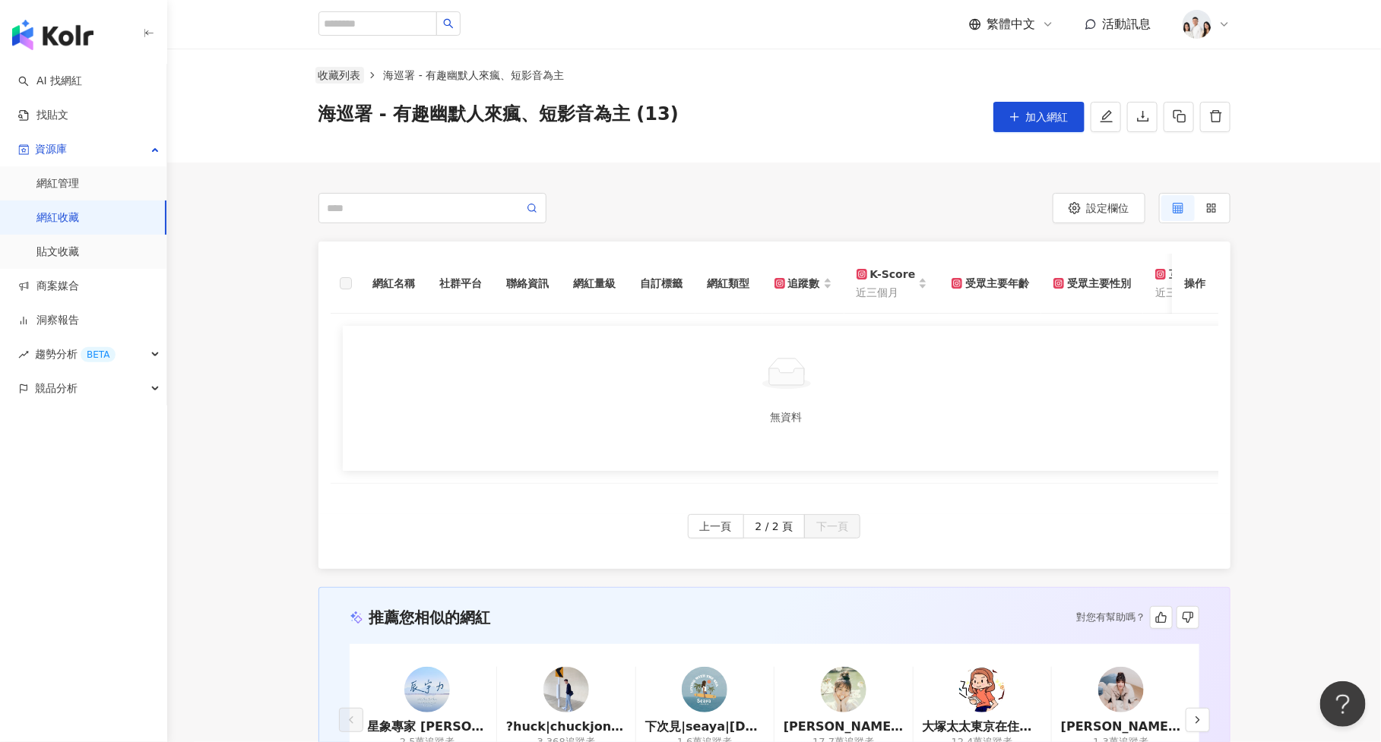
click at [343, 73] on link "收藏列表" at bounding box center [339, 75] width 49 height 17
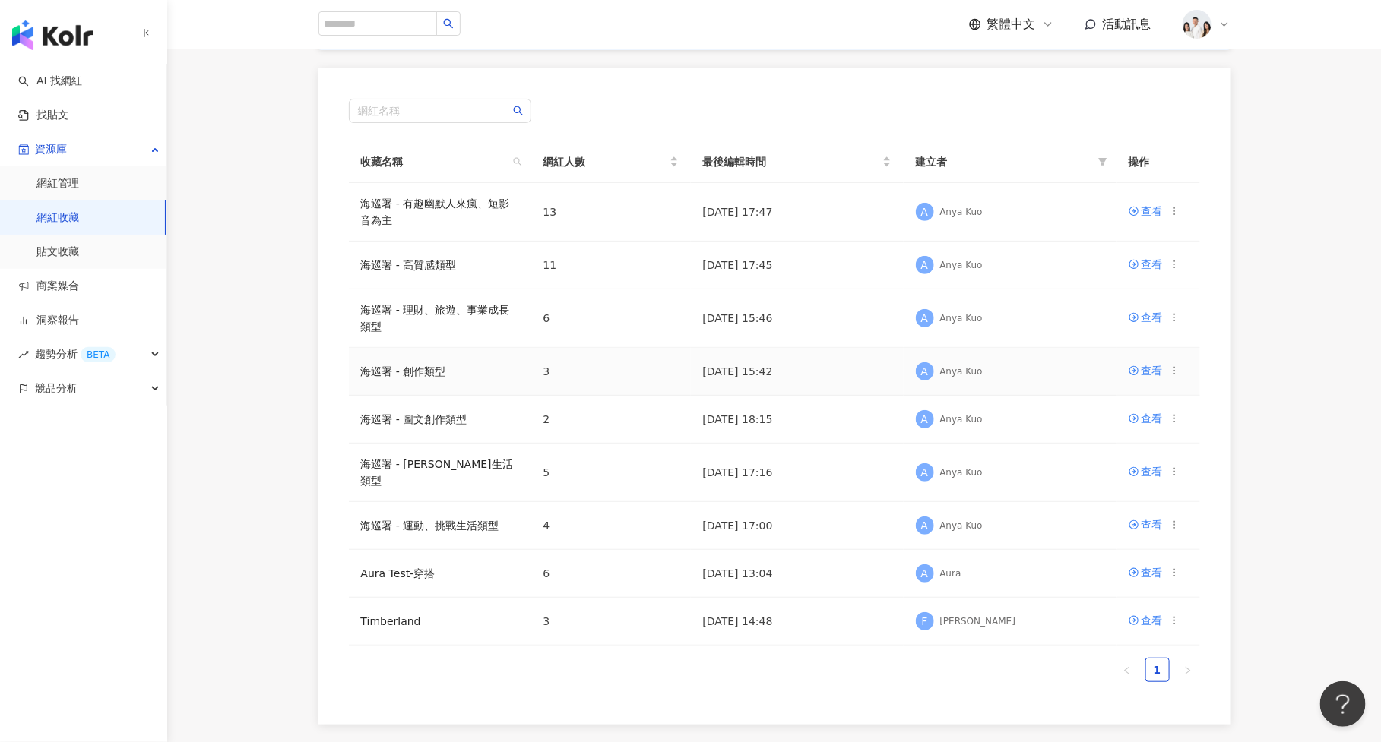
scroll to position [167, 0]
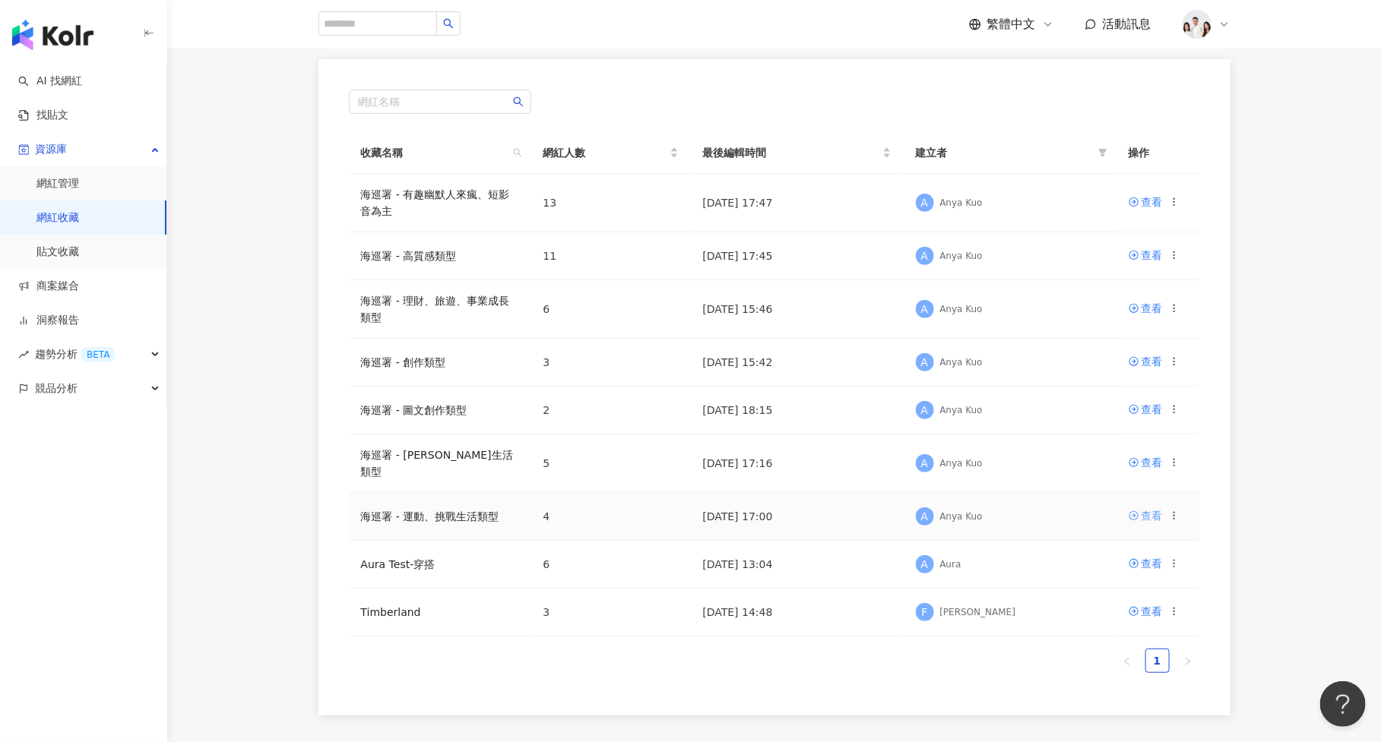
click at [1139, 508] on link "查看" at bounding box center [1146, 516] width 34 height 17
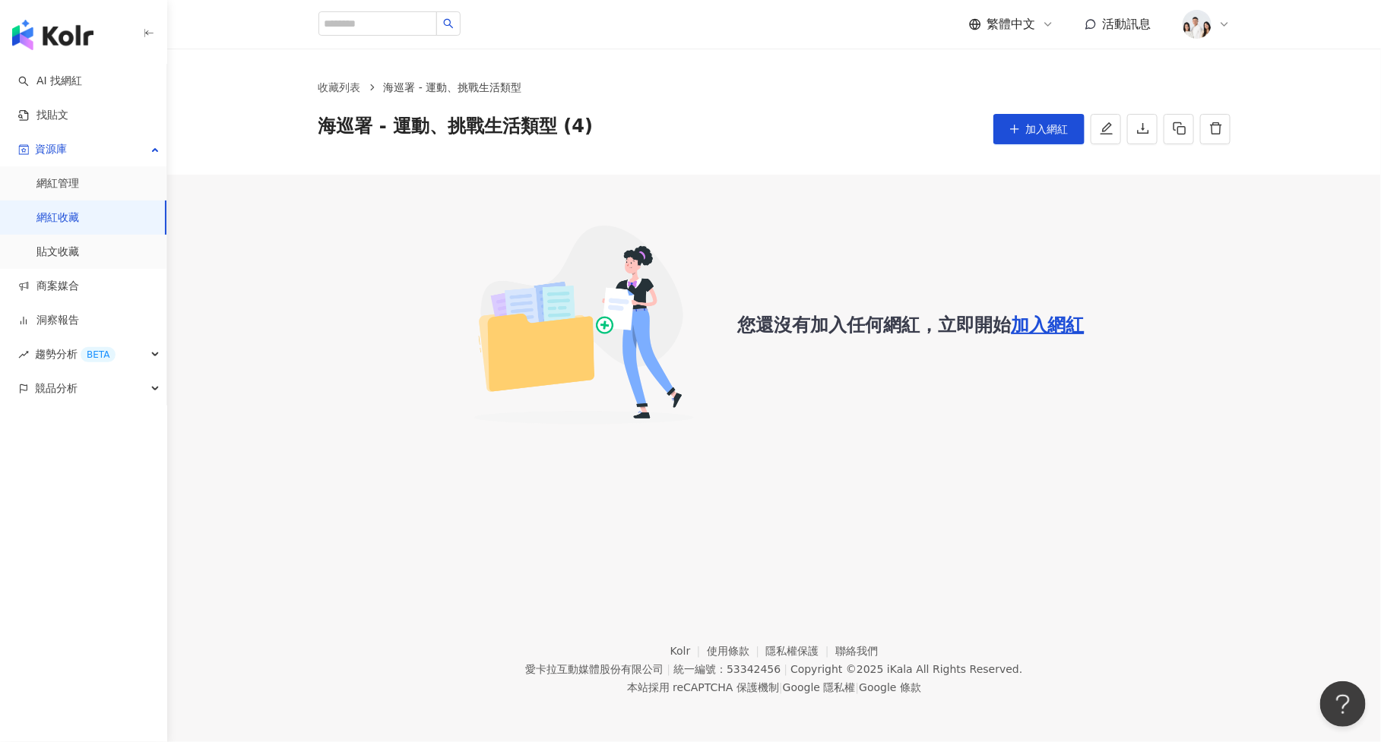
click at [870, 318] on div "您還沒有加入任何網紅，立即開始 加入網紅" at bounding box center [911, 325] width 347 height 26
click at [1020, 131] on icon "plus" at bounding box center [1014, 129] width 11 height 11
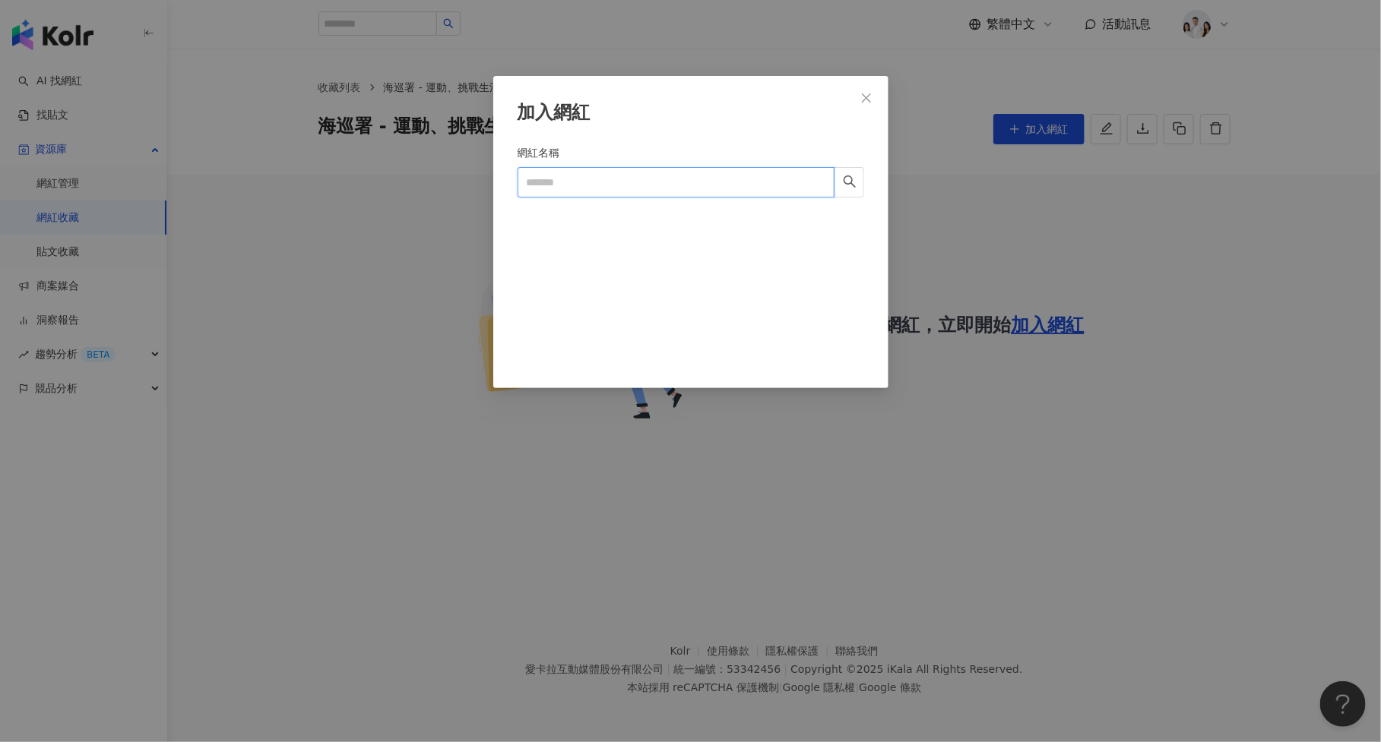
click at [684, 167] on input "網紅名稱" at bounding box center [676, 182] width 317 height 30
paste input "**********"
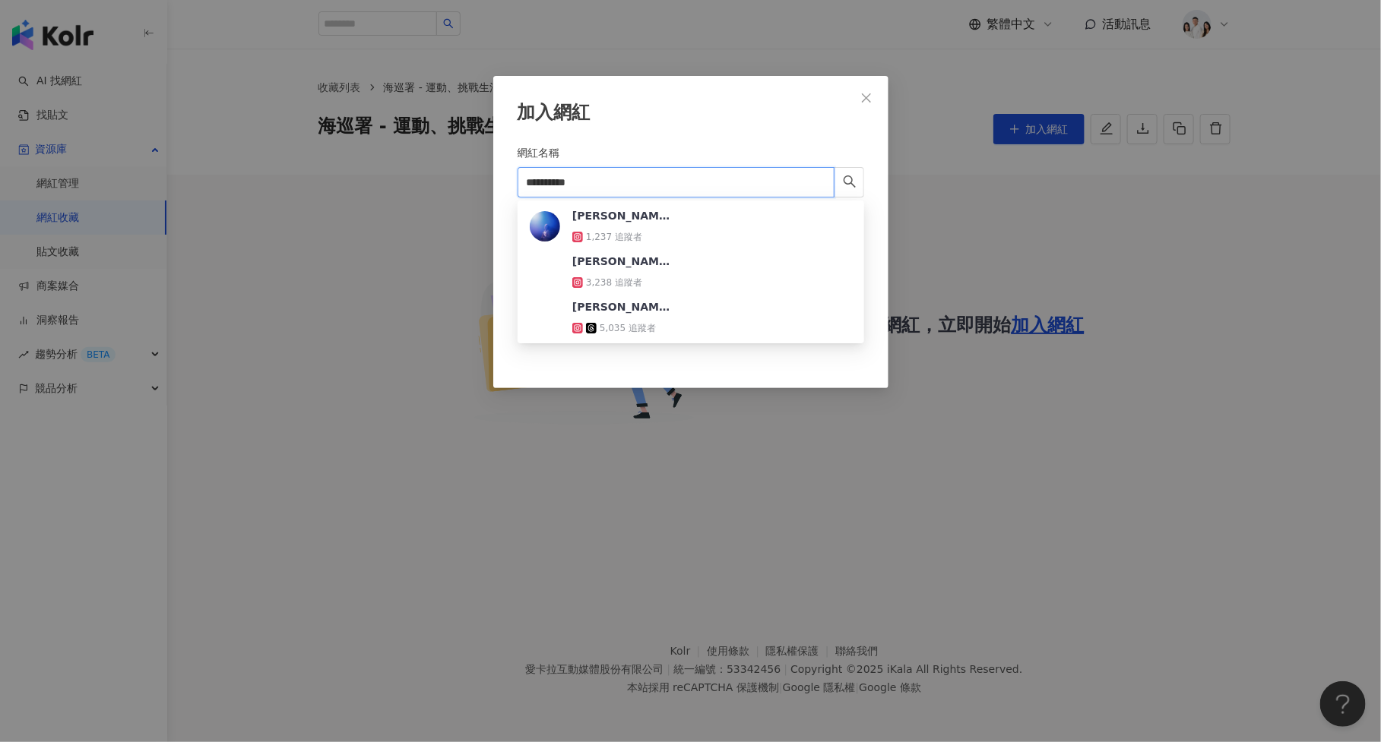
type input "**********"
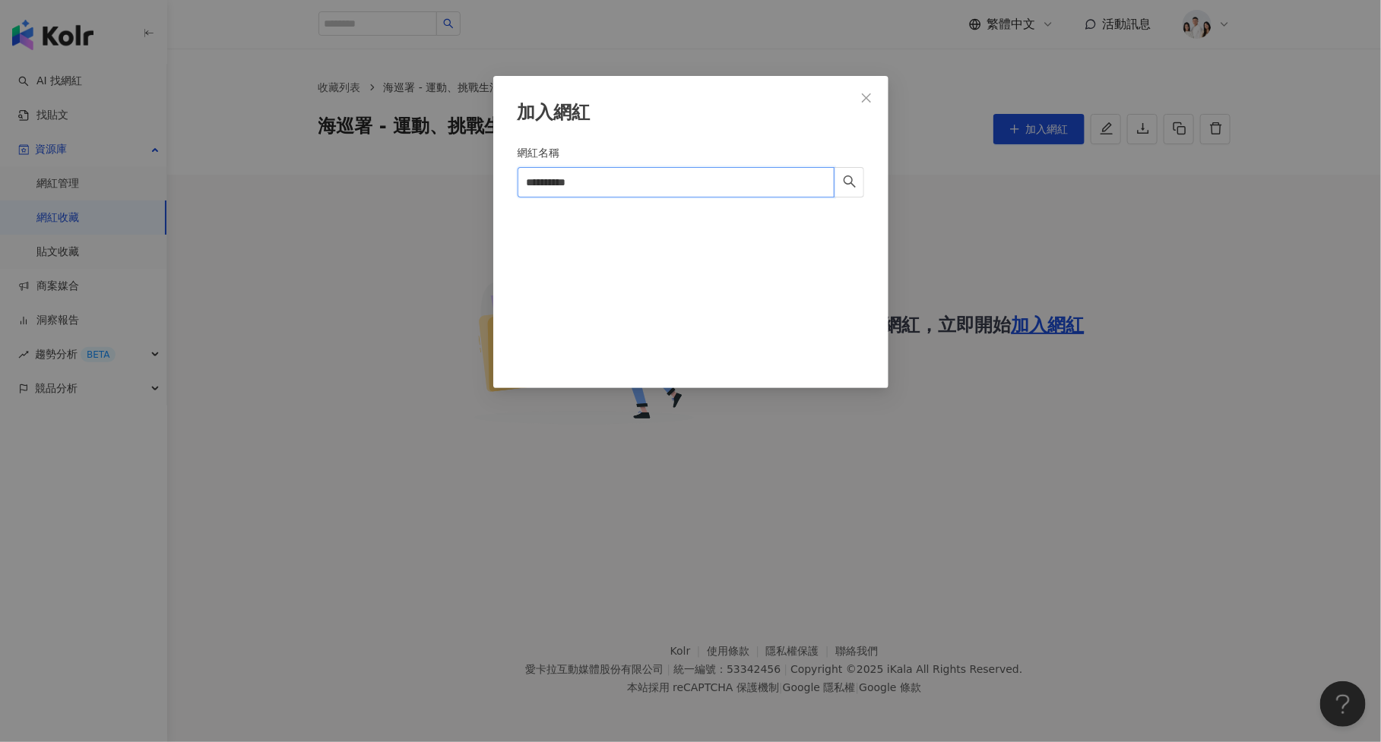
click at [647, 168] on input "**********" at bounding box center [676, 182] width 317 height 30
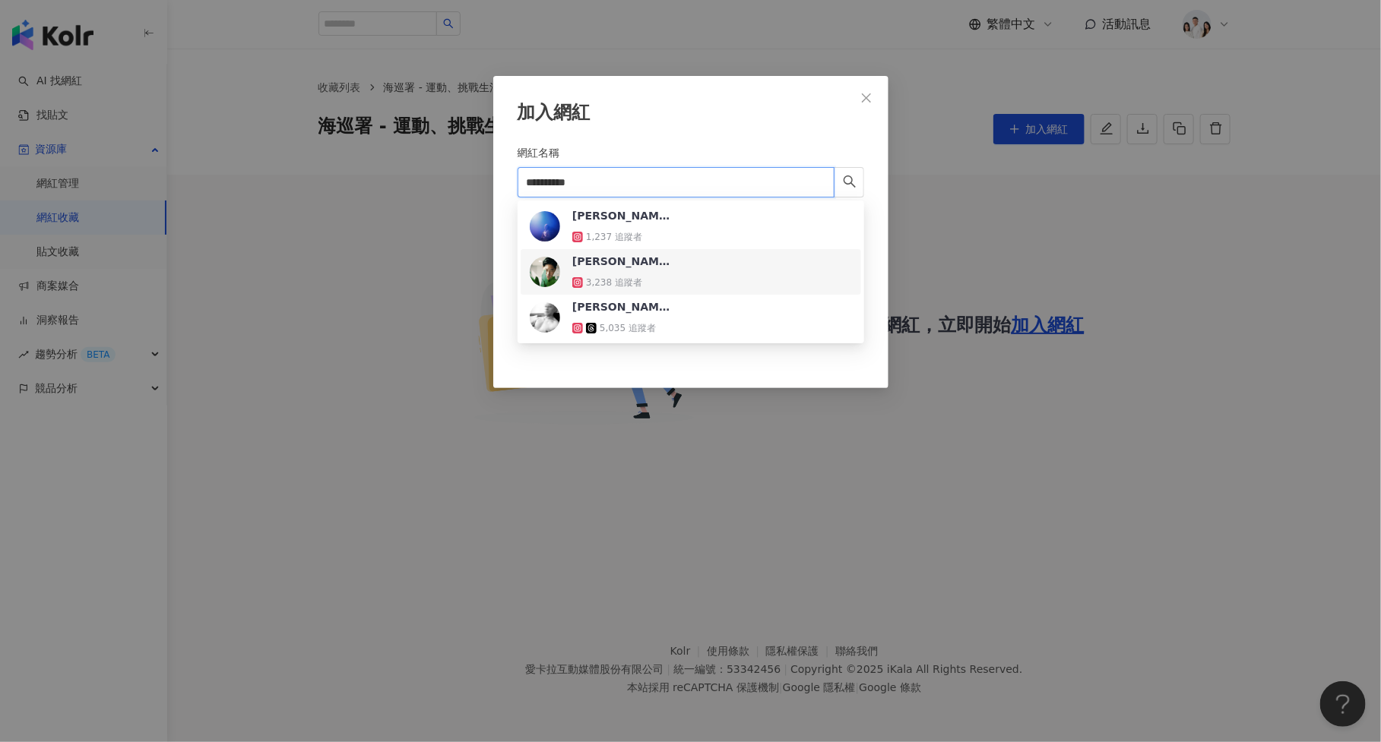
click at [624, 267] on div "Alex Cheng" at bounding box center [621, 261] width 99 height 15
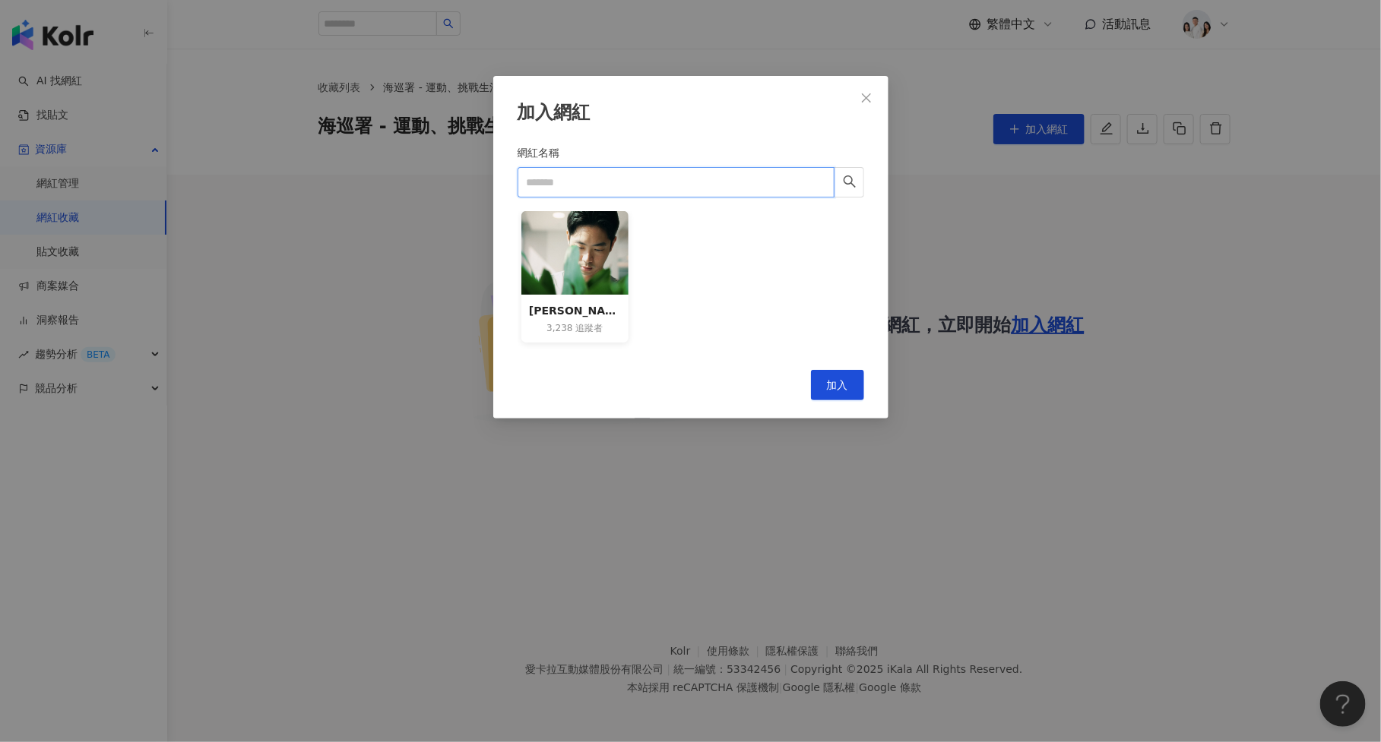
paste input "********"
click at [676, 192] on input "********" at bounding box center [676, 182] width 317 height 30
paste input "********"
drag, startPoint x: 635, startPoint y: 181, endPoint x: 581, endPoint y: 182, distance: 54.7
click at [581, 182] on input "**********" at bounding box center [676, 182] width 317 height 30
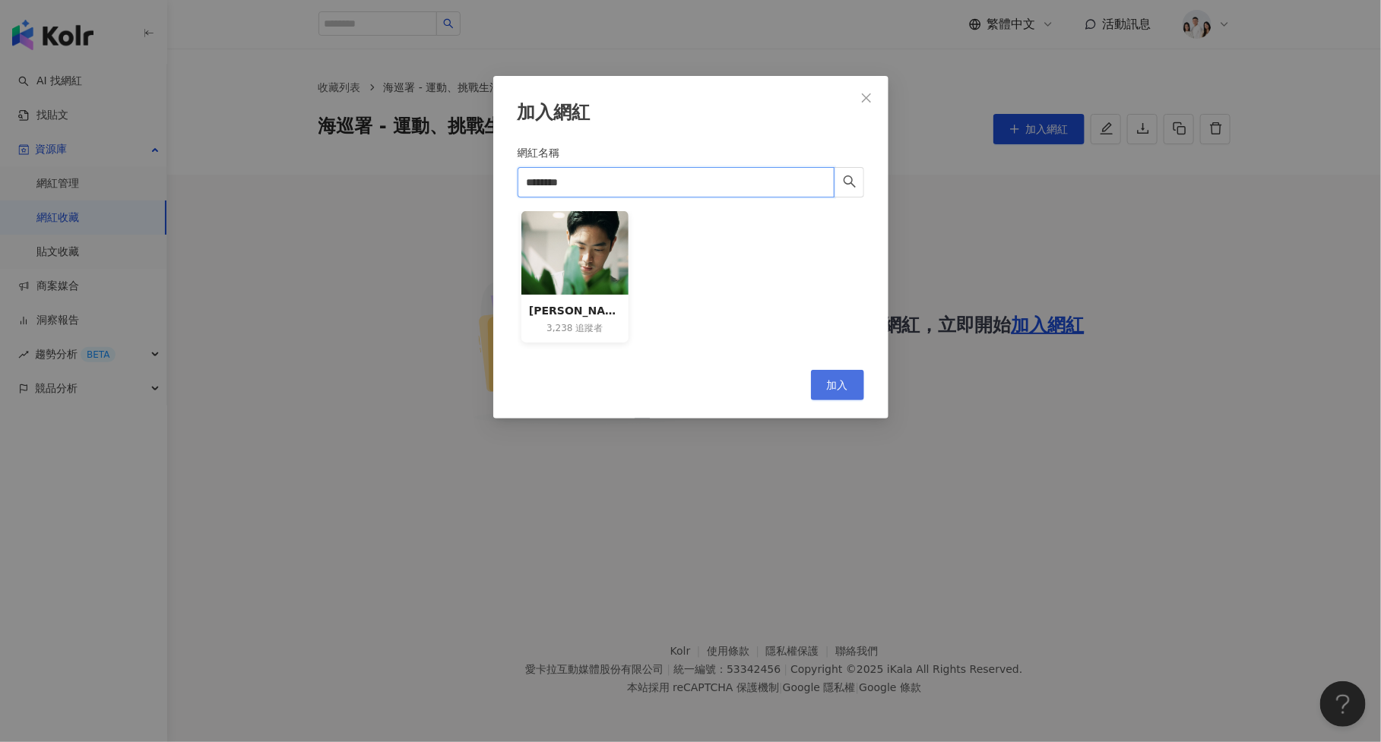
type input "********"
click at [825, 381] on button "加入" at bounding box center [837, 385] width 53 height 30
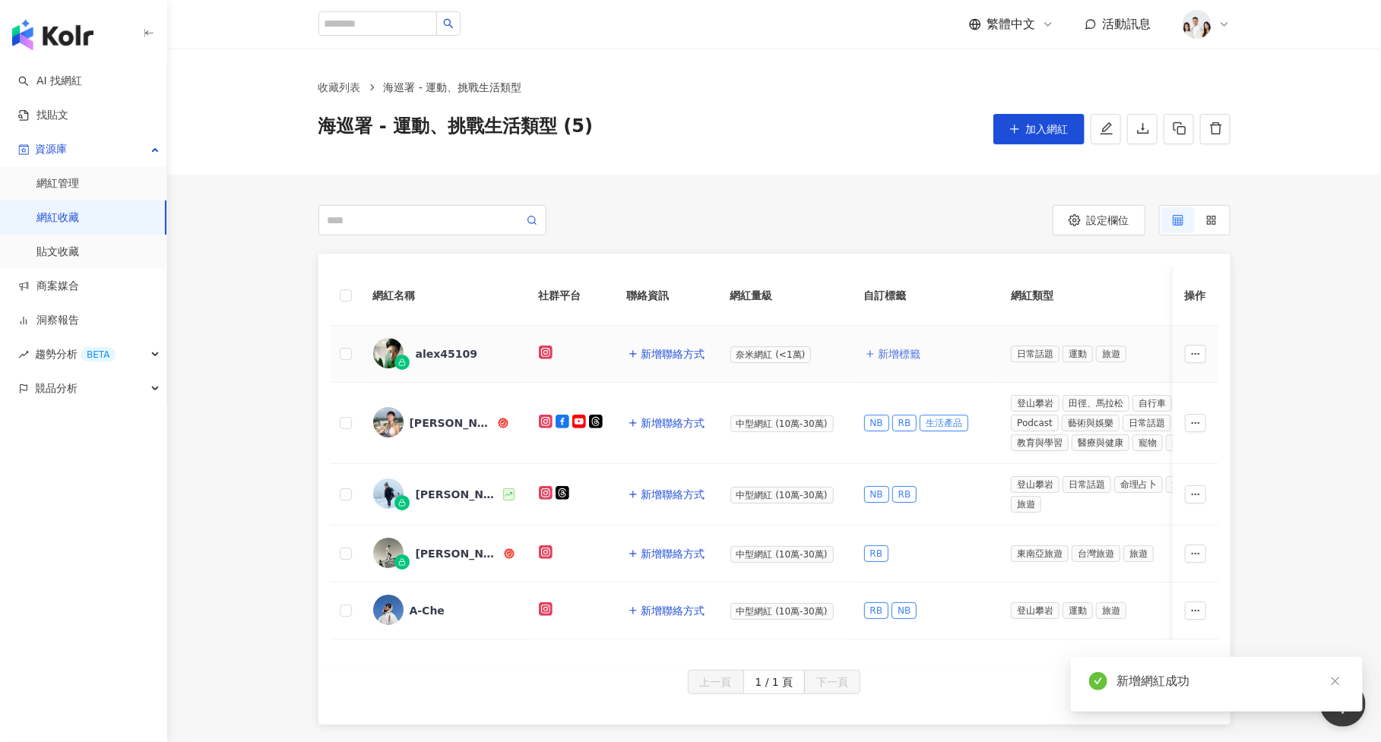
click at [894, 339] on button "新增標籤" at bounding box center [893, 354] width 58 height 30
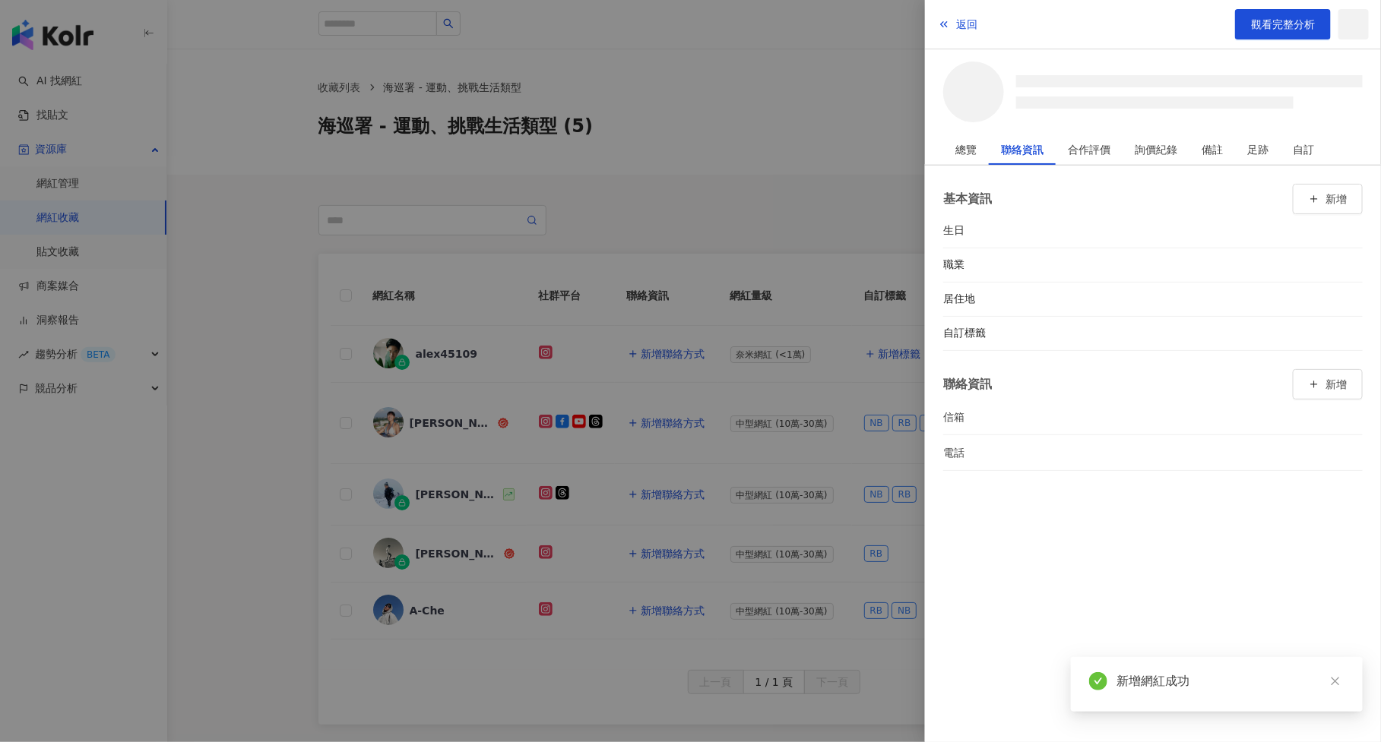
click at [894, 348] on div at bounding box center [690, 371] width 1381 height 742
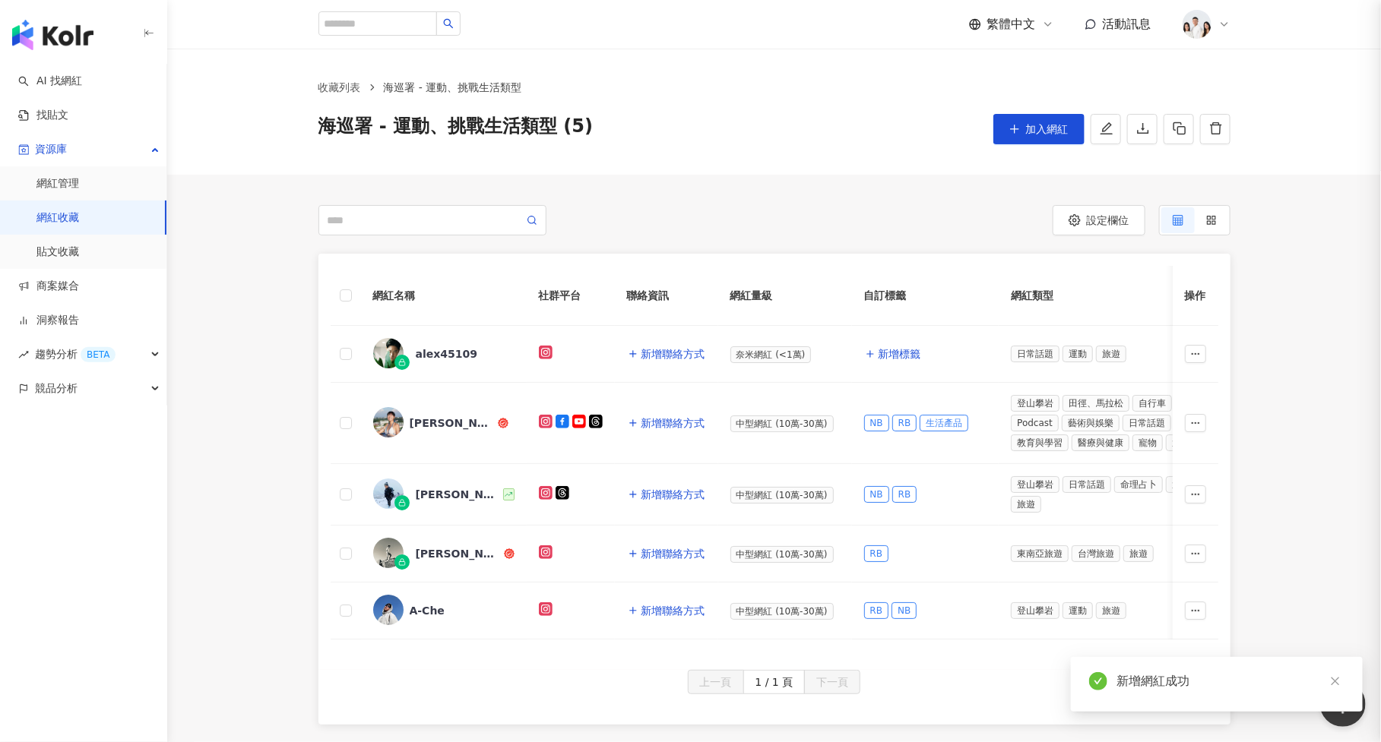
click at [894, 348] on span "新增標籤" at bounding box center [900, 354] width 43 height 12
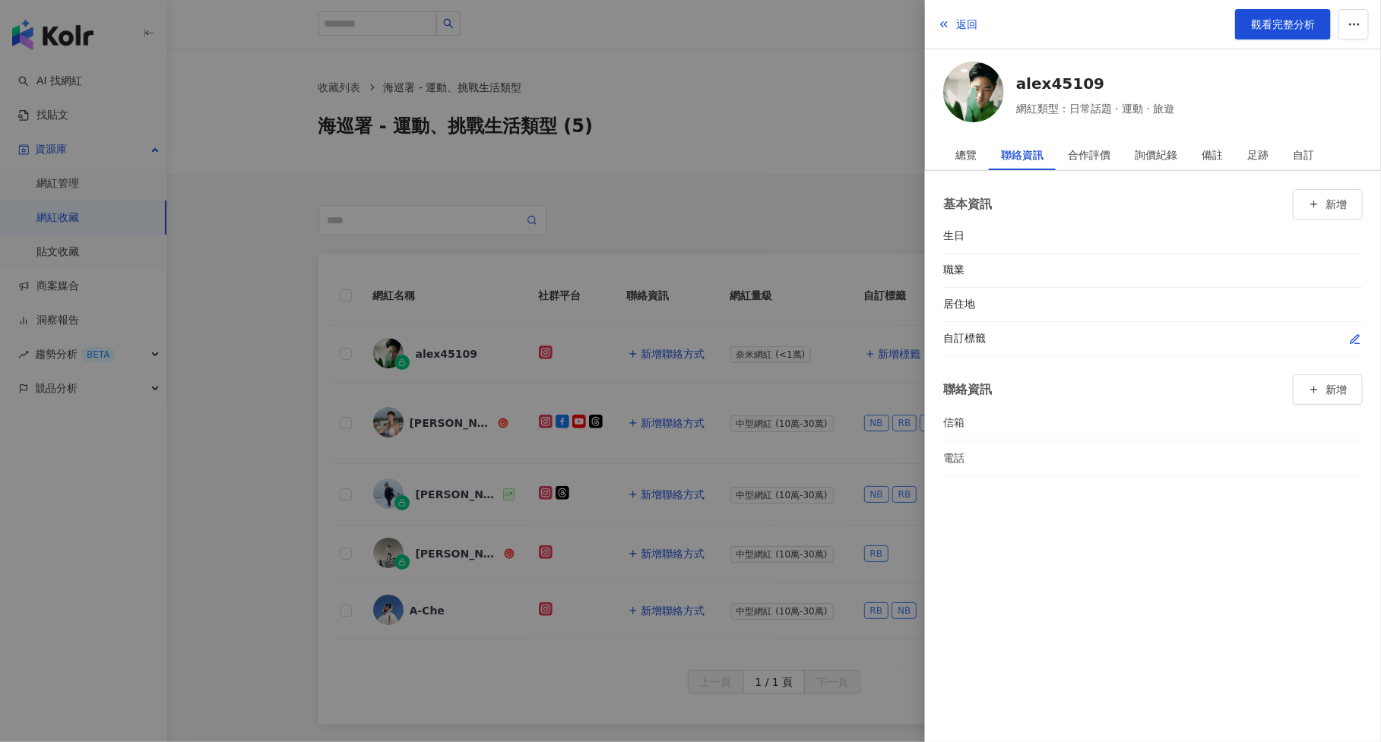
click at [1362, 344] on div "自訂標籤" at bounding box center [1152, 339] width 419 height 34
click at [1354, 338] on icon "button" at bounding box center [1354, 339] width 8 height 8
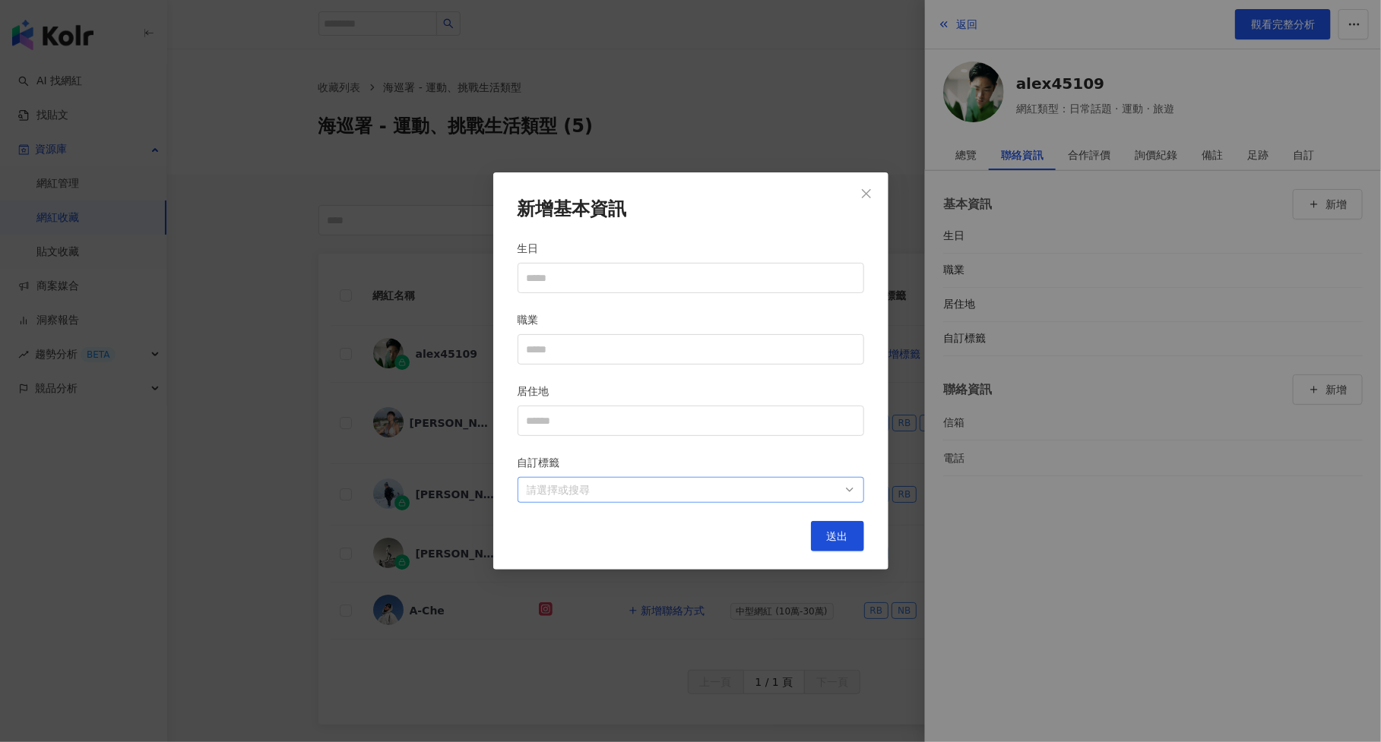
click at [720, 489] on div at bounding box center [683, 490] width 324 height 11
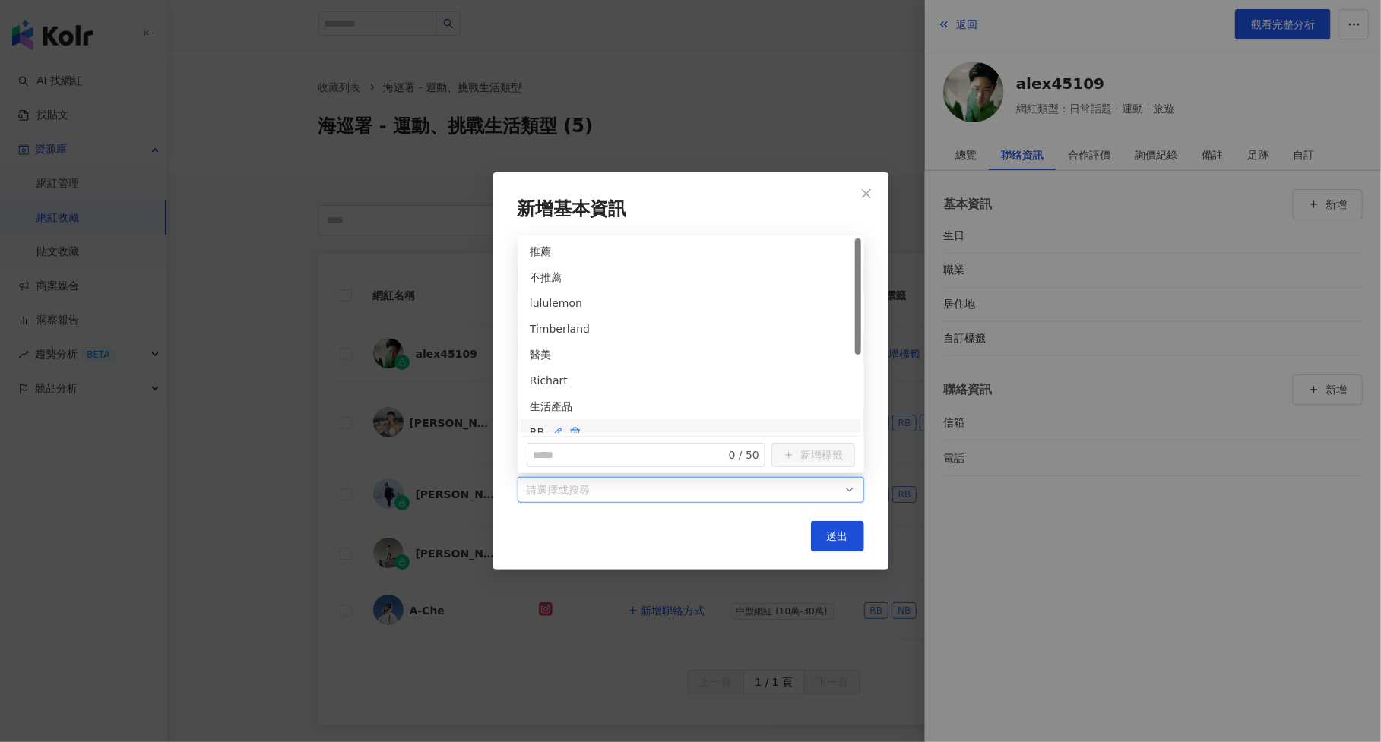
scroll to position [115, 0]
click at [716, 318] on div "RB" at bounding box center [691, 317] width 322 height 17
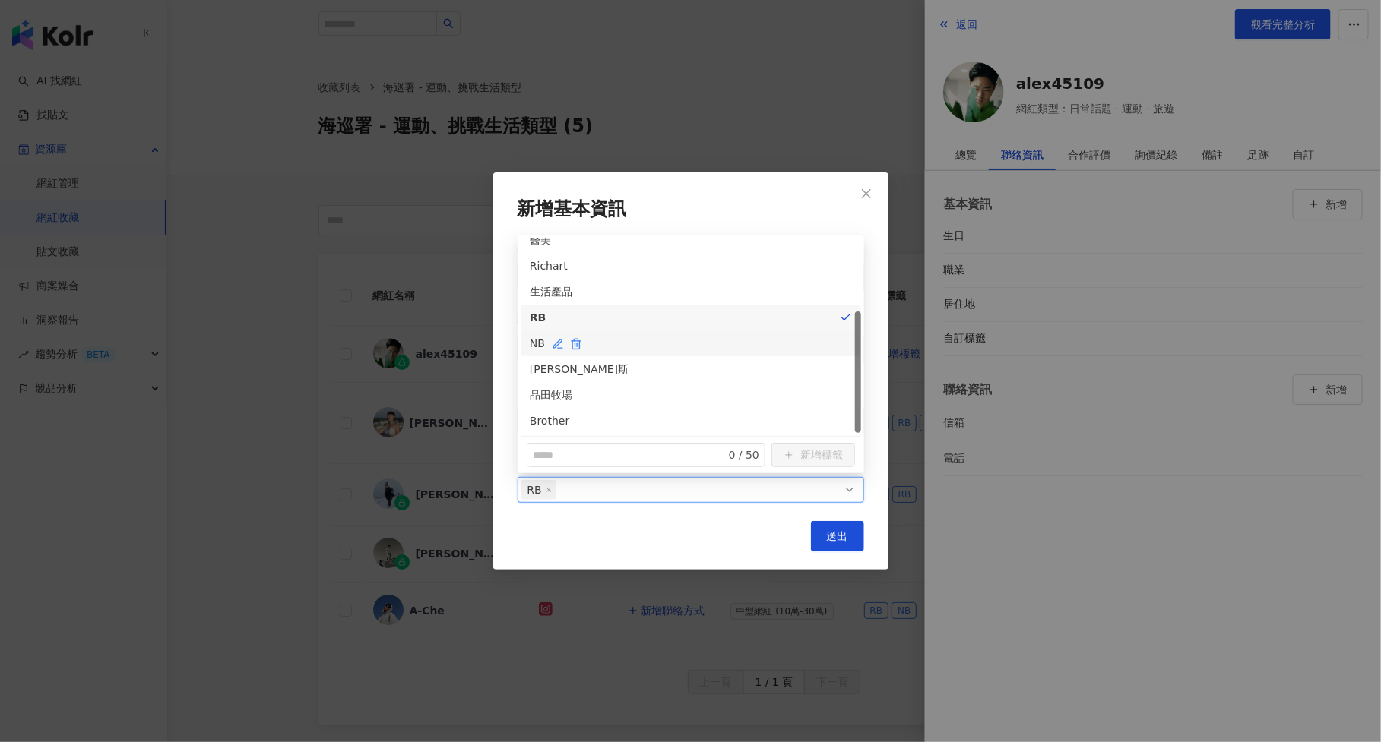
click at [716, 340] on div "NB" at bounding box center [691, 343] width 322 height 17
click at [717, 290] on div "生活產品" at bounding box center [691, 291] width 322 height 17
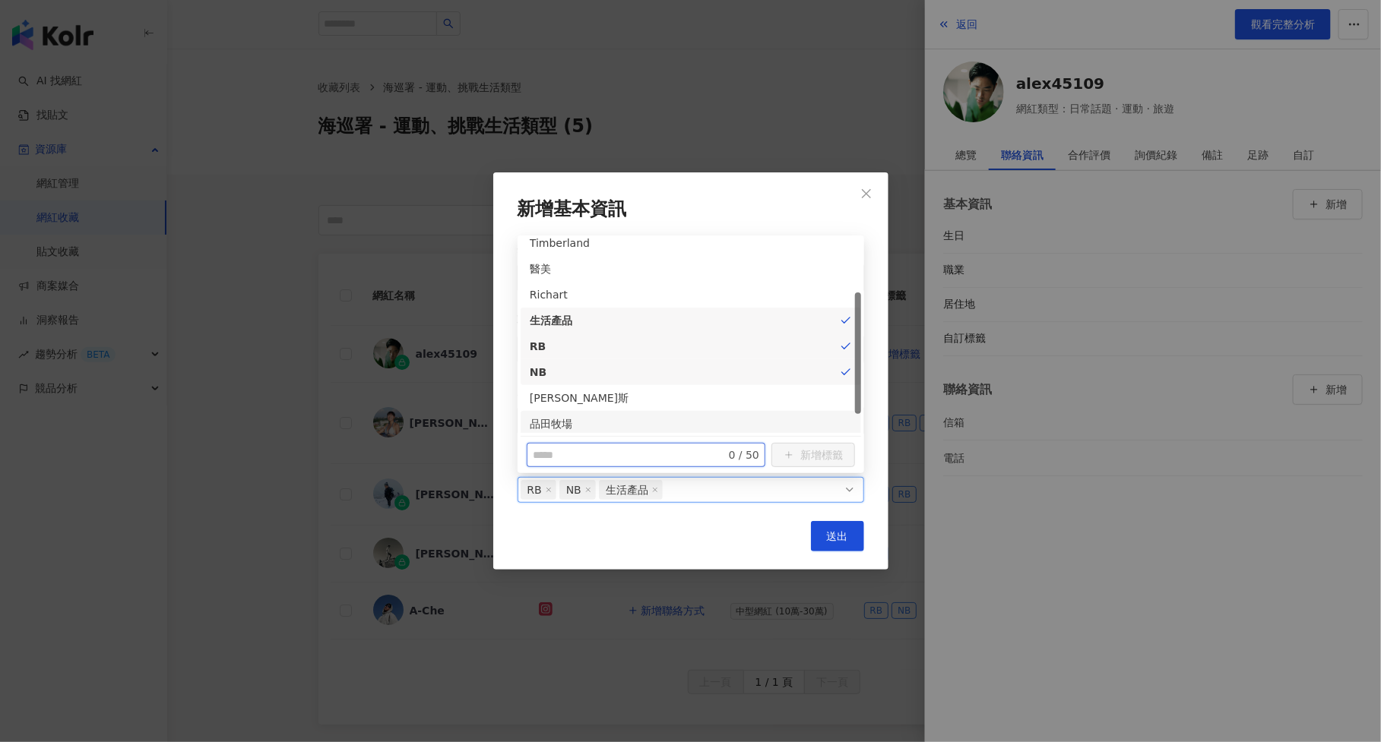
click at [616, 456] on input "text" at bounding box center [620, 455] width 175 height 17
click at [813, 425] on div "品田牧場" at bounding box center [685, 424] width 310 height 17
click at [552, 457] on input "******" at bounding box center [620, 455] width 175 height 17
type input "******"
click at [835, 456] on span "新增標籤" at bounding box center [821, 456] width 43 height 24
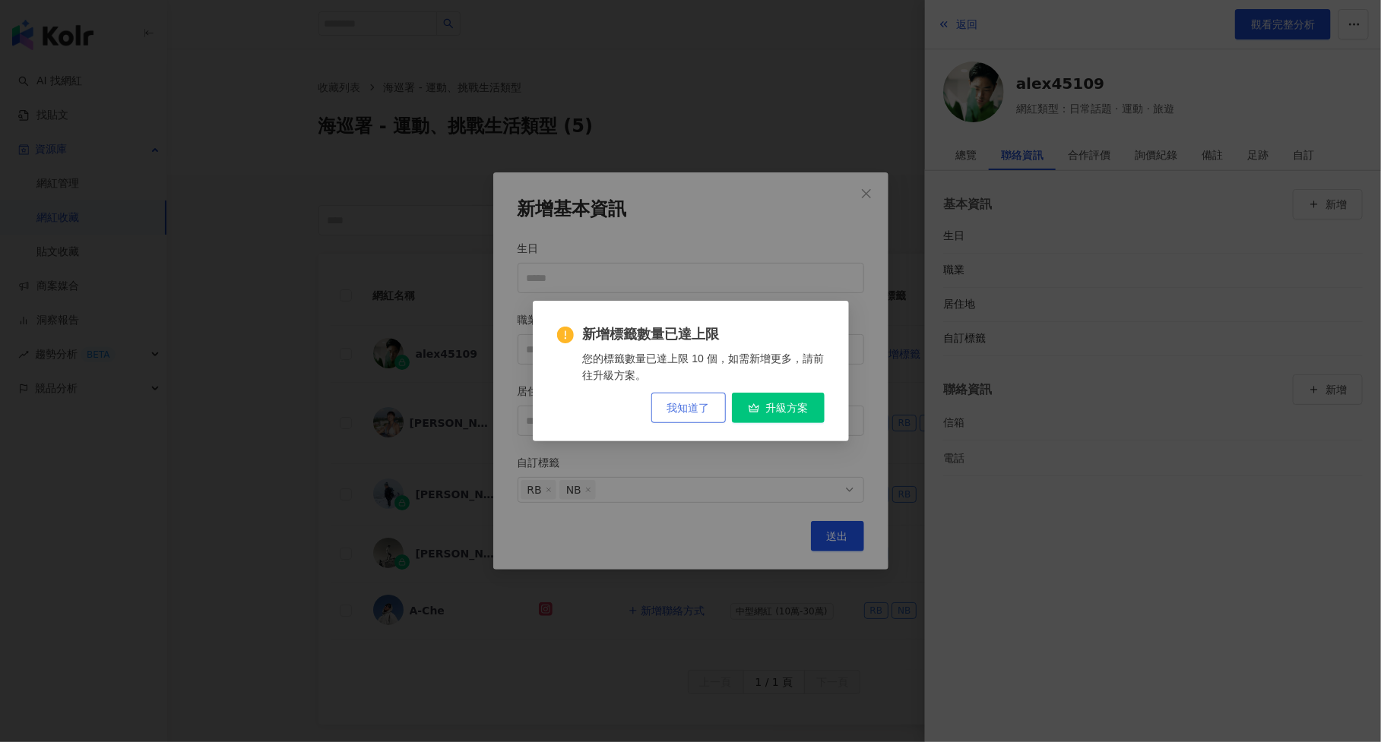
click at [702, 409] on span "我知道了" at bounding box center [688, 408] width 43 height 12
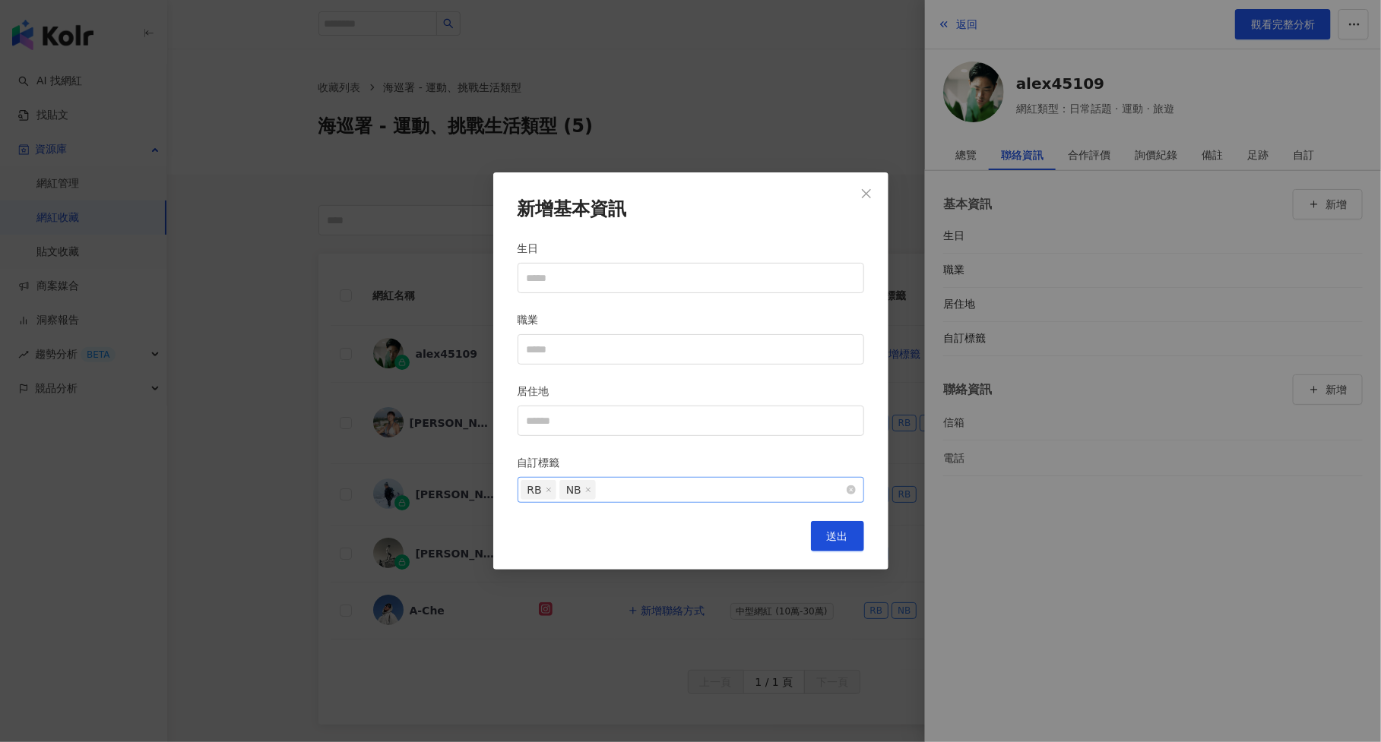
click at [695, 487] on div "RB NB" at bounding box center [683, 490] width 324 height 23
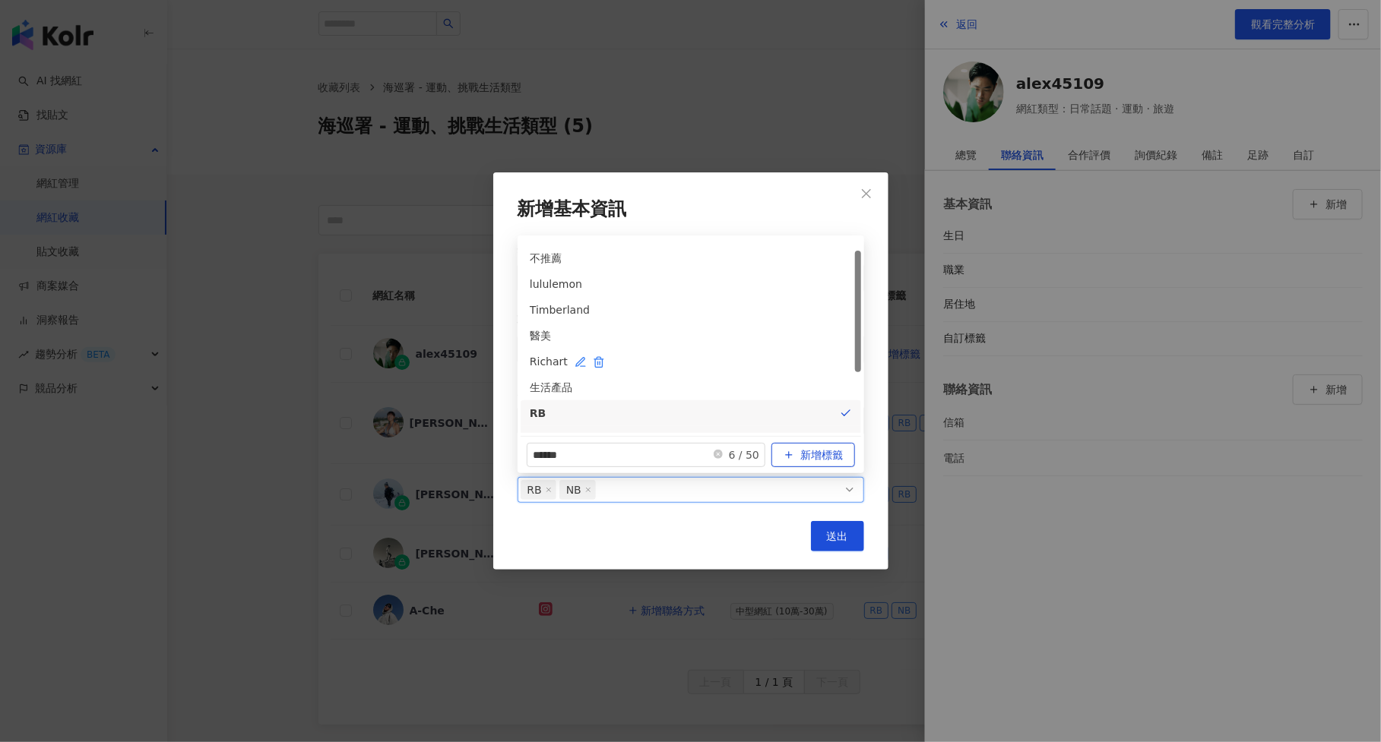
scroll to position [0, 0]
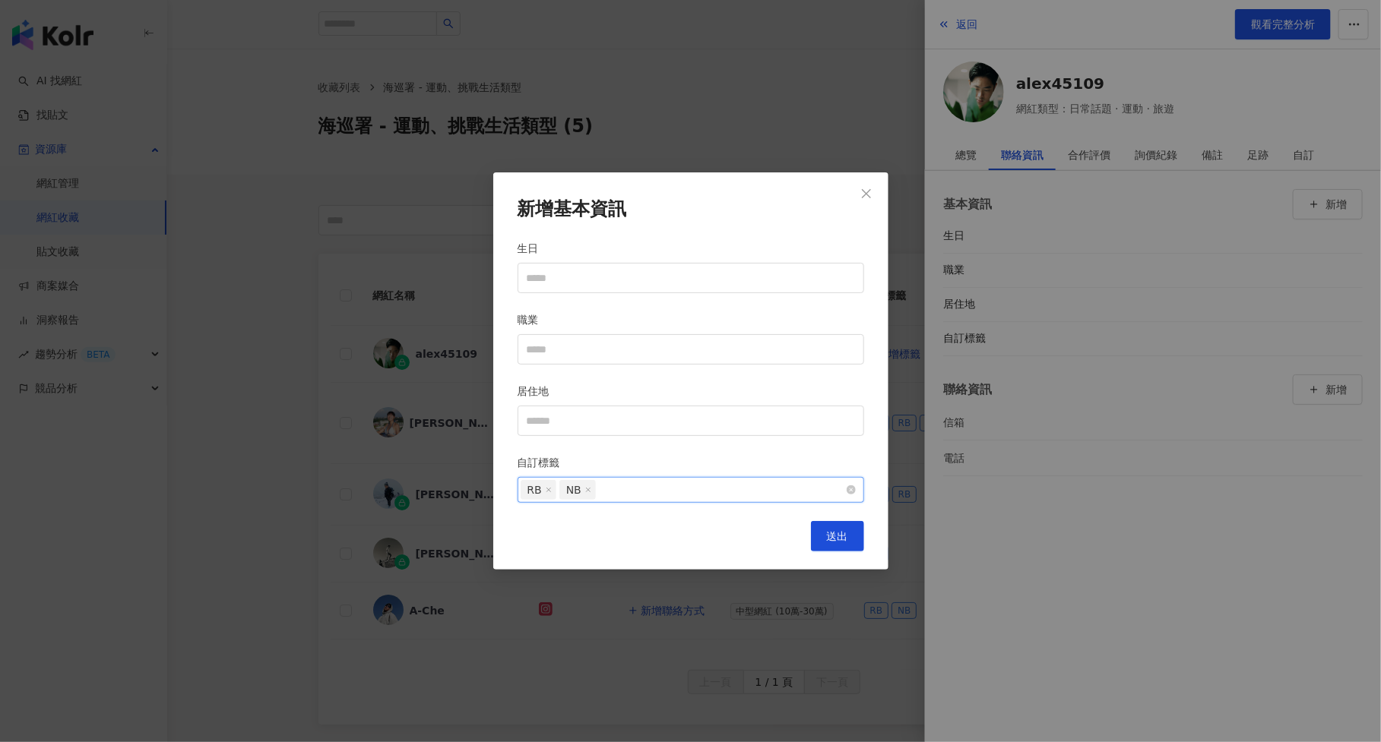
click at [654, 490] on div "RB NB" at bounding box center [683, 490] width 324 height 23
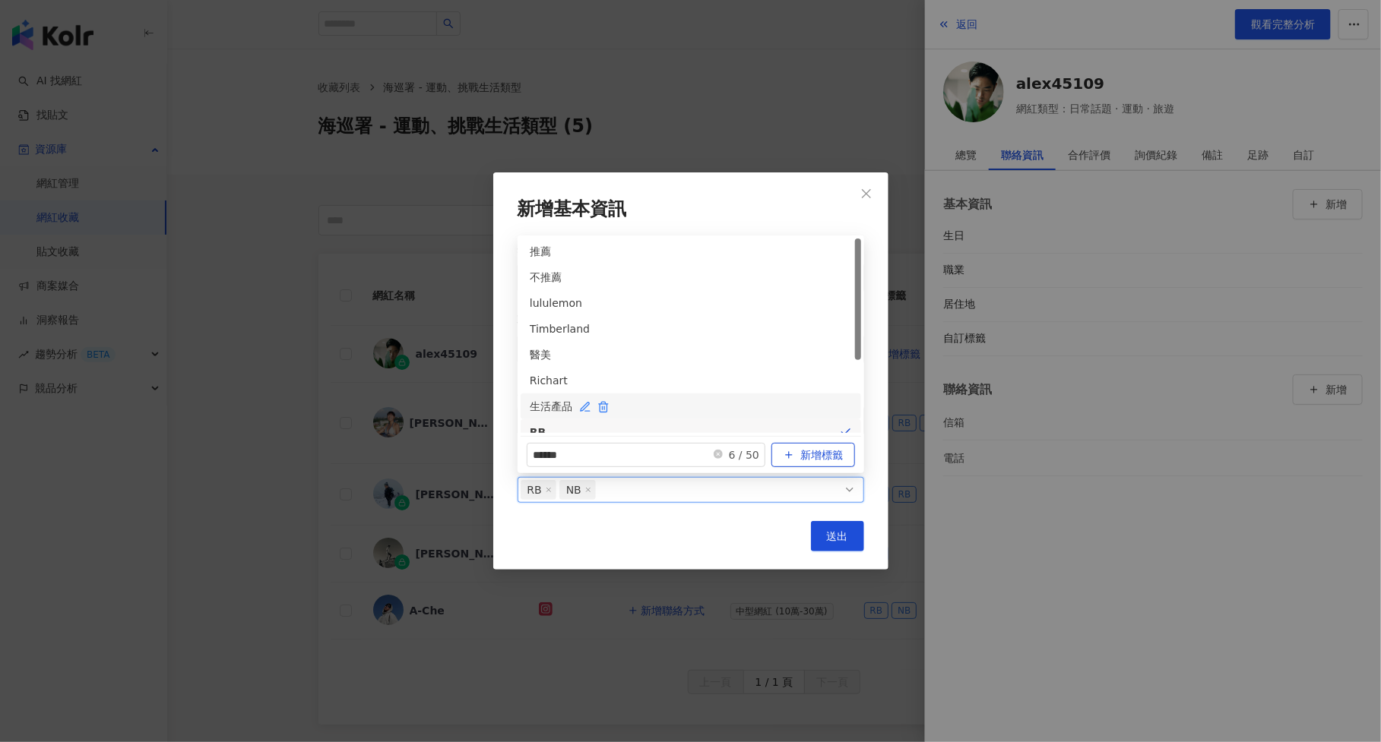
click at [654, 406] on div "生活產品" at bounding box center [691, 406] width 322 height 17
click at [853, 554] on div "新增基本資訊 生日 職業 居住地 自訂標籤 RB NB 生活產品 送出" at bounding box center [690, 372] width 395 height 398
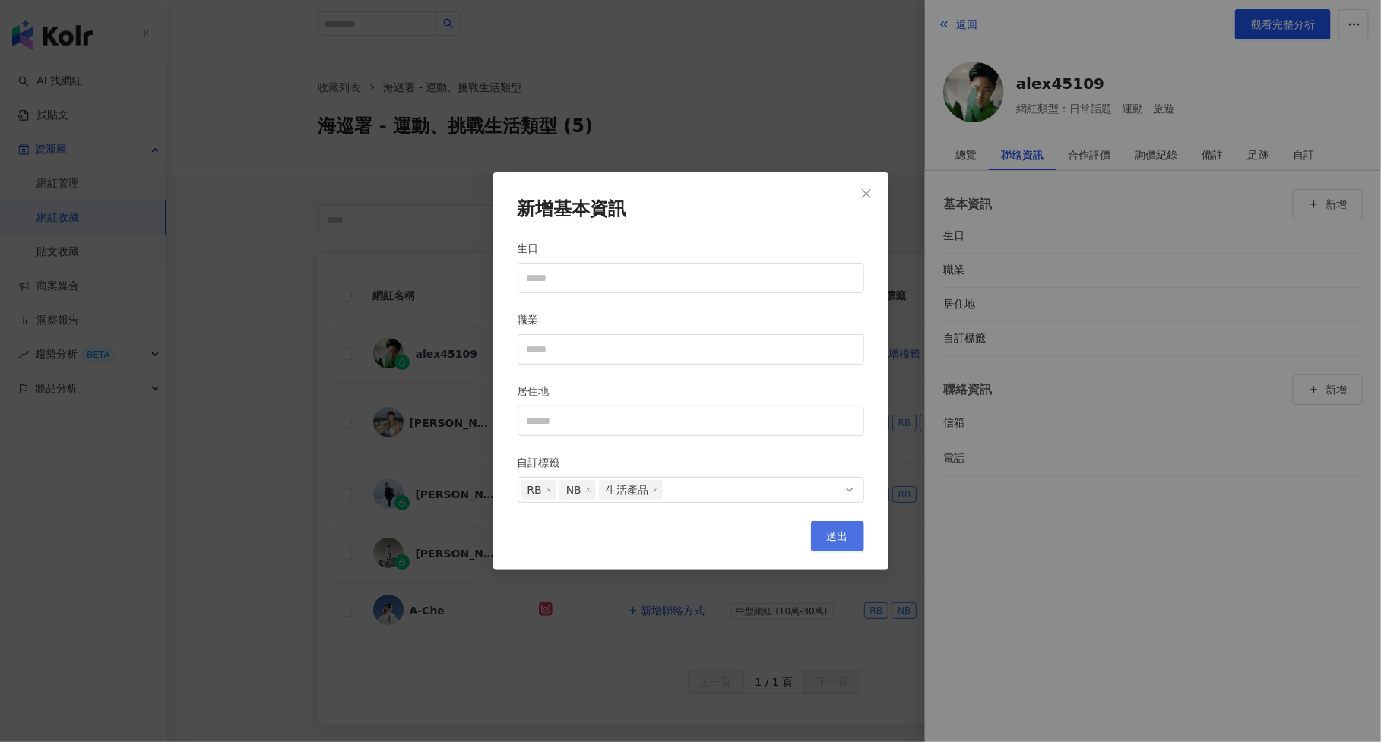
click at [849, 541] on button "送出" at bounding box center [837, 536] width 53 height 30
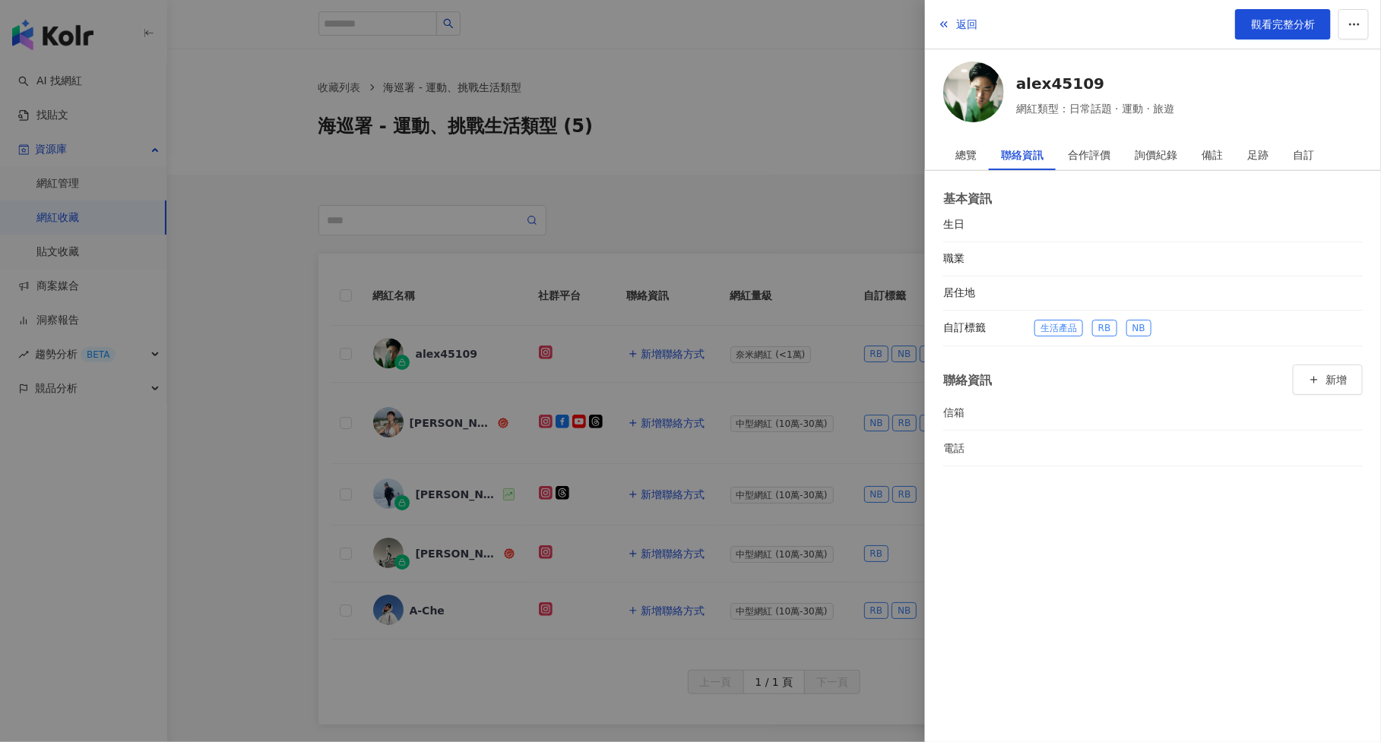
click at [693, 570] on div at bounding box center [690, 371] width 1381 height 742
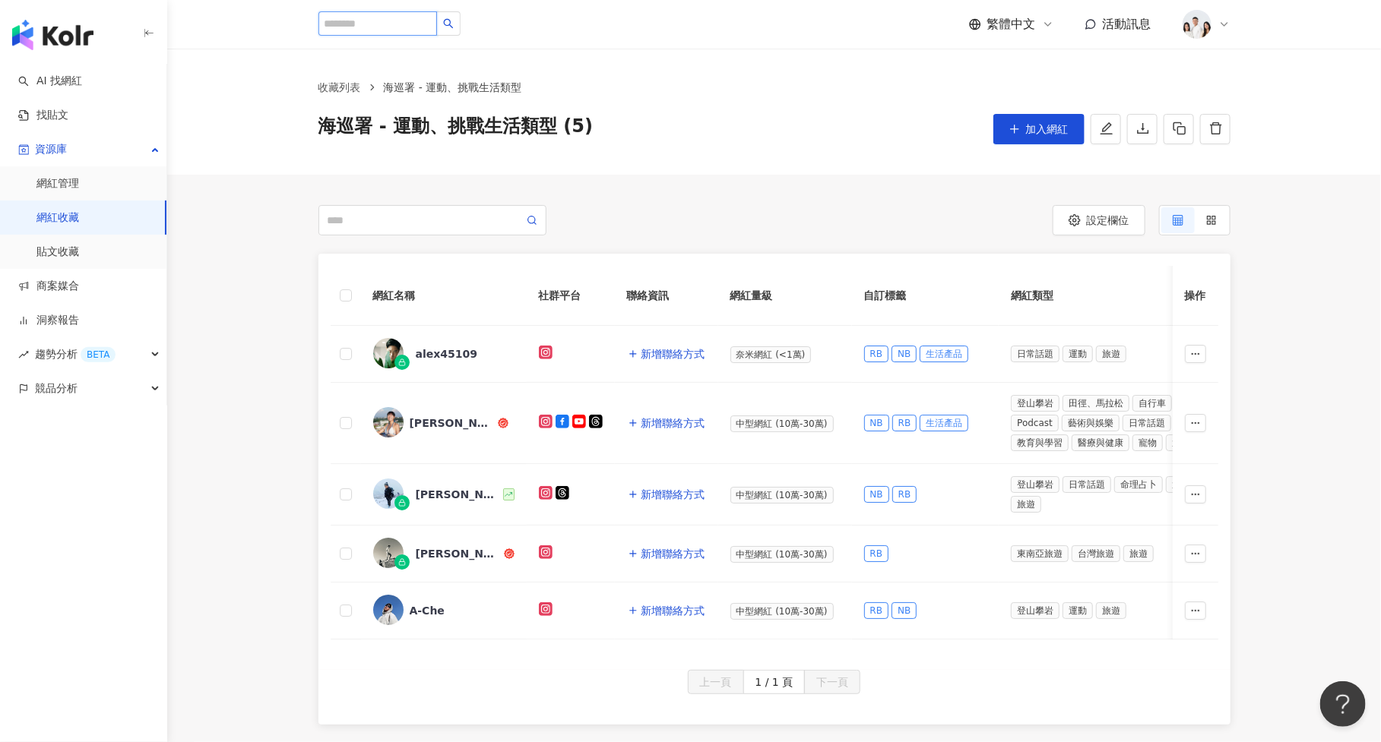
click at [385, 27] on input "search" at bounding box center [377, 23] width 119 height 24
paste input "********"
type input "********"
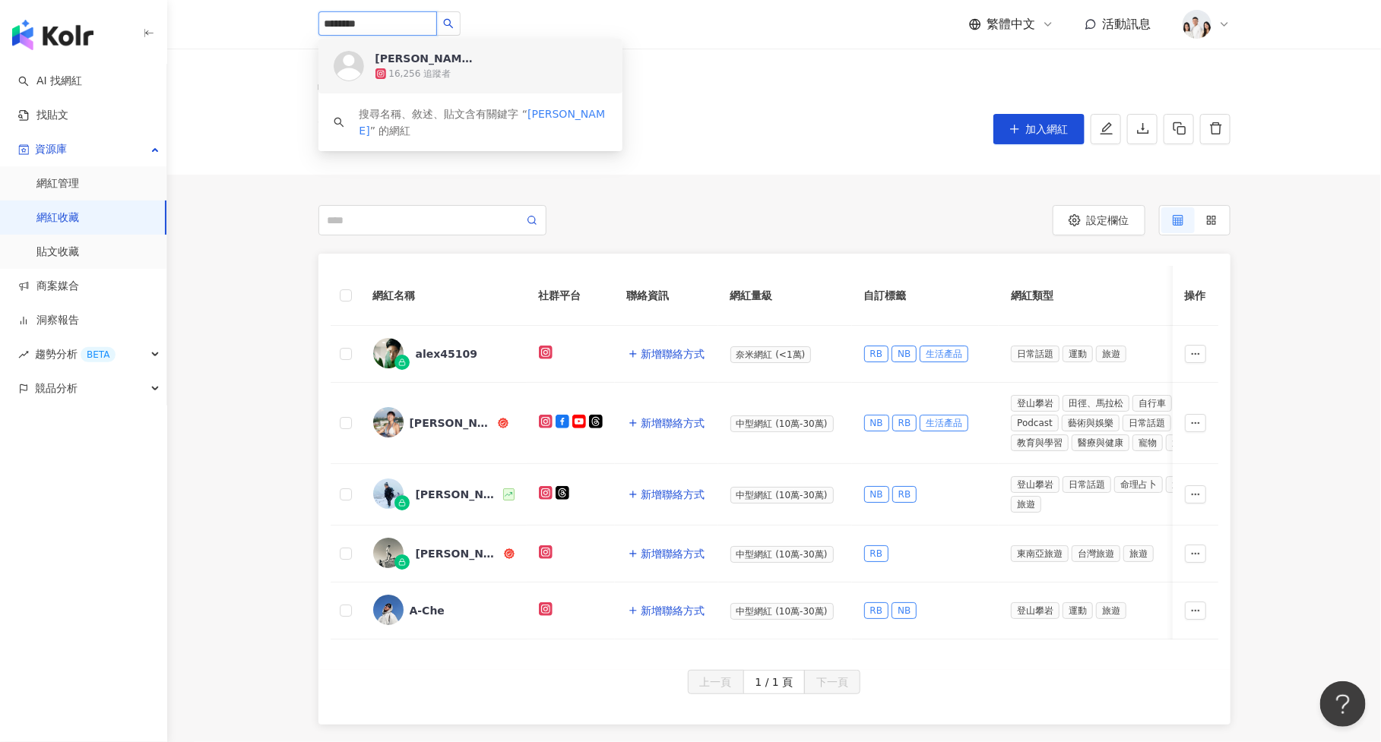
click at [352, 49] on div "james_wiin 16,256 追蹤者" at bounding box center [470, 66] width 304 height 55
